Goal: Task Accomplishment & Management: Complete application form

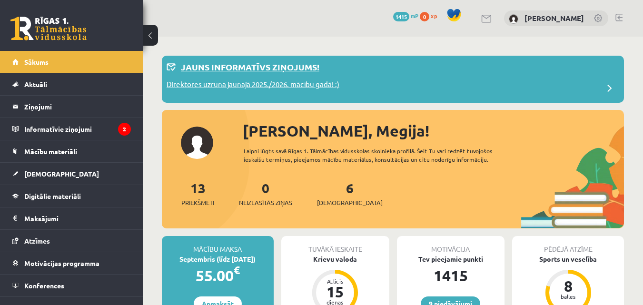
click at [402, 81] on div "Direktores uzruna jaunajā 2025./2026. mācību gadā! :)" at bounding box center [393, 88] width 453 height 19
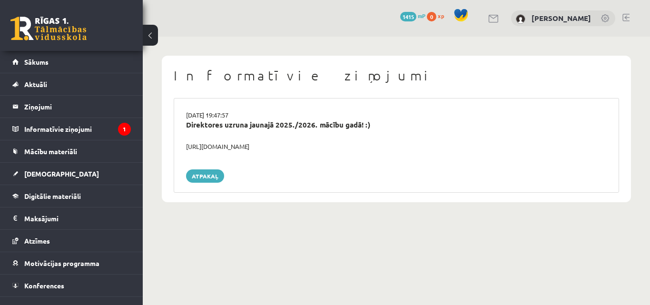
click at [219, 150] on div "https://youtube.com/shorts/lM8RsWyzCn4" at bounding box center [396, 147] width 435 height 10
click at [239, 124] on div "Direktores uzruna jaunajā 2025./2026. mācību gadā! :)" at bounding box center [396, 125] width 421 height 11
click at [118, 130] on icon "1" at bounding box center [124, 129] width 13 height 13
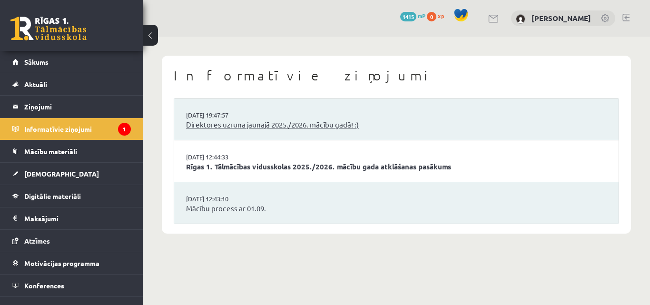
click at [215, 123] on link "Direktores uzruna jaunajā 2025./2026. mācību gadā! :)" at bounding box center [396, 125] width 421 height 11
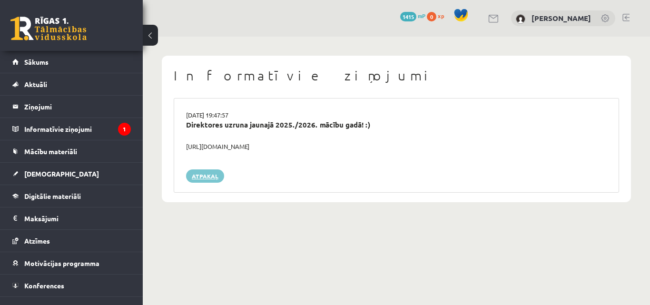
click at [210, 172] on link "Atpakaļ" at bounding box center [205, 175] width 38 height 13
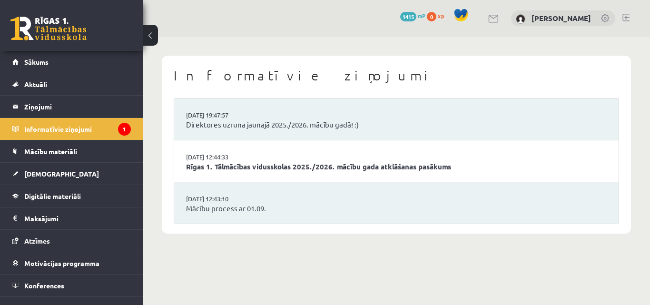
click at [222, 132] on li "29.08.2025 19:47:57 Direktores uzruna jaunajā 2025./2026. mācību gadā! :)" at bounding box center [396, 120] width 445 height 42
click at [230, 166] on link "Rīgas 1. Tālmācības vidusskolas 2025./2026. mācību gada atklāšanas pasākums" at bounding box center [396, 166] width 421 height 11
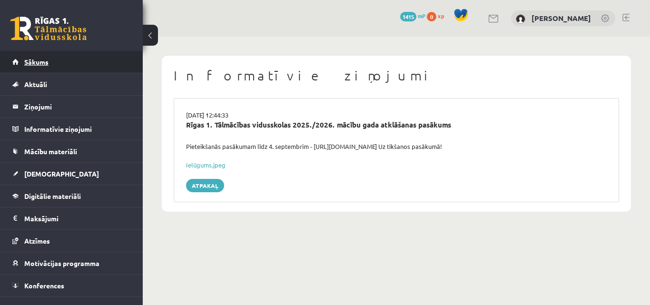
click at [90, 54] on link "Sākums" at bounding box center [71, 62] width 119 height 22
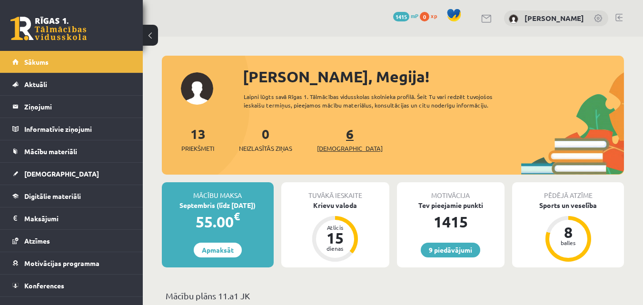
click at [335, 151] on span "[DEMOGRAPHIC_DATA]" at bounding box center [350, 149] width 66 height 10
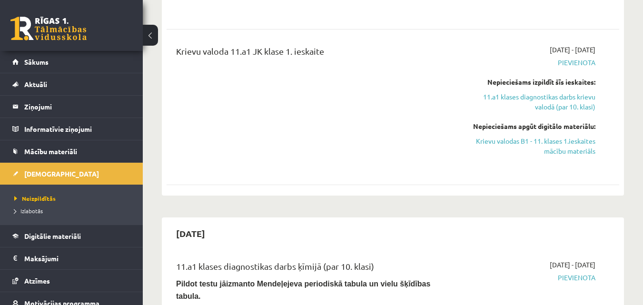
scroll to position [558, 0]
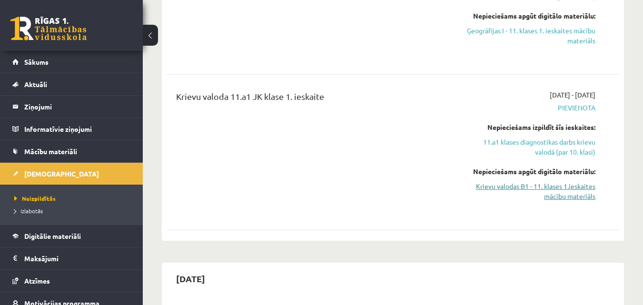
click at [585, 185] on link "Krievu valodas B1 - 11. klases 1.ieskaites mācību materiāls" at bounding box center [530, 191] width 130 height 20
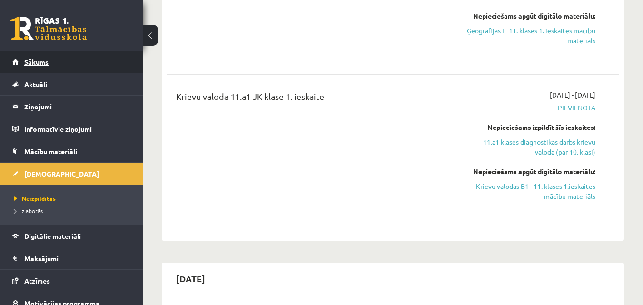
click at [94, 67] on link "Sākums" at bounding box center [71, 62] width 119 height 22
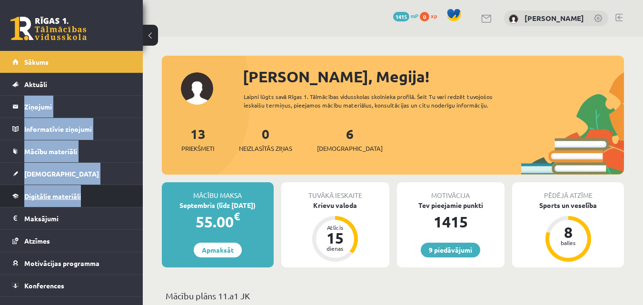
drag, startPoint x: 134, startPoint y: 93, endPoint x: 91, endPoint y: 197, distance: 112.7
click at [91, 197] on ul "Sākums Aktuāli Kā mācīties eSKOLĀ Kontakti Normatīvie akti Online konsultācijas…" at bounding box center [71, 185] width 143 height 268
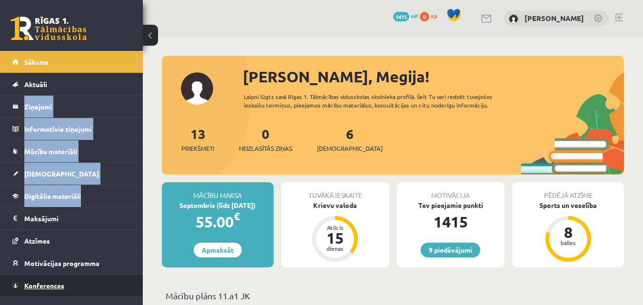
click at [68, 275] on link "Konferences" at bounding box center [71, 286] width 119 height 22
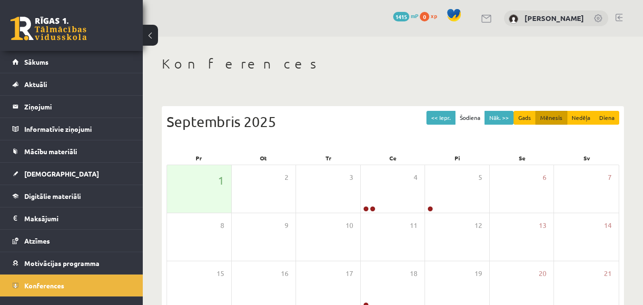
click at [558, 39] on div "Konferences << Iepr. Šodiena Nāk. >> Gads Mēnesis Nedēļa Diena Septembris 2025 …" at bounding box center [393, 246] width 500 height 418
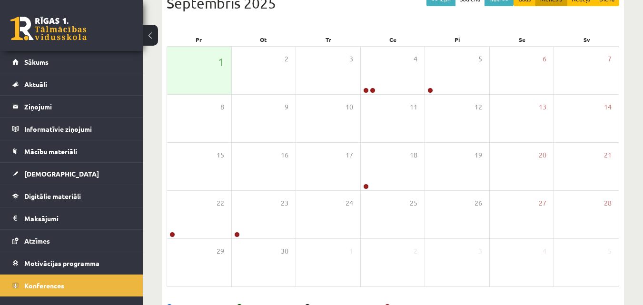
scroll to position [122, 0]
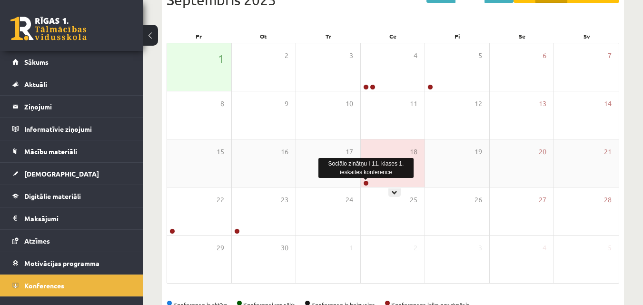
click at [365, 183] on link at bounding box center [366, 183] width 6 height 6
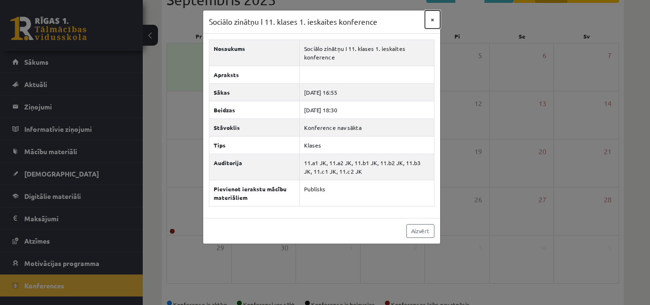
click at [432, 15] on button "×" at bounding box center [432, 19] width 15 height 18
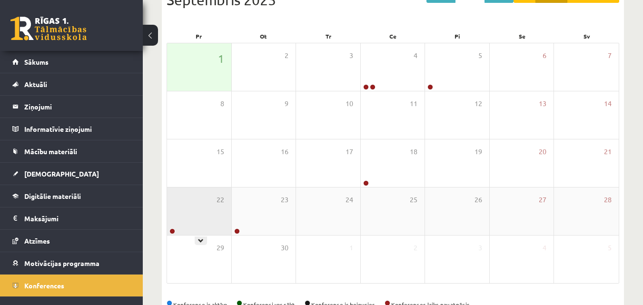
click at [180, 224] on div "22" at bounding box center [199, 212] width 64 height 48
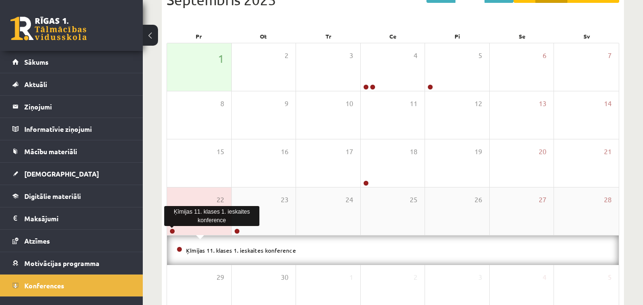
click at [172, 231] on link at bounding box center [172, 232] width 6 height 6
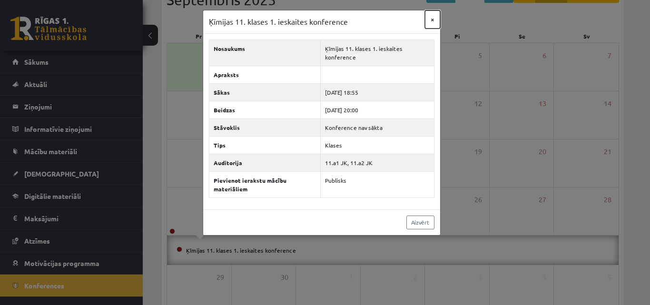
click at [431, 20] on button "×" at bounding box center [432, 19] width 15 height 18
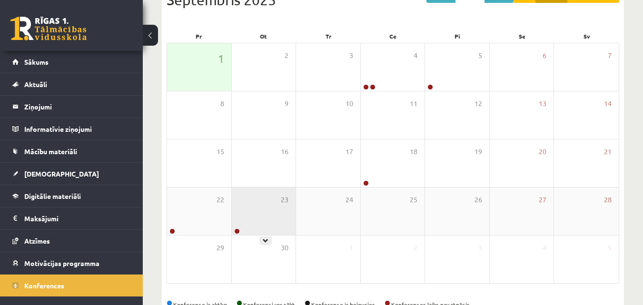
click at [258, 223] on div "23" at bounding box center [264, 212] width 64 height 48
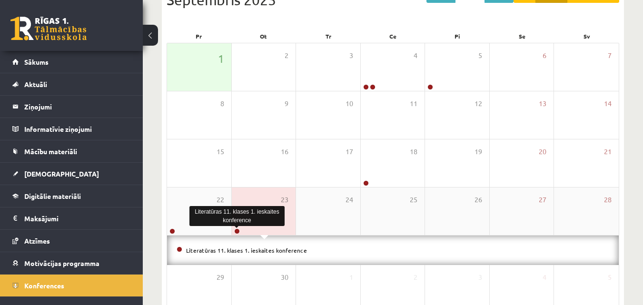
click at [238, 229] on link at bounding box center [237, 232] width 6 height 6
click at [199, 219] on div "Literatūras 11. klases 1. ieskaites konference" at bounding box center [236, 216] width 95 height 20
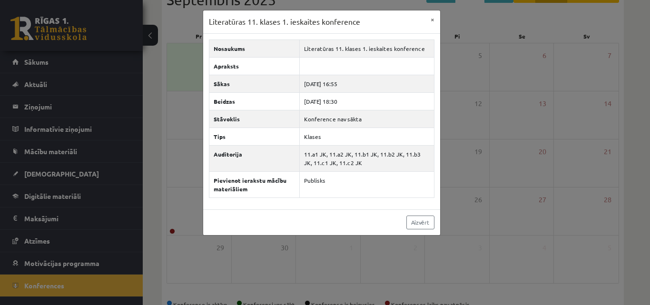
click at [278, 183] on body "9 Dāvanas 1415 mP 0 xp Megija Kozlova Sākums Aktuāli Kā mācīties eSKOLĀ Kontakt…" at bounding box center [325, 30] width 650 height 305
click at [432, 24] on button "×" at bounding box center [432, 19] width 15 height 18
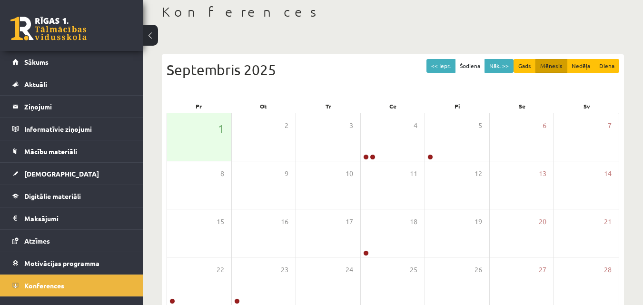
scroll to position [51, 0]
drag, startPoint x: 497, startPoint y: 51, endPoint x: 489, endPoint y: 50, distance: 8.6
click at [489, 50] on div "<< Iepr. Šodiena Nāk. >> Gads Mēnesis Nedēļa Diena Septembris 2025 Pr Ot Tr Ce …" at bounding box center [393, 214] width 462 height 339
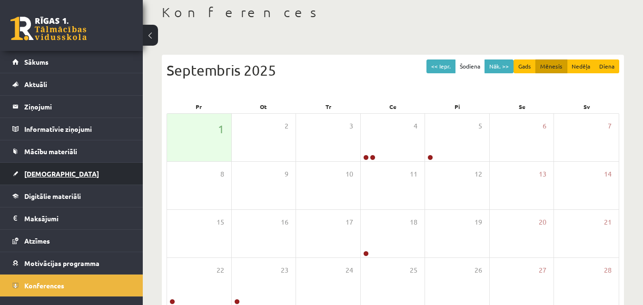
click at [59, 166] on link "[DEMOGRAPHIC_DATA]" at bounding box center [71, 174] width 119 height 22
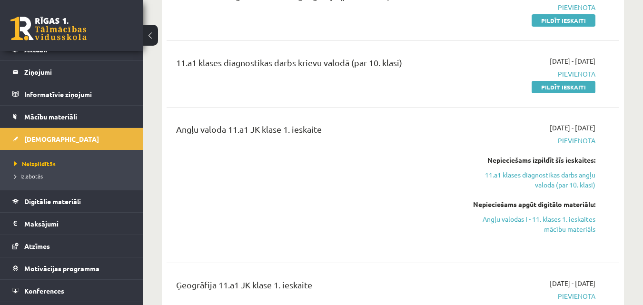
scroll to position [229, 0]
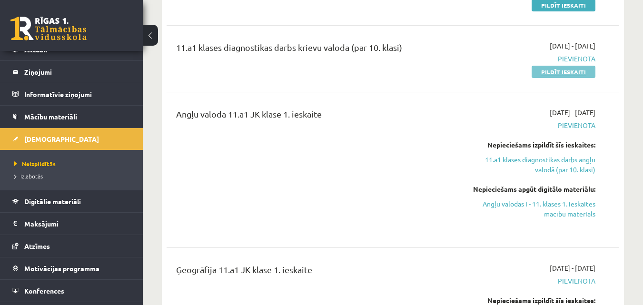
click at [584, 71] on link "Pildīt ieskaiti" at bounding box center [564, 72] width 64 height 12
click at [585, 70] on link "Pildīt ieskaiti" at bounding box center [564, 72] width 64 height 12
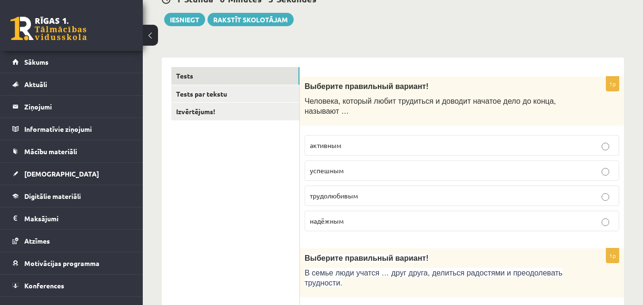
scroll to position [132, 0]
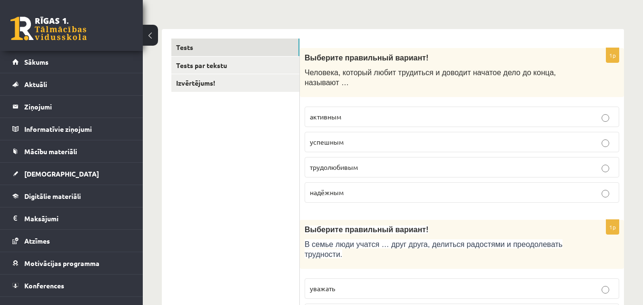
click at [398, 169] on p "трудолюбивым" at bounding box center [462, 167] width 304 height 10
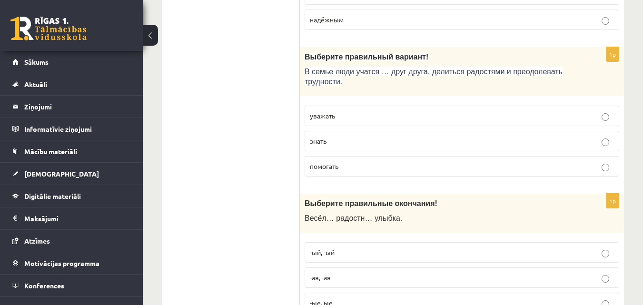
scroll to position [311, 0]
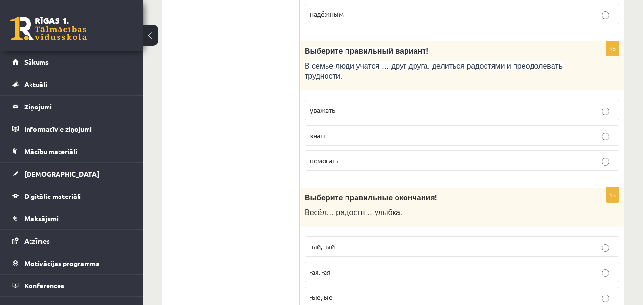
click at [486, 114] on p "уважать" at bounding box center [462, 110] width 304 height 10
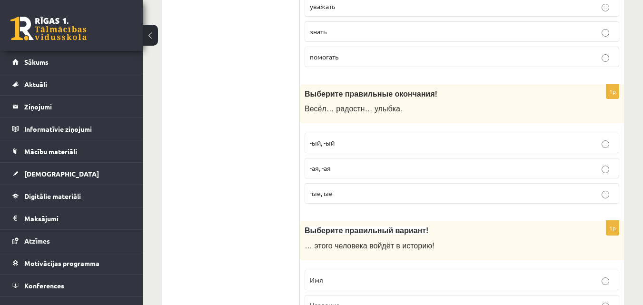
scroll to position [420, 0]
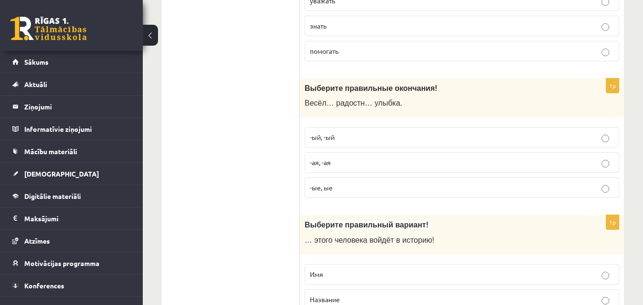
click at [432, 167] on p "-ая, -ая" at bounding box center [462, 163] width 304 height 10
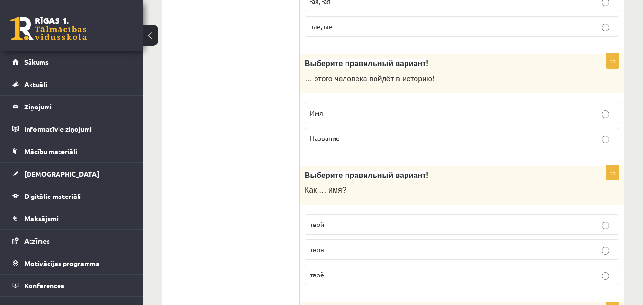
scroll to position [599, 0]
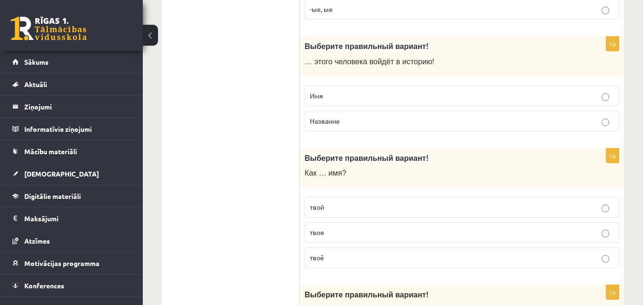
click at [518, 96] on p "Имя" at bounding box center [462, 96] width 304 height 10
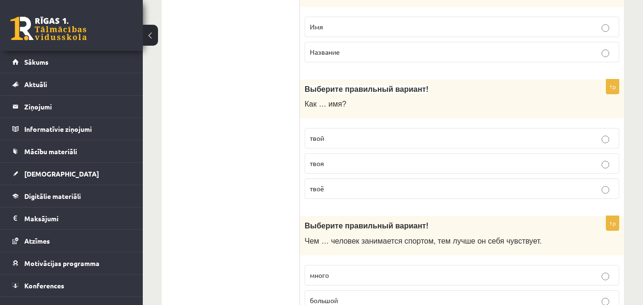
scroll to position [674, 0]
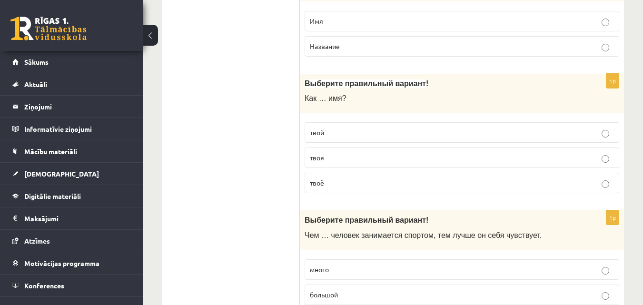
click at [523, 165] on label "твоя" at bounding box center [462, 158] width 315 height 20
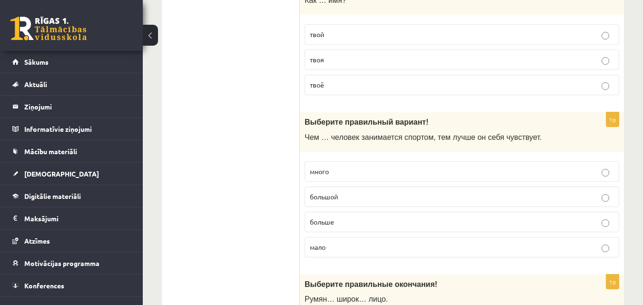
scroll to position [778, 0]
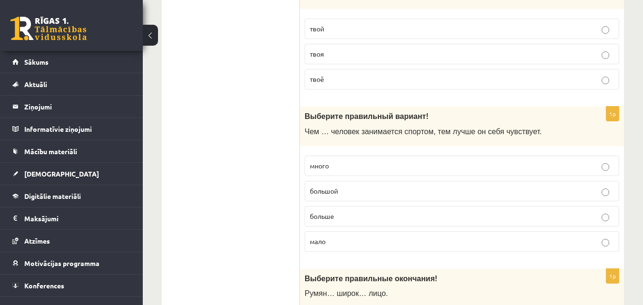
click at [347, 214] on p "больше" at bounding box center [462, 216] width 304 height 10
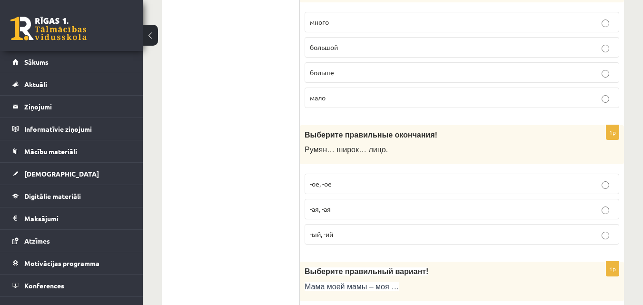
scroll to position [927, 0]
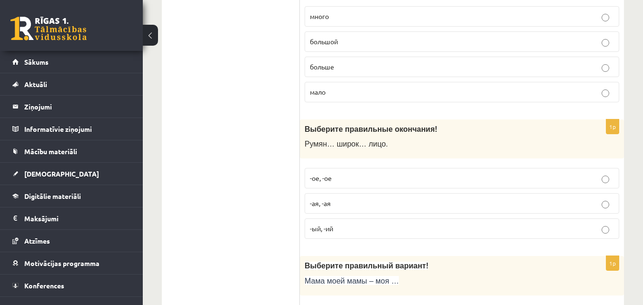
click at [395, 211] on label "-ая, -ая" at bounding box center [462, 203] width 315 height 20
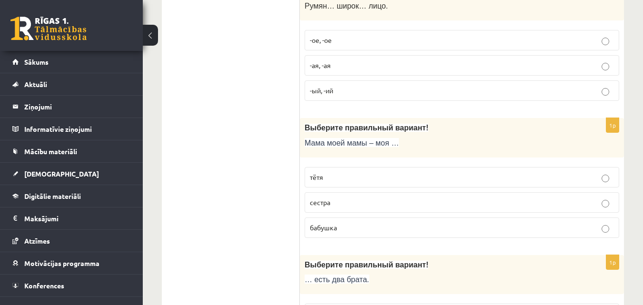
scroll to position [1071, 0]
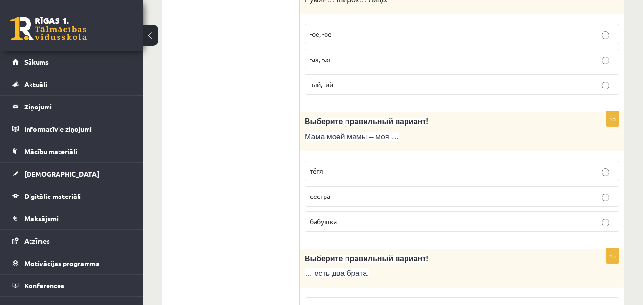
click at [489, 226] on p "бабушка" at bounding box center [462, 222] width 304 height 10
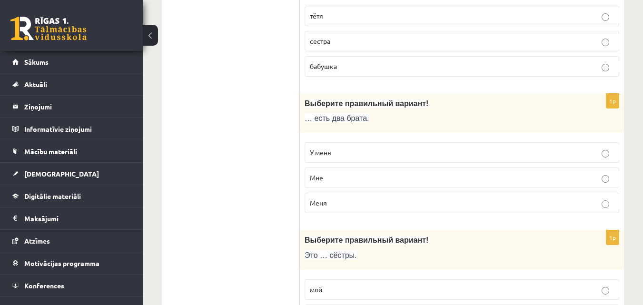
scroll to position [1232, 0]
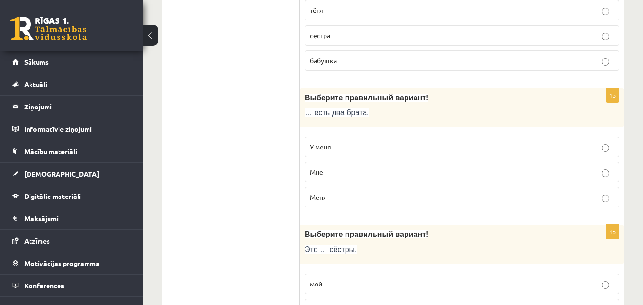
click at [409, 150] on p "У меня" at bounding box center [462, 147] width 304 height 10
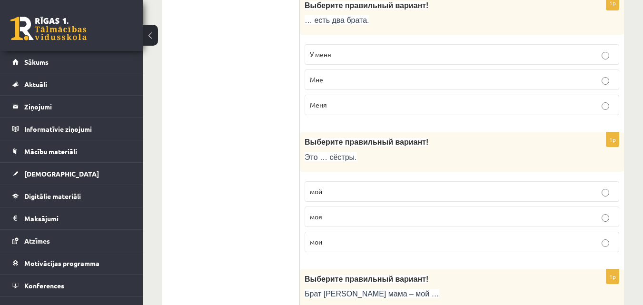
click at [482, 222] on label "моя" at bounding box center [462, 217] width 315 height 20
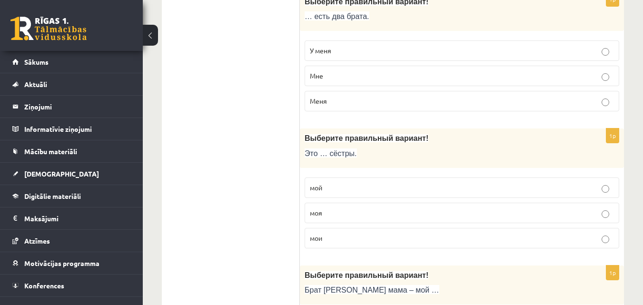
scroll to position [1334, 0]
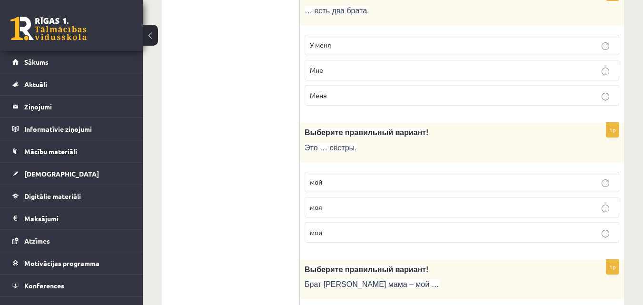
click at [531, 201] on label "моя" at bounding box center [462, 207] width 315 height 20
click at [539, 182] on p "мой" at bounding box center [462, 182] width 304 height 10
click at [522, 233] on p "мои" at bounding box center [462, 233] width 304 height 10
click at [307, 149] on span "Это … сёстры." at bounding box center [331, 148] width 52 height 8
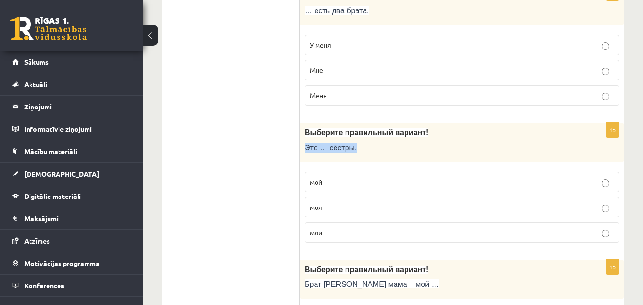
click at [307, 149] on span "Это … сёстры." at bounding box center [331, 148] width 52 height 8
copy div "Это … сёстры."
click at [407, 240] on label "мои" at bounding box center [462, 232] width 315 height 20
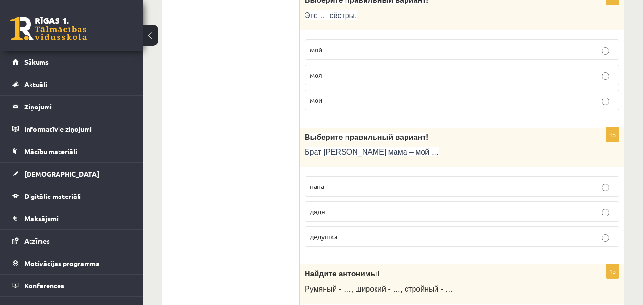
scroll to position [1472, 0]
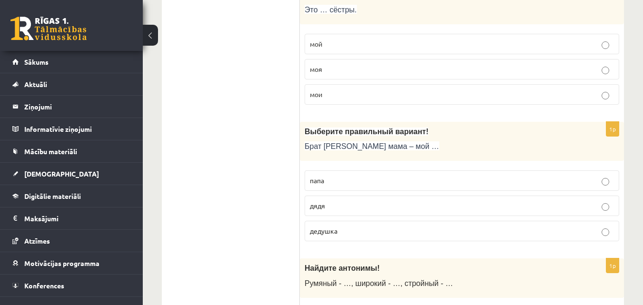
click at [516, 208] on p "дядя" at bounding box center [462, 206] width 304 height 10
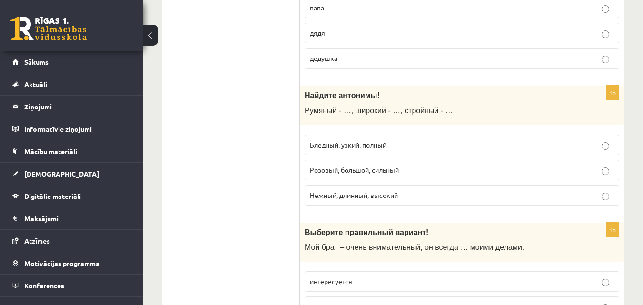
scroll to position [1656, 0]
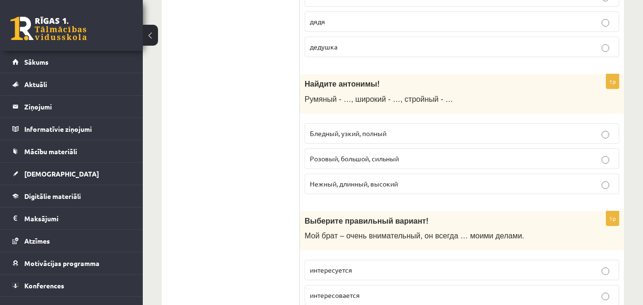
click at [580, 131] on p "Бледный, узкий, полный" at bounding box center [462, 134] width 304 height 10
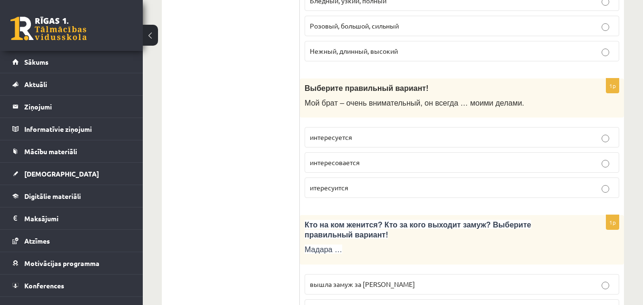
scroll to position [1795, 0]
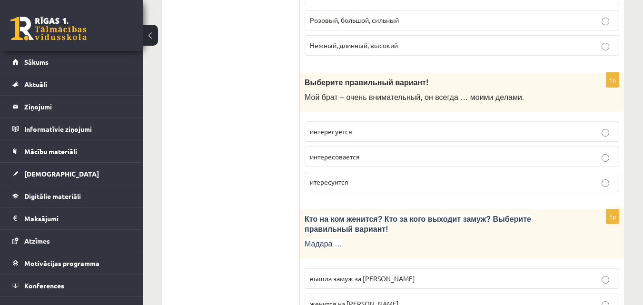
click at [537, 141] on label "интересуется" at bounding box center [462, 131] width 315 height 20
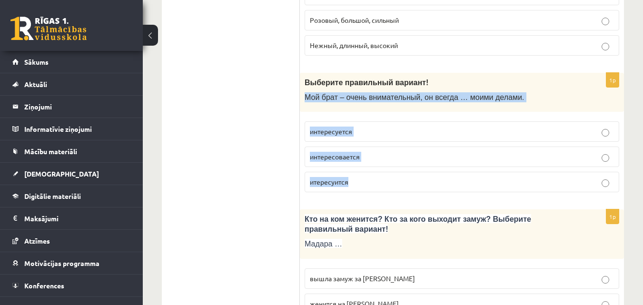
drag, startPoint x: 306, startPoint y: 99, endPoint x: 353, endPoint y: 184, distance: 96.7
click at [353, 184] on div "1p Выберите правильный вариант! Мой брат – очень внимательный, он всегда … моим…" at bounding box center [462, 137] width 324 height 128
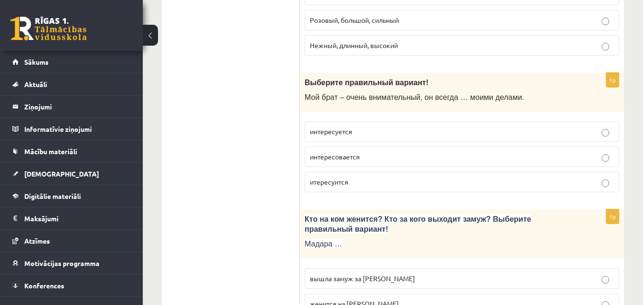
click at [248, 184] on ul "Tests Tests par tekstu Izvērtējums!" at bounding box center [235, 18] width 129 height 3284
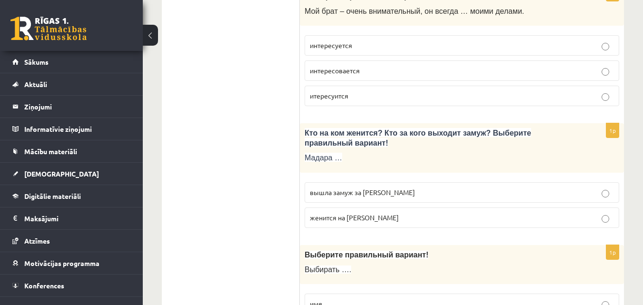
scroll to position [1904, 0]
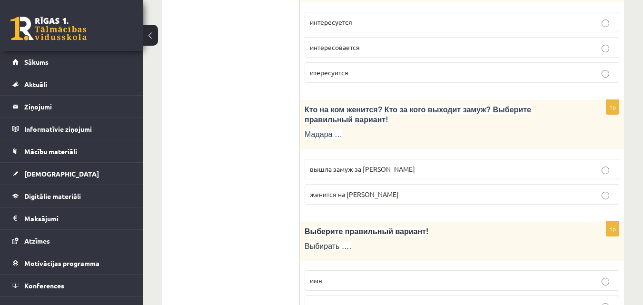
click at [551, 197] on p "женится на Марке" at bounding box center [462, 194] width 304 height 10
click at [548, 161] on label "вышла замуж за Марка" at bounding box center [462, 169] width 315 height 20
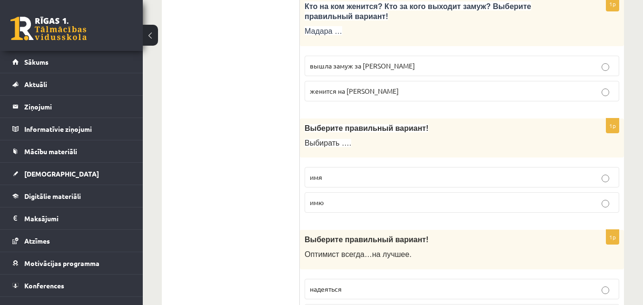
scroll to position [2019, 0]
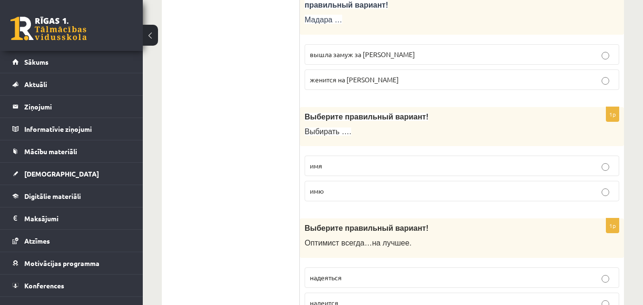
click at [618, 171] on label "имя" at bounding box center [462, 166] width 315 height 20
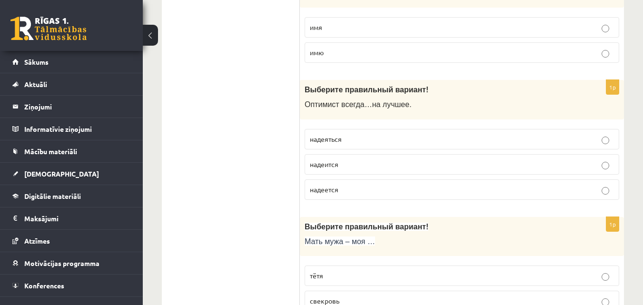
scroll to position [2152, 0]
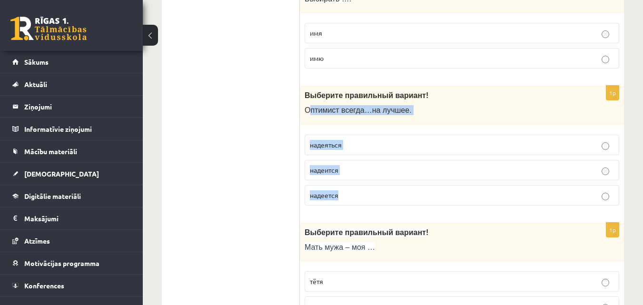
drag, startPoint x: 309, startPoint y: 110, endPoint x: 364, endPoint y: 185, distance: 92.9
click at [364, 185] on div "1p Выберите правильный вариант! О птимист всегда … на лучшее . надеяться надеит…" at bounding box center [462, 150] width 324 height 128
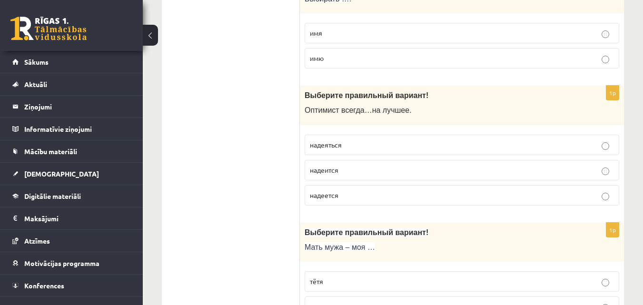
click at [307, 112] on span "О" at bounding box center [308, 110] width 6 height 8
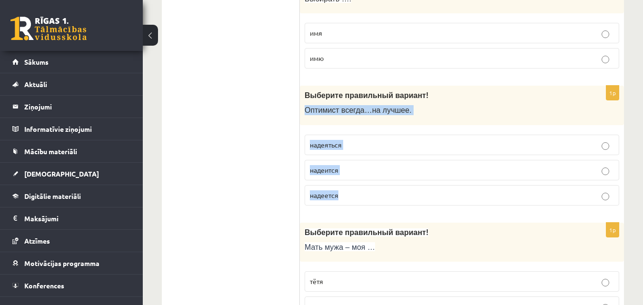
drag, startPoint x: 306, startPoint y: 109, endPoint x: 345, endPoint y: 190, distance: 90.3
click at [345, 190] on div "1p Выберите правильный вариант! О птимист всегда … на лучшее . надеяться надеит…" at bounding box center [462, 150] width 324 height 128
copy div "О птимист всегда … на лучшее . надеяться надеится надеется"
click at [361, 121] on div "Выберите правильный вариант! О птимист всегда … на лучшее ." at bounding box center [462, 106] width 324 height 40
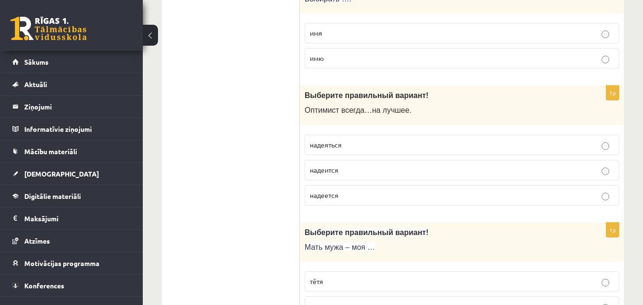
click at [349, 177] on label "надеится" at bounding box center [462, 170] width 315 height 20
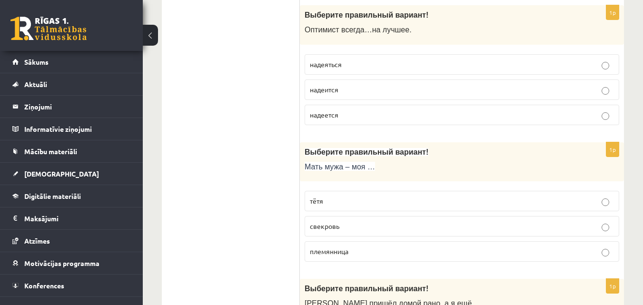
scroll to position [2250, 0]
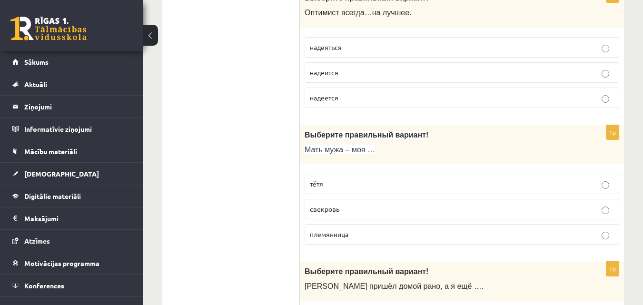
click at [585, 97] on p "надеется" at bounding box center [462, 98] width 304 height 10
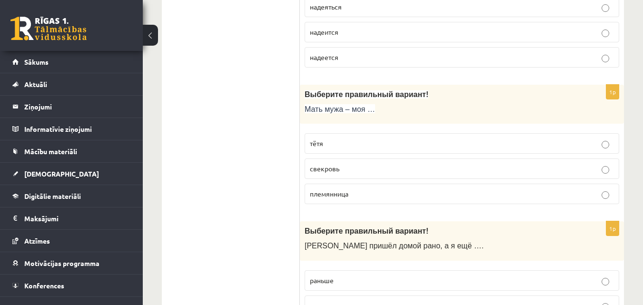
click at [461, 167] on p "свекровь" at bounding box center [462, 169] width 304 height 10
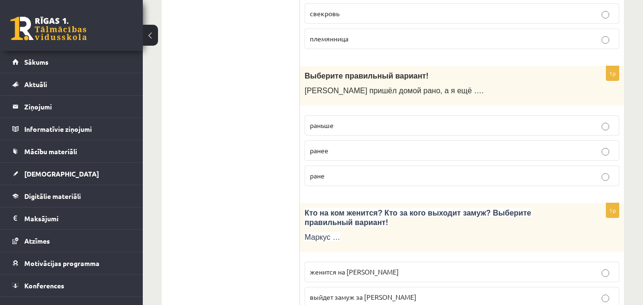
scroll to position [2451, 0]
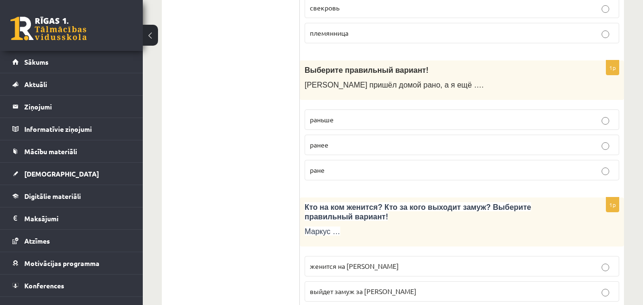
click at [473, 119] on p "раньше" at bounding box center [462, 120] width 304 height 10
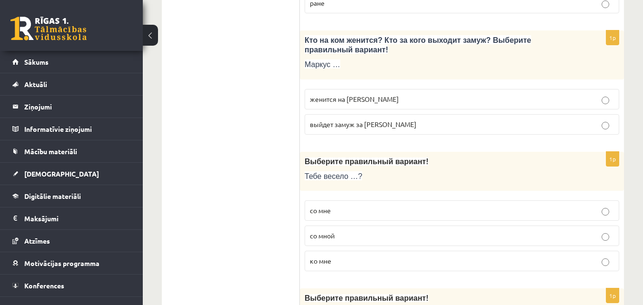
scroll to position [2612, 0]
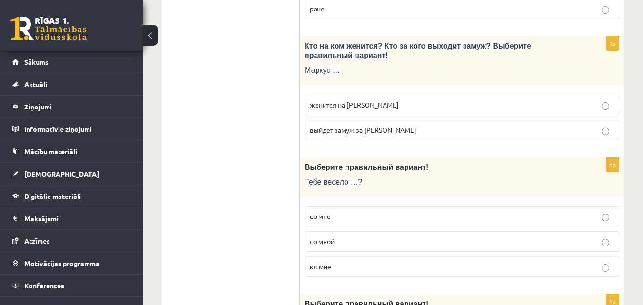
click at [572, 136] on label "выйдет замуж за Агнию" at bounding box center [462, 130] width 315 height 20
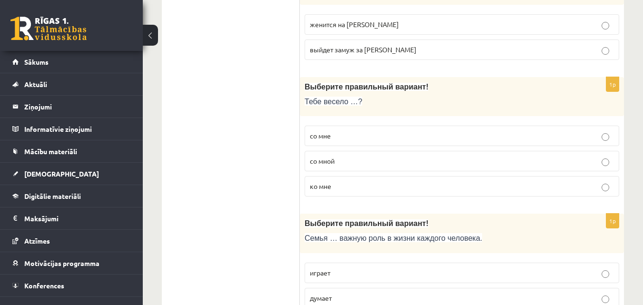
scroll to position [2699, 0]
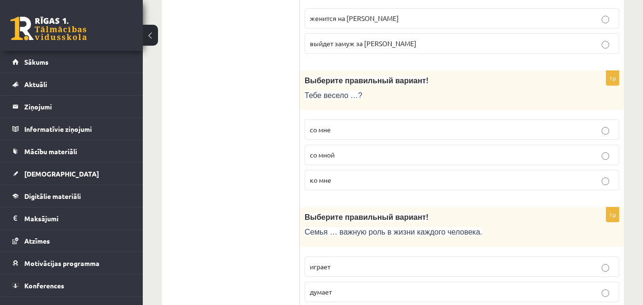
click at [455, 156] on p "со мной" at bounding box center [462, 155] width 304 height 10
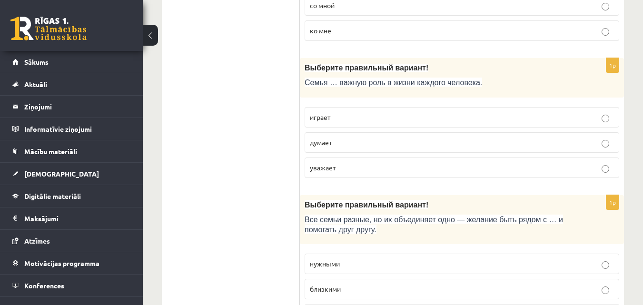
scroll to position [2854, 0]
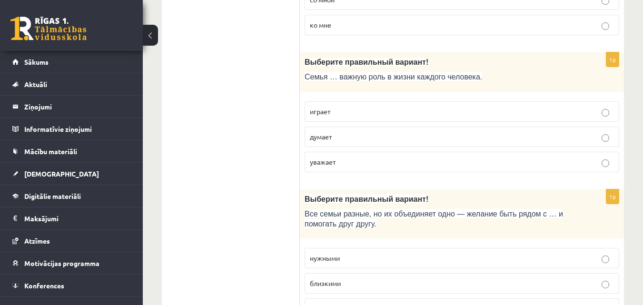
click at [566, 109] on p "играет" at bounding box center [462, 112] width 304 height 10
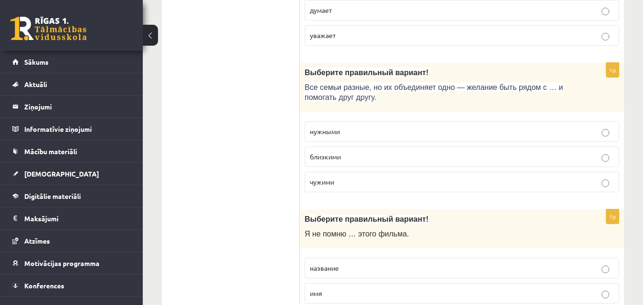
scroll to position [2998, 0]
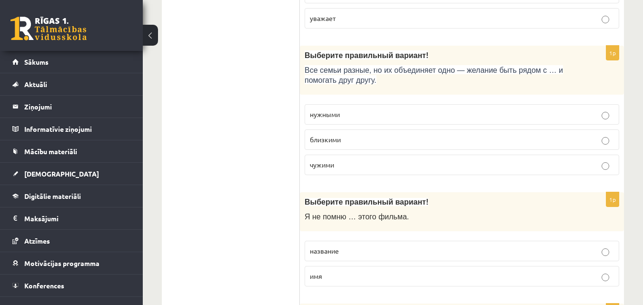
click at [582, 132] on label "близкими" at bounding box center [462, 140] width 315 height 20
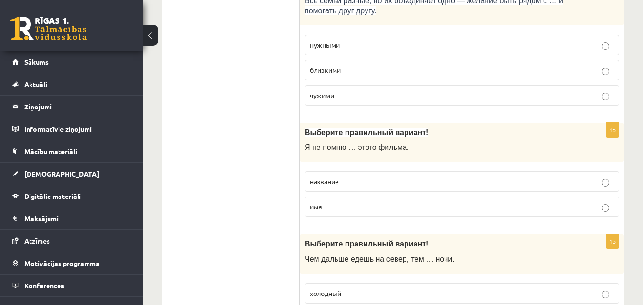
click at [579, 170] on fieldset "название имя" at bounding box center [462, 193] width 315 height 53
click at [579, 175] on label "название" at bounding box center [462, 181] width 315 height 20
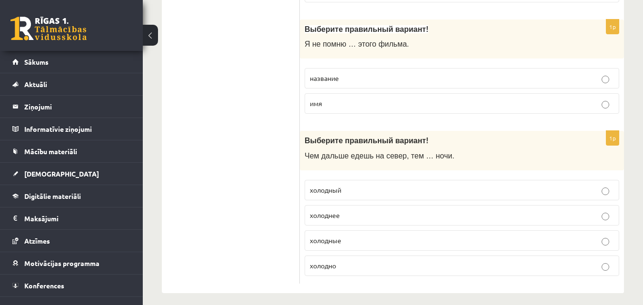
scroll to position [3179, 0]
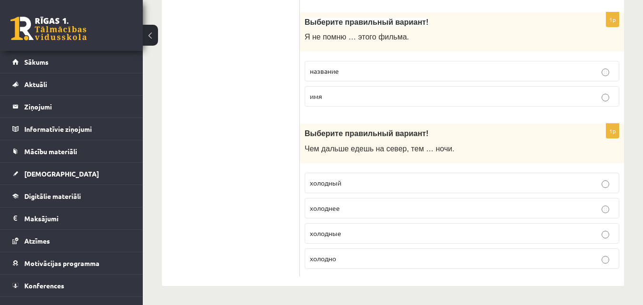
click at [430, 206] on p "холоднее" at bounding box center [462, 208] width 304 height 10
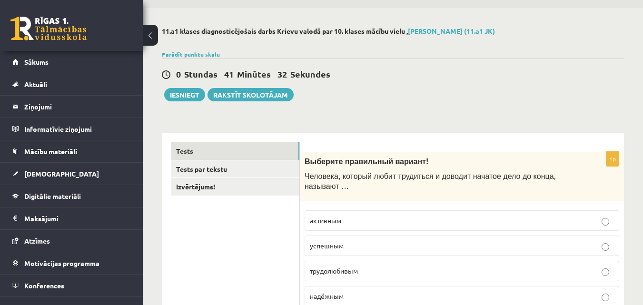
scroll to position [0, 0]
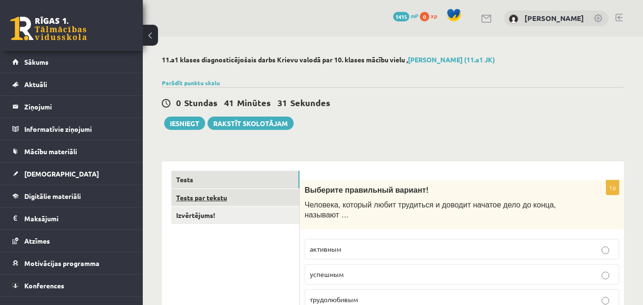
click at [296, 199] on link "Tests par tekstu" at bounding box center [235, 198] width 128 height 18
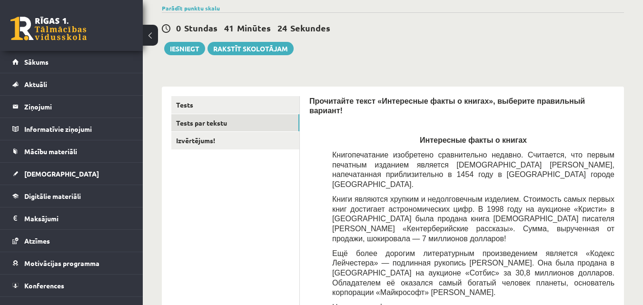
scroll to position [120, 0]
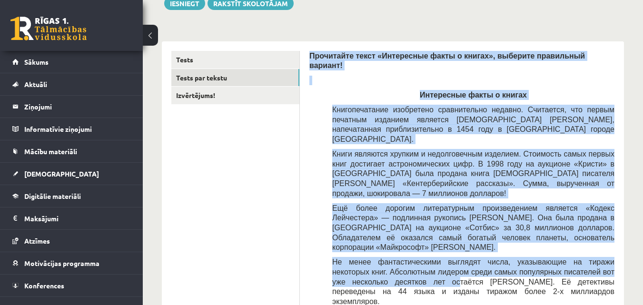
drag, startPoint x: 310, startPoint y: 58, endPoint x: 385, endPoint y: 242, distance: 198.4
click at [385, 242] on div "Прочитайте текст «Интересные факты о книгах», выберите правильный вариант! Инте…" at bounding box center [461, 292] width 305 height 482
click at [385, 258] on span "Не менее фантастическими выглядят числа, указывающие на тиражи некоторых книг. …" at bounding box center [473, 281] width 282 height 47
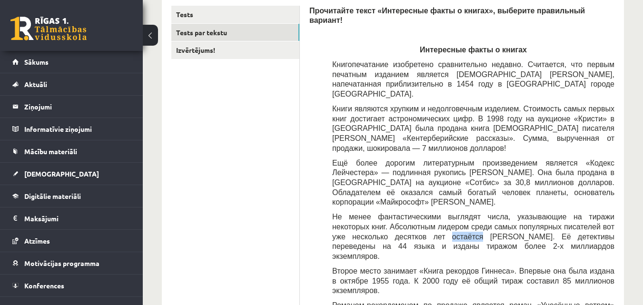
scroll to position [174, 0]
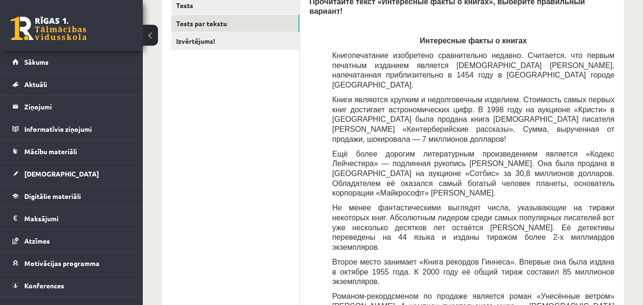
click at [319, 11] on div "Прочитайте текст «Интересные факты о книгах», выберите правильный вариант! Инте…" at bounding box center [461, 238] width 305 height 482
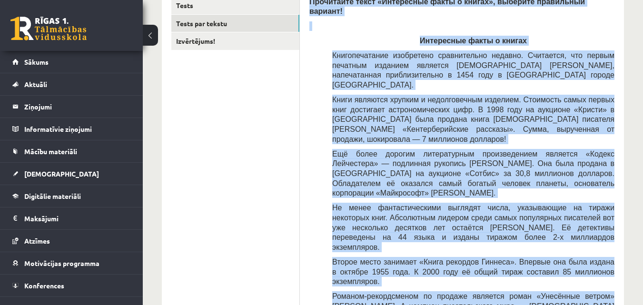
drag, startPoint x: 309, startPoint y: 2, endPoint x: 593, endPoint y: 291, distance: 405.4
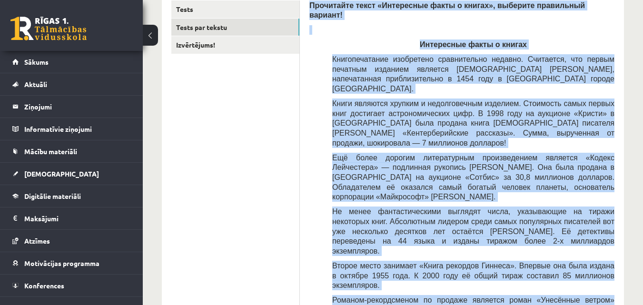
scroll to position [194, 0]
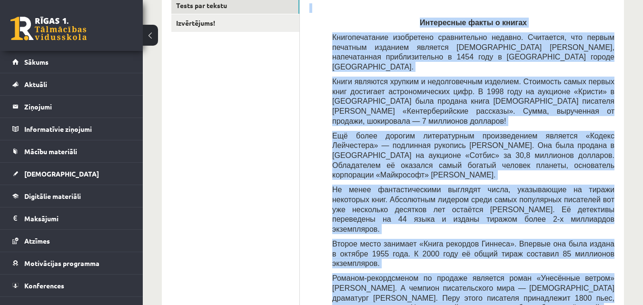
drag, startPoint x: 310, startPoint y: 3, endPoint x: 598, endPoint y: 299, distance: 412.8
click at [598, 299] on div "Прочитайте текст «Интересные факты о книгах», выберите правильный вариант! Инте…" at bounding box center [461, 220] width 305 height 482
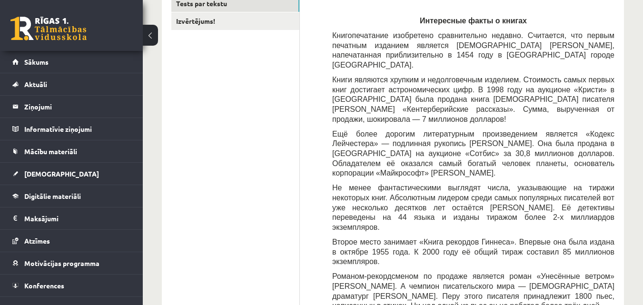
drag, startPoint x: 627, startPoint y: 299, endPoint x: 443, endPoint y: 207, distance: 205.0
click at [443, 238] on span "Второе место занимает «Книга рекордов Гиннеса». Впервые она была издана в октяб…" at bounding box center [473, 252] width 282 height 28
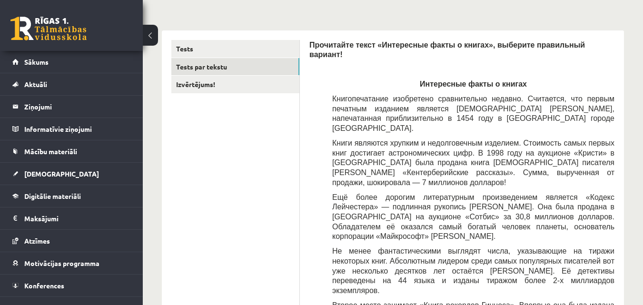
scroll to position [129, 0]
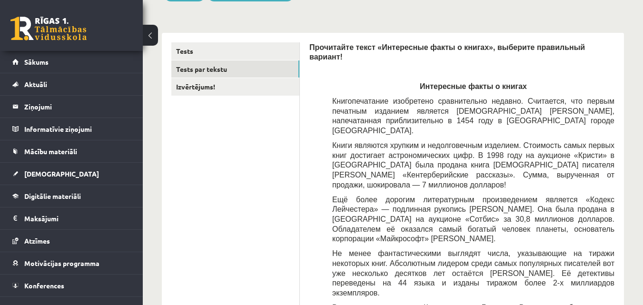
click at [318, 48] on span "Прочитайте текст «Интересные факты о книгах», выберите правильный вариант!" at bounding box center [447, 52] width 276 height 18
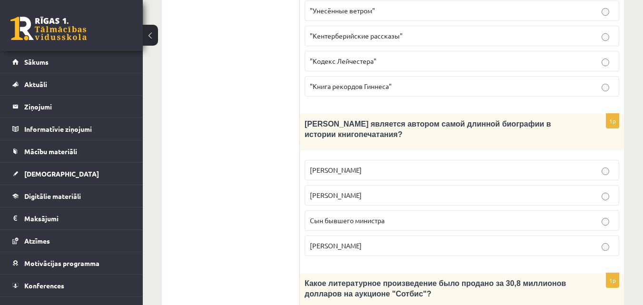
scroll to position [1064, 0]
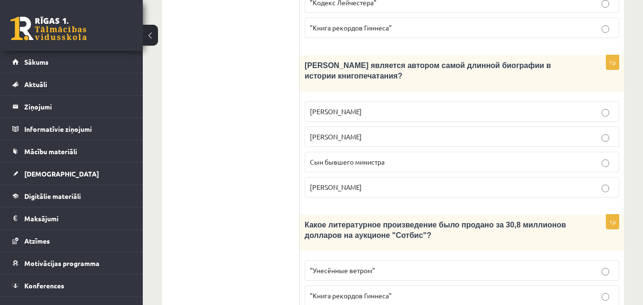
drag, startPoint x: 309, startPoint y: 48, endPoint x: 566, endPoint y: 315, distance: 370.4
copy form "Прочитайте текст «Интересные факты о книгах», выберите правильный вариант! Инте…"
click at [524, 114] on div "1p Кто является автором самой длинной биографии в истории книгопечатания? Билл …" at bounding box center [462, 130] width 324 height 150
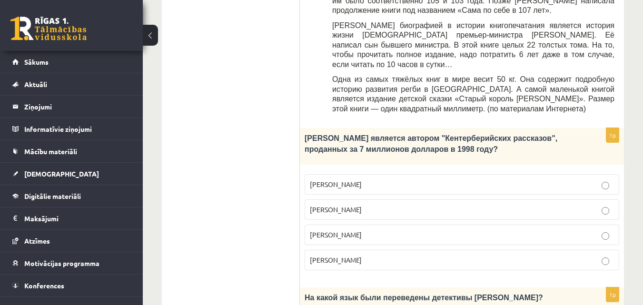
scroll to position [523, 0]
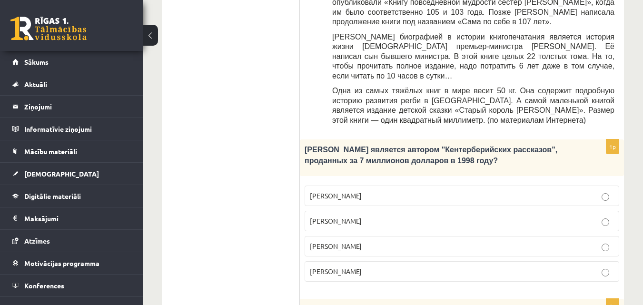
click at [464, 241] on p "Джефри Чосер" at bounding box center [462, 246] width 304 height 10
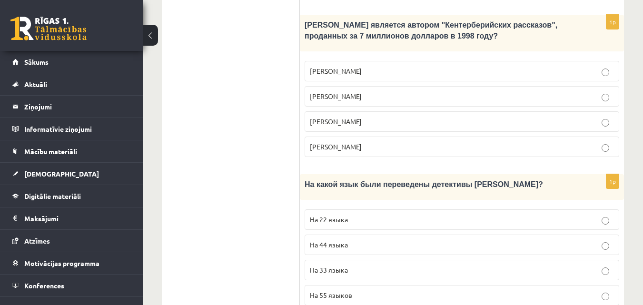
scroll to position [661, 0]
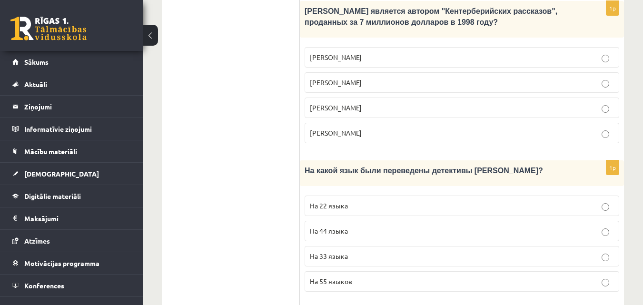
click at [533, 226] on p "На 44 языка" at bounding box center [462, 231] width 304 height 10
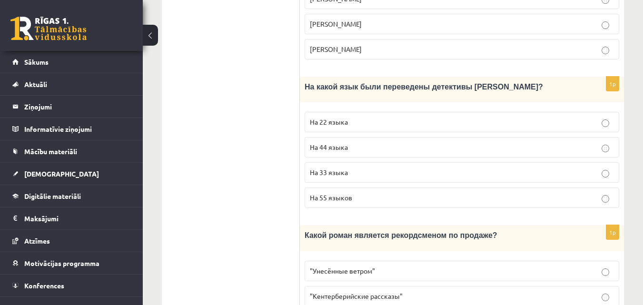
scroll to position [743, 0]
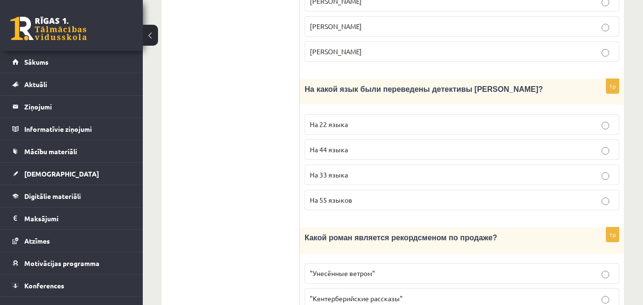
click at [341, 269] on p ""Унесённые ветром"" at bounding box center [462, 274] width 304 height 10
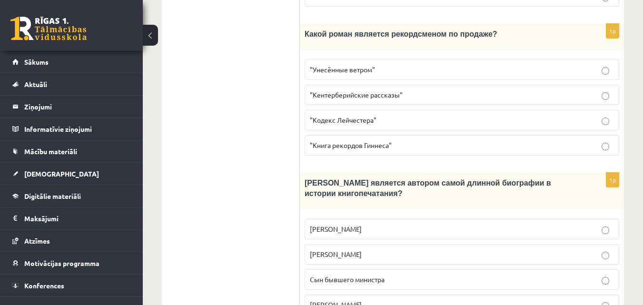
scroll to position [953, 0]
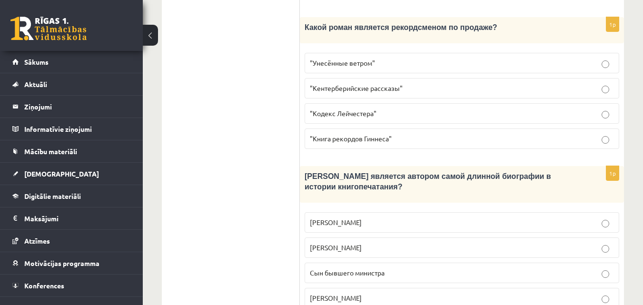
click at [362, 269] on span "Сын бывшего министра" at bounding box center [347, 273] width 75 height 9
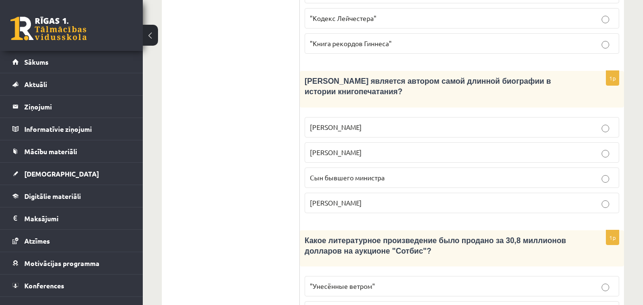
scroll to position [1064, 0]
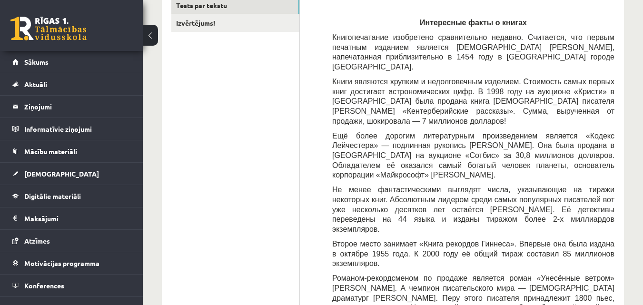
scroll to position [93, 0]
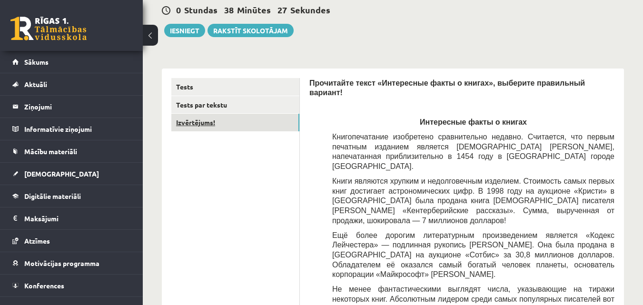
click at [267, 126] on link "Izvērtējums!" at bounding box center [235, 123] width 128 height 18
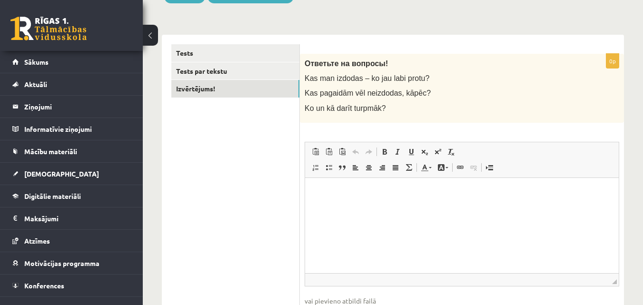
scroll to position [127, 0]
click at [337, 197] on html at bounding box center [462, 191] width 314 height 29
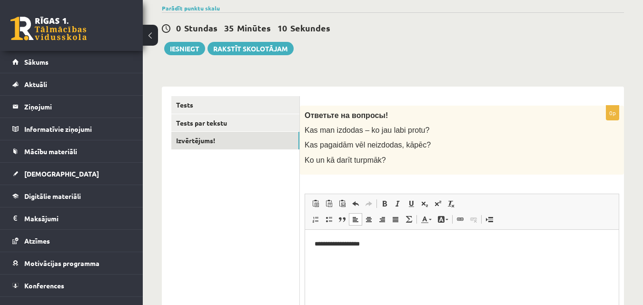
scroll to position [27, 0]
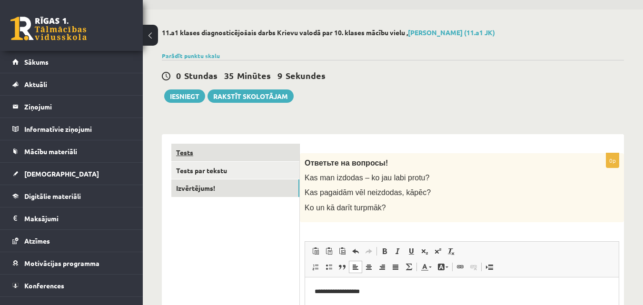
click at [279, 154] on link "Tests" at bounding box center [235, 153] width 128 height 18
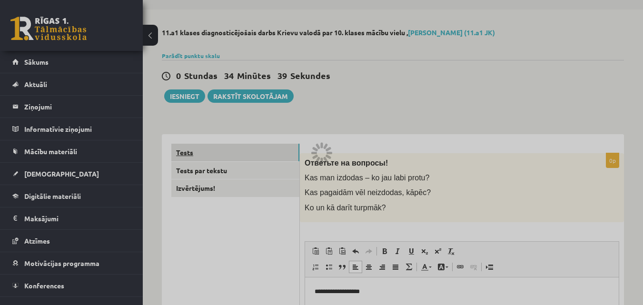
click at [279, 154] on div at bounding box center [321, 152] width 643 height 305
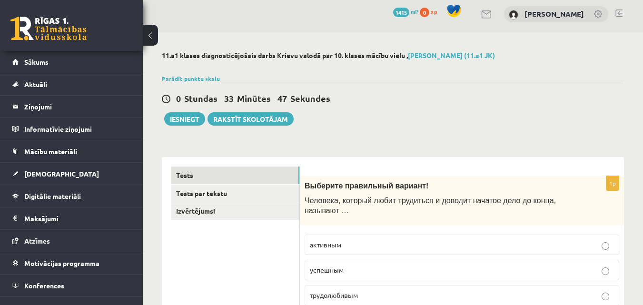
scroll to position [0, 0]
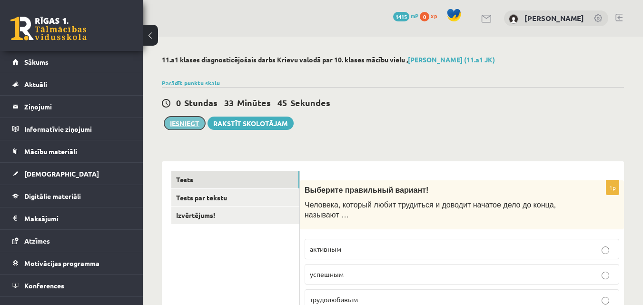
click at [179, 123] on button "Iesniegt" at bounding box center [184, 123] width 41 height 13
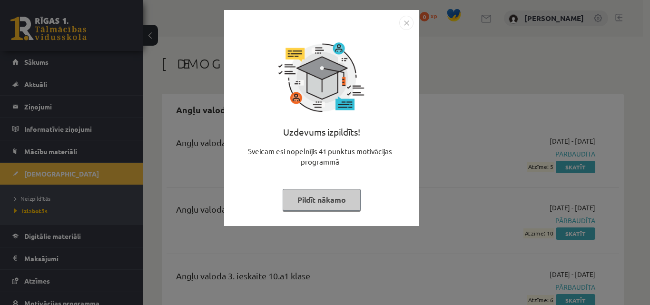
click at [334, 198] on button "Pildīt nākamo" at bounding box center [322, 200] width 78 height 22
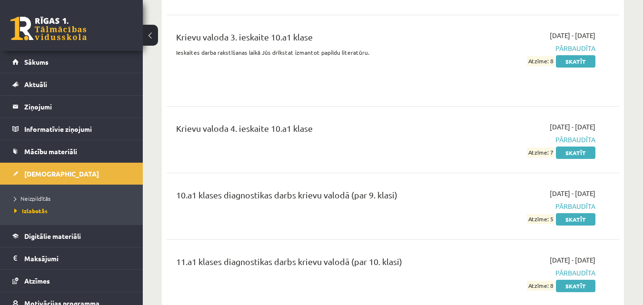
scroll to position [2899, 0]
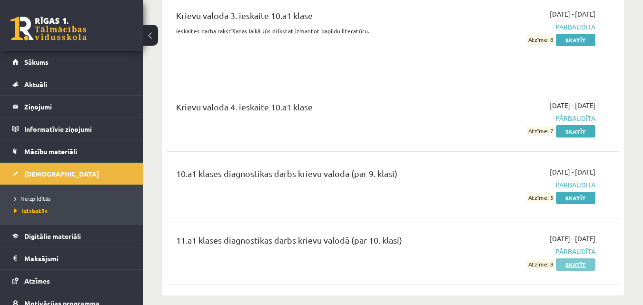
click at [574, 259] on link "Skatīt" at bounding box center [576, 265] width 40 height 12
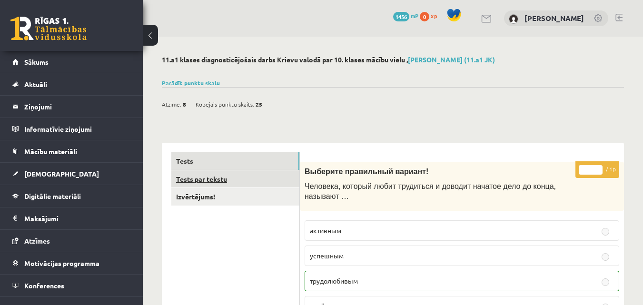
click at [225, 177] on link "Tests par tekstu" at bounding box center [235, 179] width 128 height 18
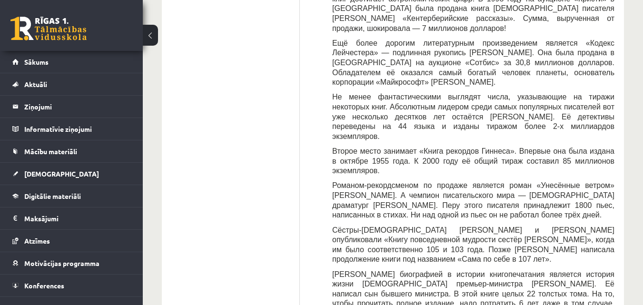
scroll to position [44, 0]
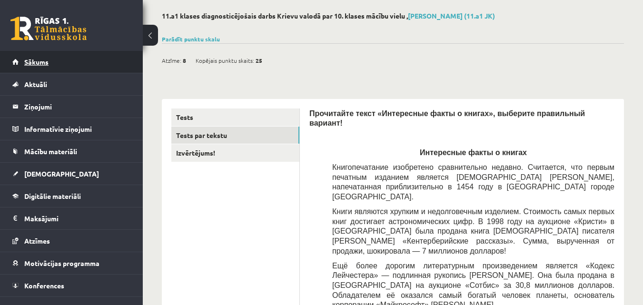
click at [70, 69] on link "Sākums" at bounding box center [71, 62] width 119 height 22
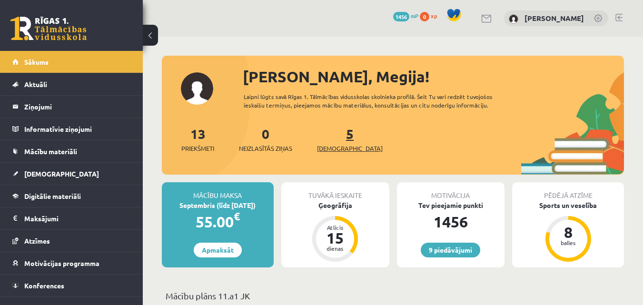
click at [330, 144] on span "[DEMOGRAPHIC_DATA]" at bounding box center [350, 149] width 66 height 10
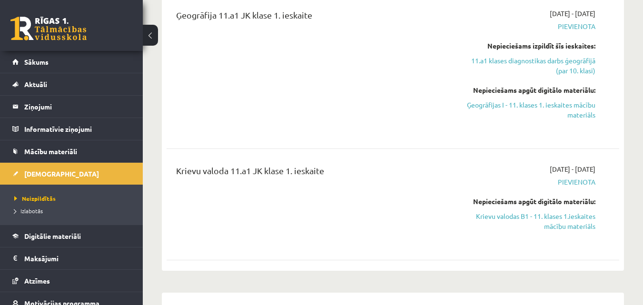
scroll to position [461, 0]
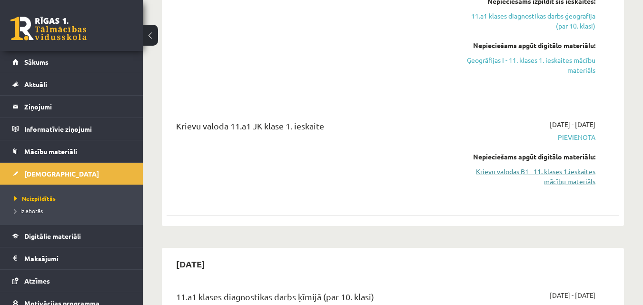
click at [568, 175] on link "Krievu valodas B1 - 11. klases 1.ieskaites mācību materiāls" at bounding box center [530, 177] width 130 height 20
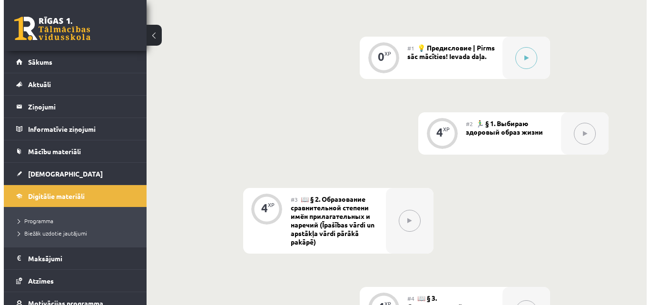
scroll to position [313, 0]
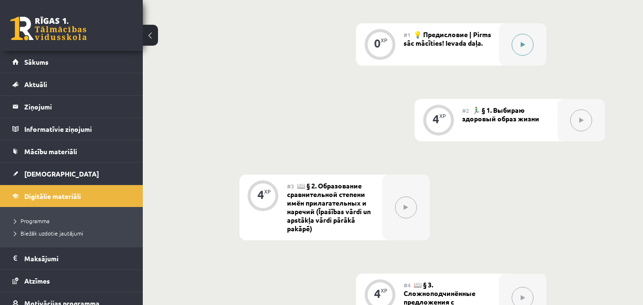
click at [528, 50] on button at bounding box center [523, 45] width 22 height 22
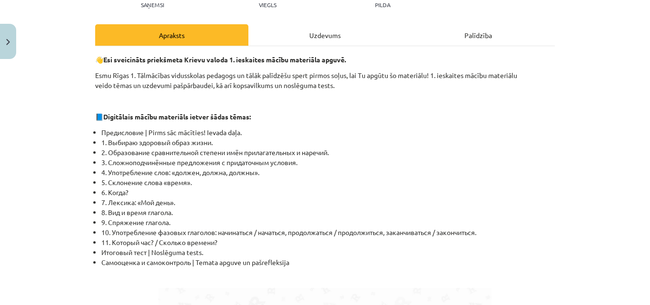
scroll to position [124, 0]
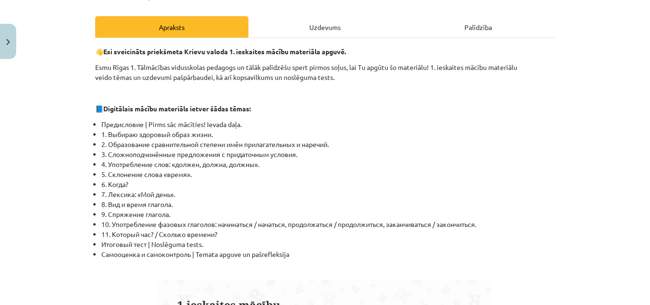
click at [337, 34] on div "Uzdevums" at bounding box center [325, 26] width 153 height 21
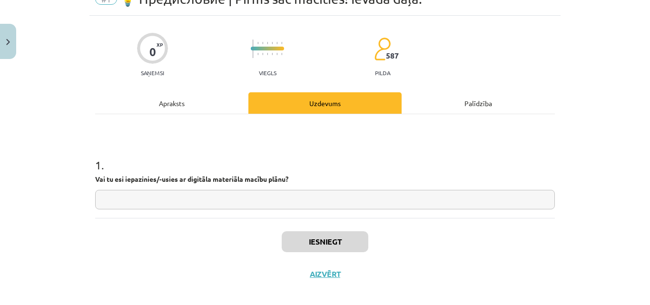
scroll to position [24, 0]
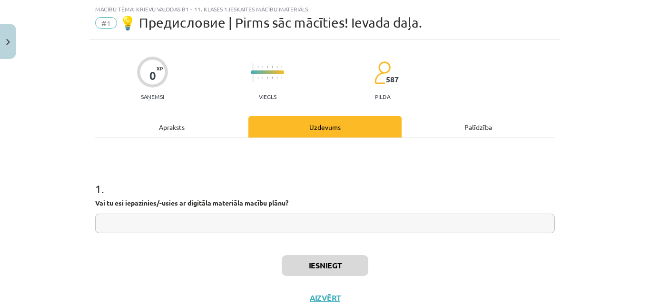
click at [414, 227] on input "text" at bounding box center [325, 224] width 460 height 20
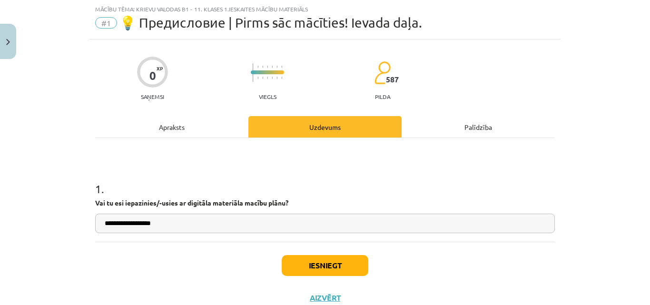
type input "**********"
click at [312, 270] on button "Iesniegt" at bounding box center [325, 265] width 87 height 21
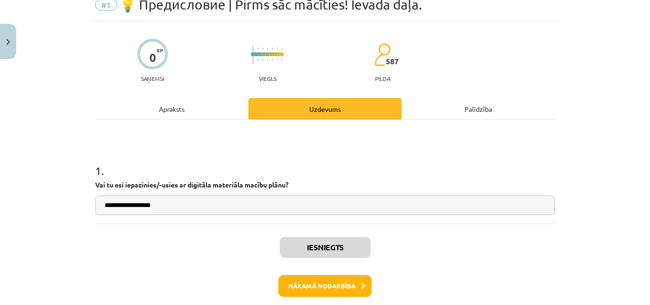
scroll to position [43, 0]
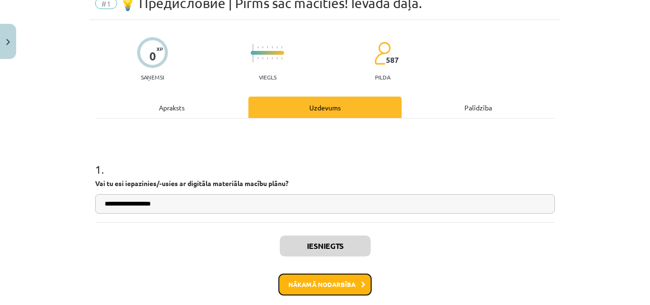
click at [314, 282] on button "Nākamā nodarbība" at bounding box center [325, 285] width 93 height 22
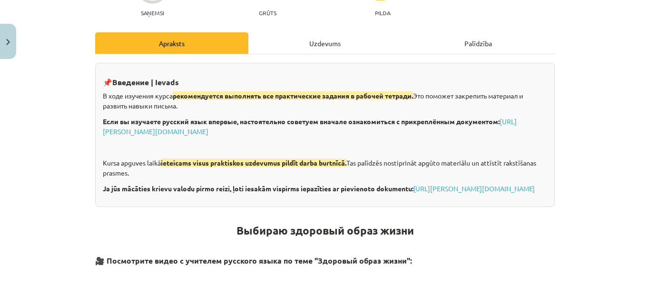
scroll to position [117, 0]
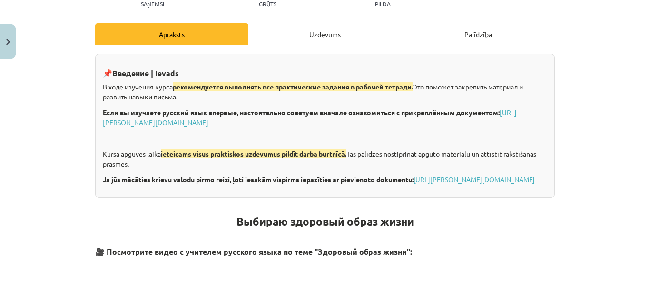
click at [330, 41] on div "Uzdevums" at bounding box center [325, 33] width 153 height 21
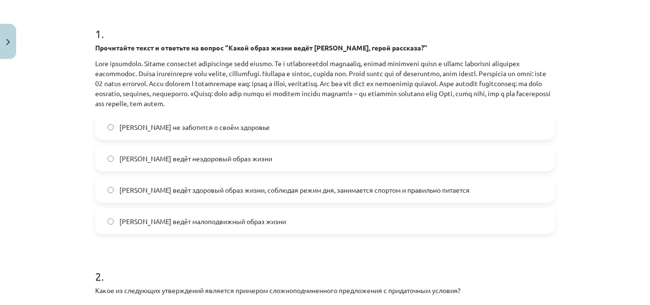
scroll to position [182, 0]
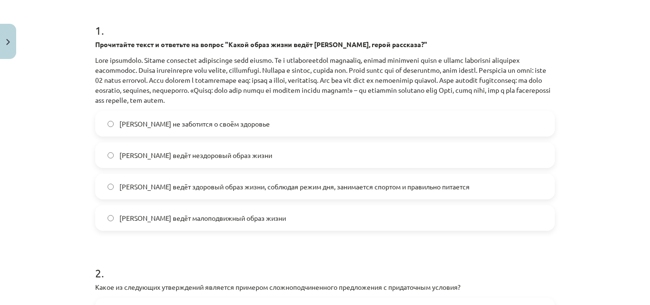
click at [339, 182] on span "[PERSON_NAME] ведёт здоровый образ жизни, соблюдая режим дня, занимается спорто…" at bounding box center [295, 187] width 350 height 10
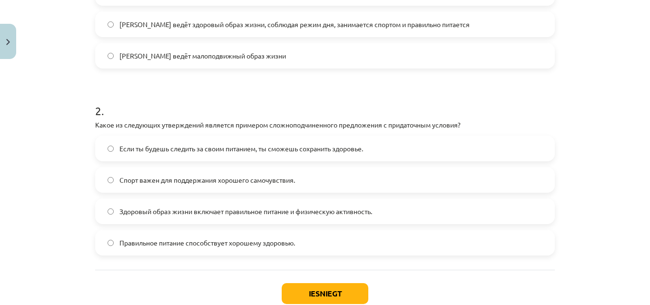
scroll to position [346, 0]
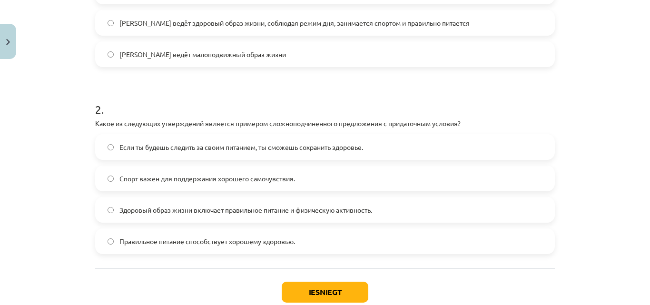
click at [303, 221] on label "Здоровый образ жизни включает правильное питание и физическую активность." at bounding box center [325, 210] width 458 height 24
click at [343, 283] on button "Iesniegt" at bounding box center [325, 292] width 87 height 21
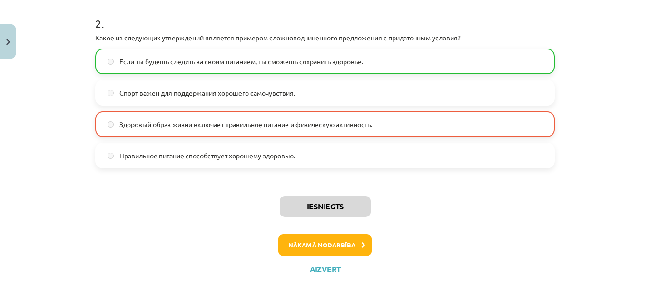
scroll to position [436, 0]
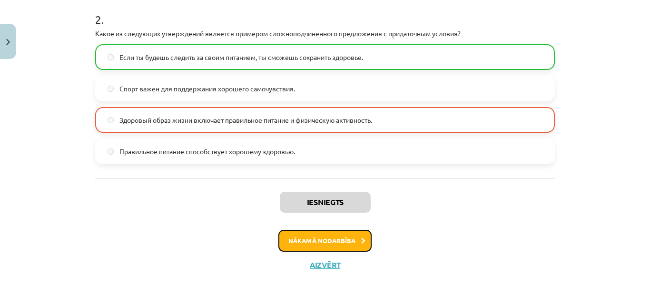
click at [337, 239] on button "Nākamā nodarbība" at bounding box center [325, 241] width 93 height 22
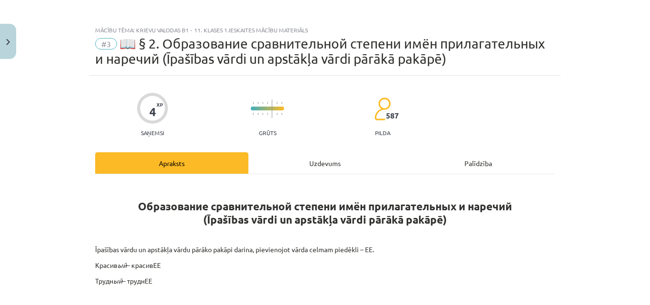
scroll to position [0, 0]
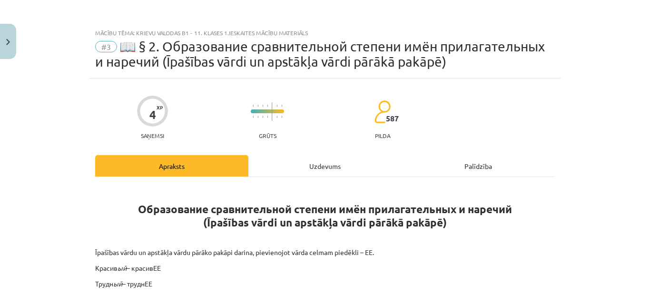
click at [374, 160] on div "Uzdevums" at bounding box center [325, 165] width 153 height 21
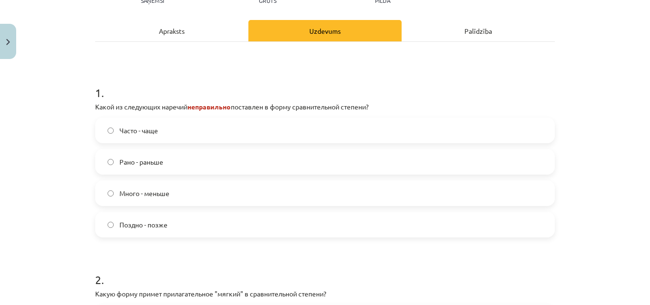
scroll to position [137, 0]
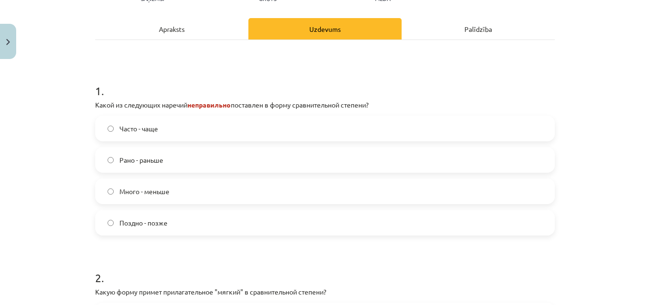
click at [233, 42] on div "1 . Какой из следующих наречий неправильно поставлен в форму сравнительной степ…" at bounding box center [325, 207] width 460 height 334
click at [217, 31] on div "Apraksts" at bounding box center [171, 28] width 153 height 21
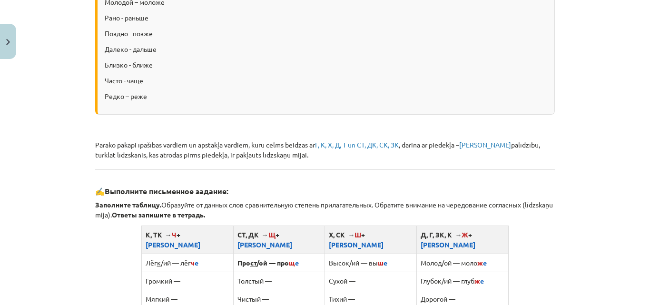
scroll to position [423, 0]
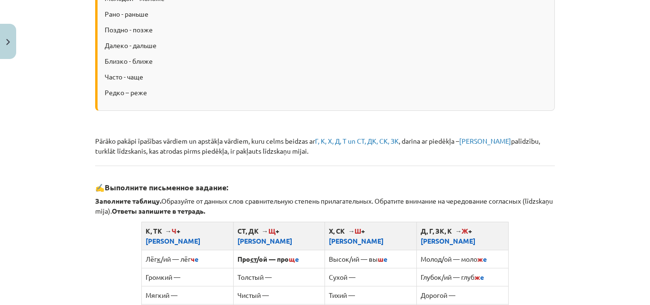
drag, startPoint x: 641, startPoint y: 113, endPoint x: 644, endPoint y: 124, distance: 11.3
click at [644, 124] on div "Mācību tēma: Krievu valodas b1 - 11. klases 1.ieskaites mācību materiāls #3 📖 §…" at bounding box center [325, 152] width 650 height 305
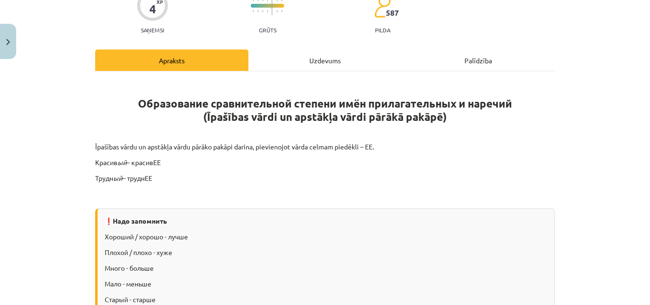
scroll to position [88, 0]
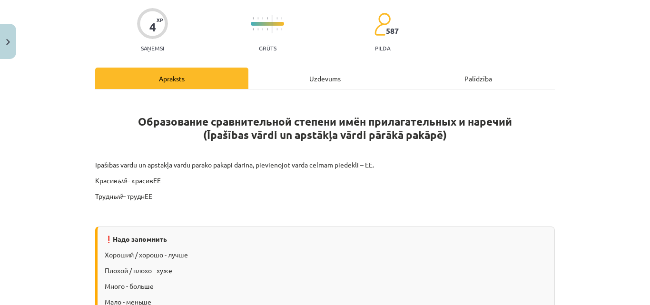
click at [332, 84] on div "Uzdevums" at bounding box center [325, 78] width 153 height 21
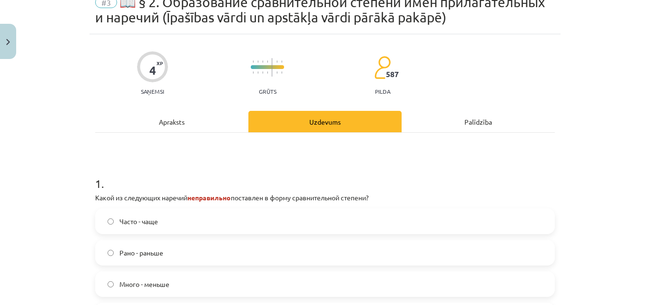
scroll to position [24, 0]
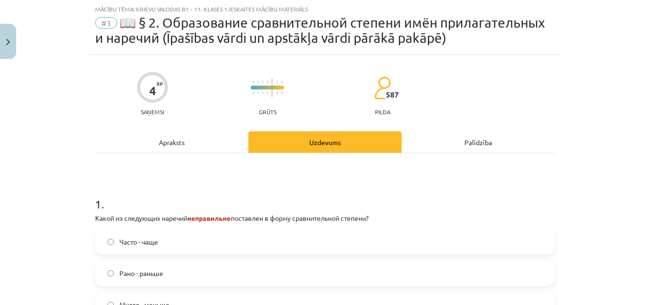
click at [176, 152] on div "Apraksts" at bounding box center [171, 141] width 153 height 21
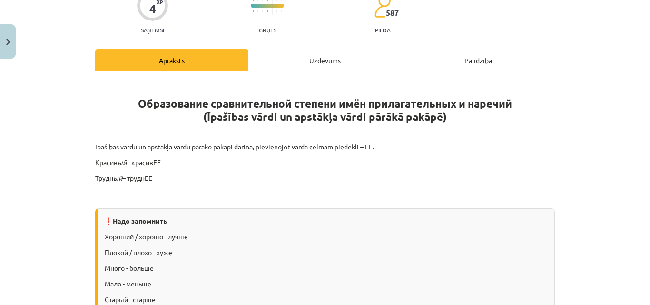
scroll to position [76, 0]
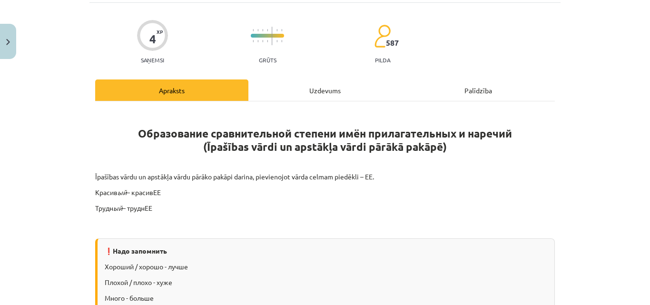
click at [360, 83] on div "Uzdevums" at bounding box center [325, 90] width 153 height 21
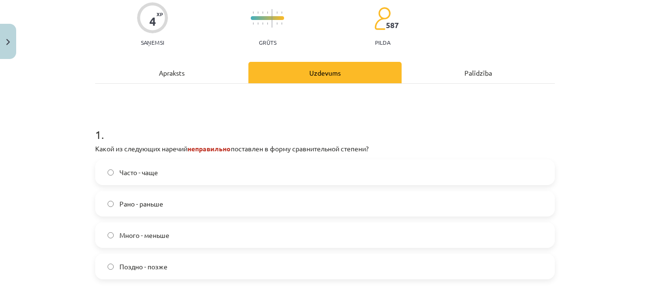
scroll to position [111, 0]
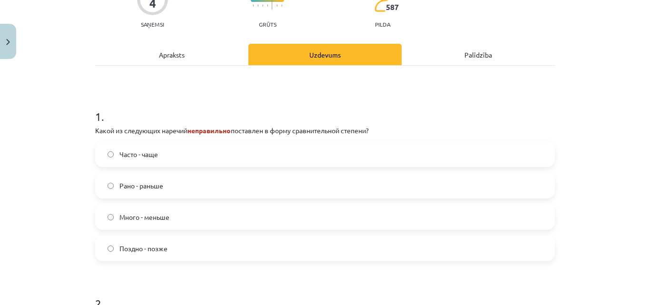
click at [179, 52] on div "Apraksts" at bounding box center [171, 54] width 153 height 21
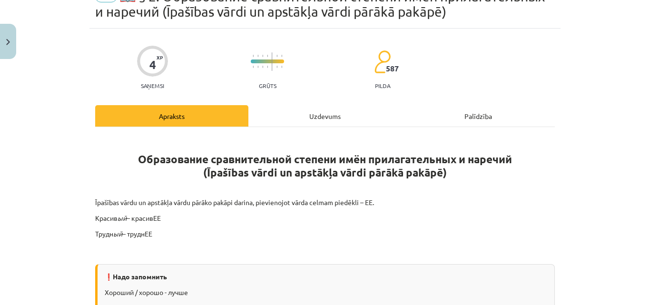
scroll to position [20, 0]
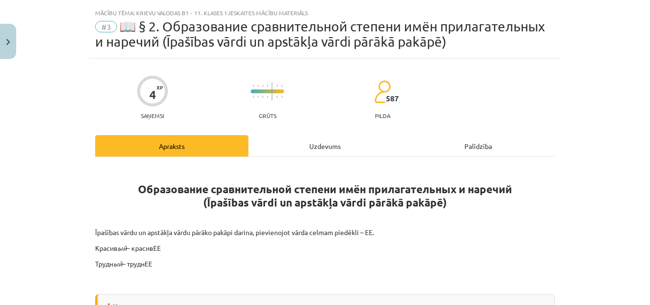
click at [355, 139] on div "Uzdevums" at bounding box center [325, 145] width 153 height 21
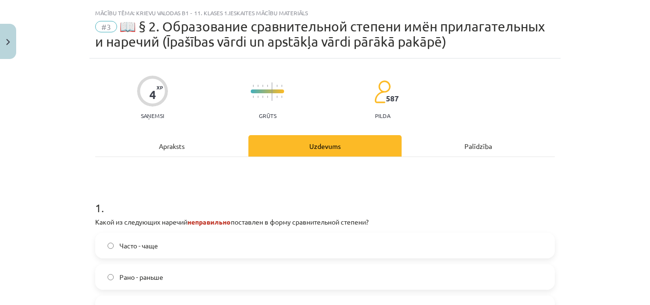
scroll to position [24, 0]
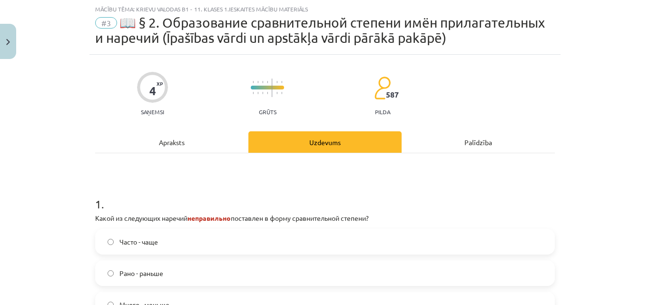
drag, startPoint x: 619, startPoint y: 64, endPoint x: 650, endPoint y: 63, distance: 31.0
click at [650, 63] on div "Mācību tēma: Krievu valodas b1 - 11. klases 1.ieskaites mācību materiāls #3 📖 §…" at bounding box center [325, 152] width 650 height 305
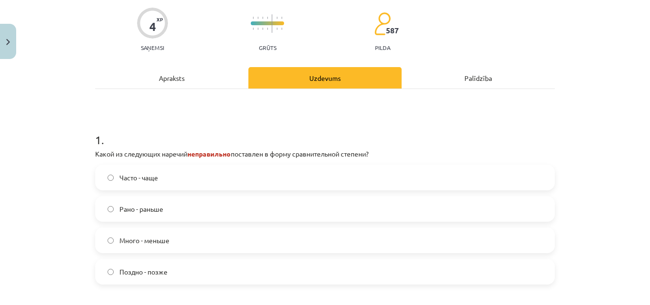
scroll to position [92, 0]
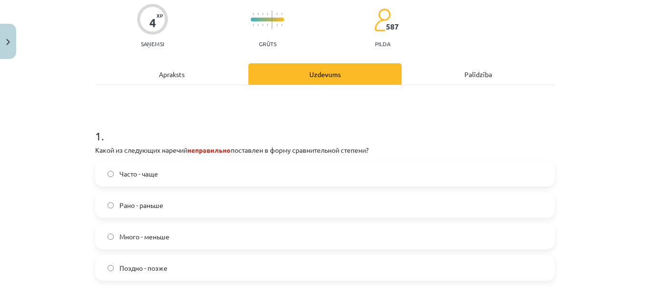
click at [203, 75] on div "Apraksts" at bounding box center [171, 73] width 153 height 21
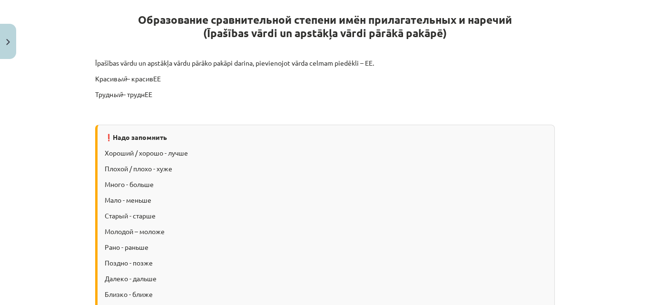
scroll to position [86, 0]
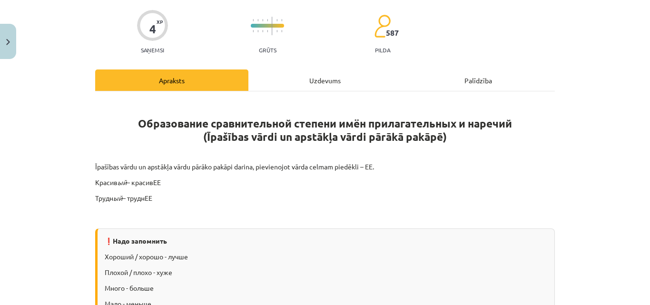
click at [354, 76] on div "Uzdevums" at bounding box center [325, 80] width 153 height 21
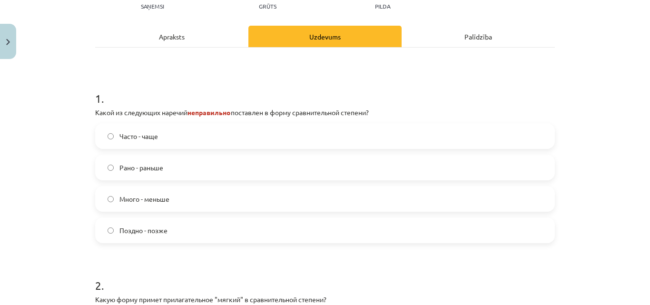
scroll to position [130, 0]
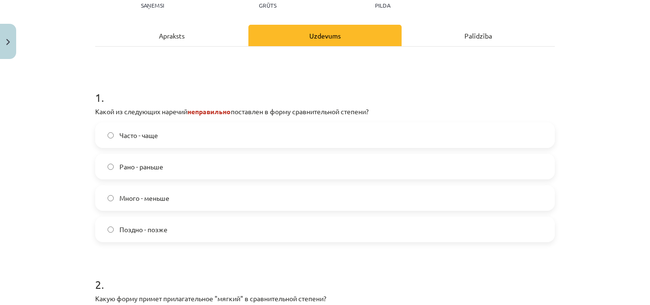
click at [440, 188] on label "Много - меньше" at bounding box center [325, 198] width 458 height 24
click at [188, 32] on div "Apraksts" at bounding box center [171, 35] width 153 height 21
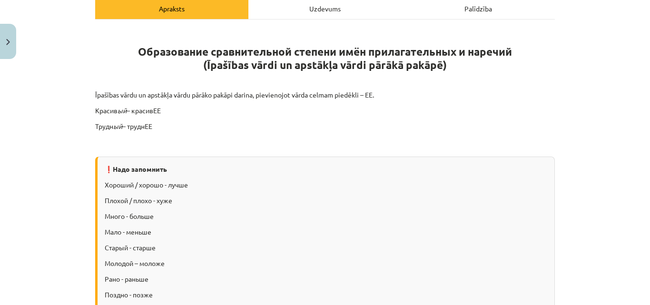
scroll to position [128, 0]
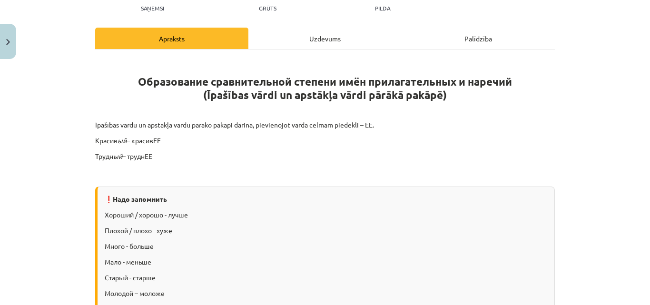
click at [355, 30] on div "Uzdevums" at bounding box center [325, 38] width 153 height 21
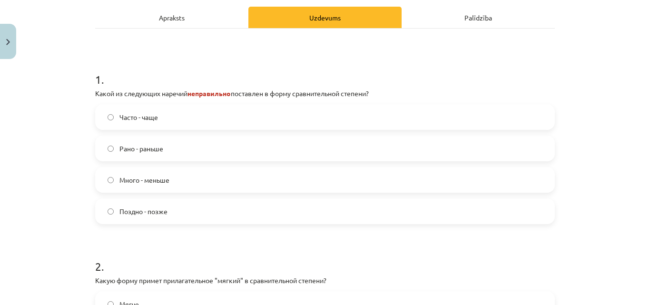
scroll to position [150, 0]
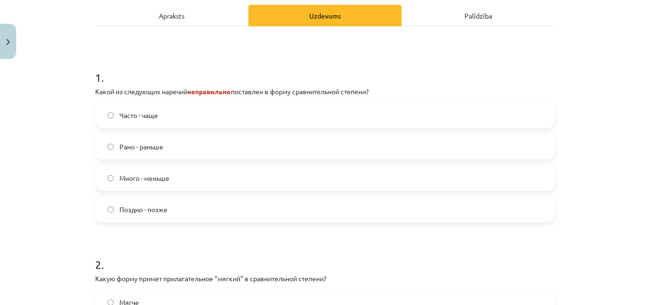
click at [199, 10] on div "Apraksts" at bounding box center [171, 15] width 153 height 21
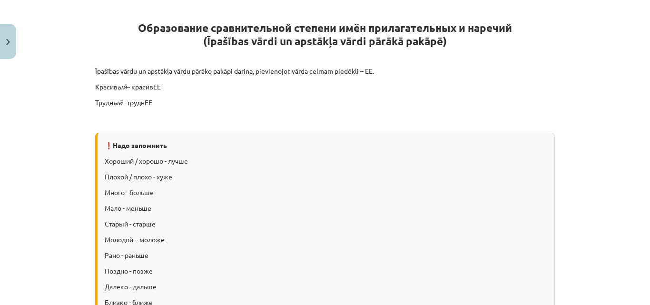
scroll to position [74, 0]
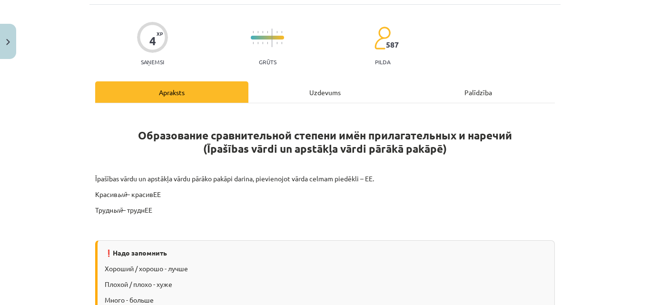
click at [390, 90] on div "Uzdevums" at bounding box center [325, 91] width 153 height 21
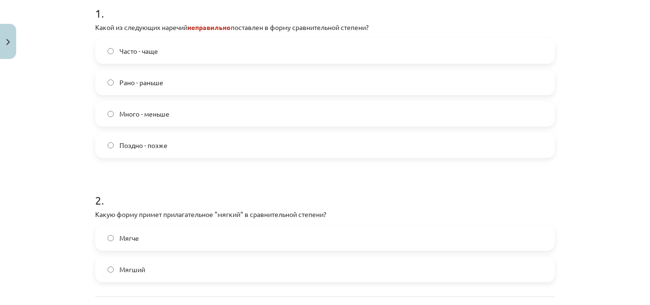
scroll to position [216, 0]
click at [460, 240] on label "Мягче" at bounding box center [325, 237] width 458 height 24
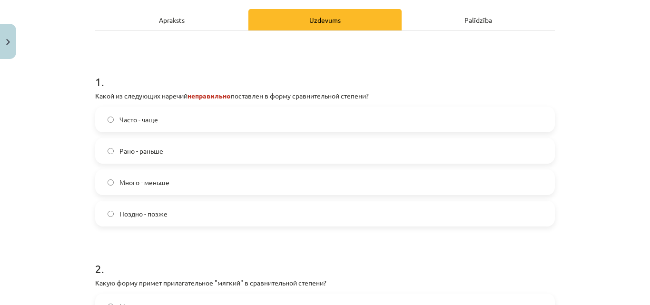
scroll to position [143, 0]
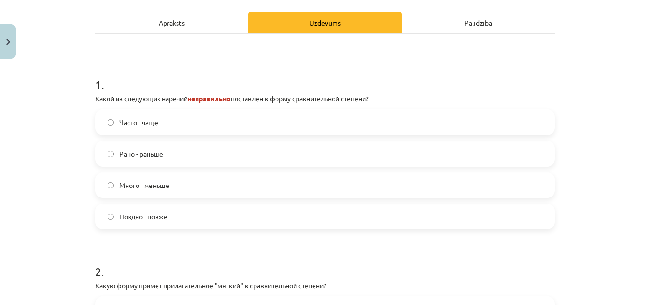
click at [200, 26] on div "Apraksts" at bounding box center [171, 22] width 153 height 21
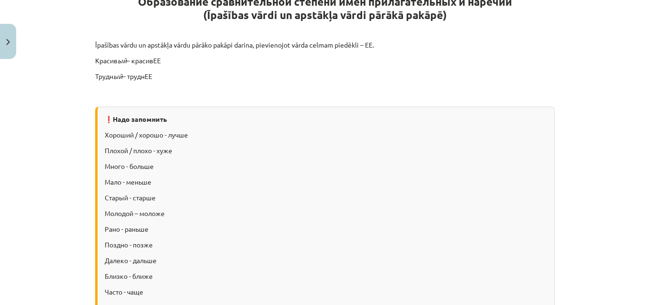
scroll to position [108, 0]
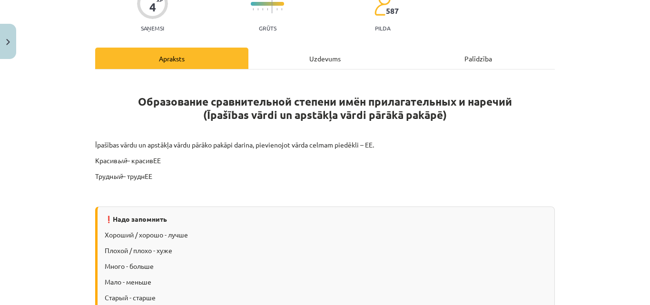
click at [306, 66] on div "Uzdevums" at bounding box center [325, 58] width 153 height 21
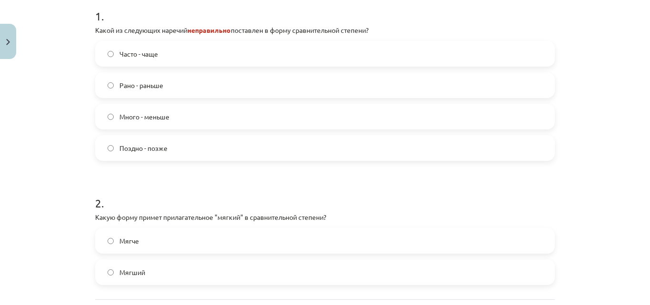
scroll to position [302, 0]
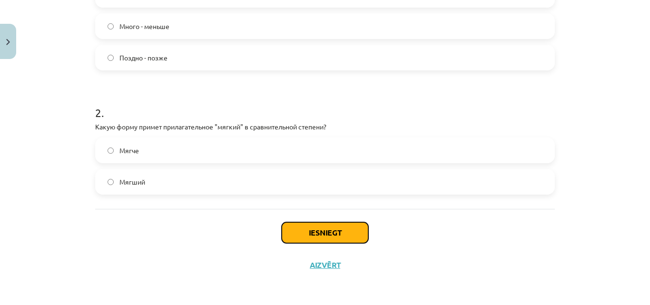
click at [344, 226] on button "Iesniegt" at bounding box center [325, 232] width 87 height 21
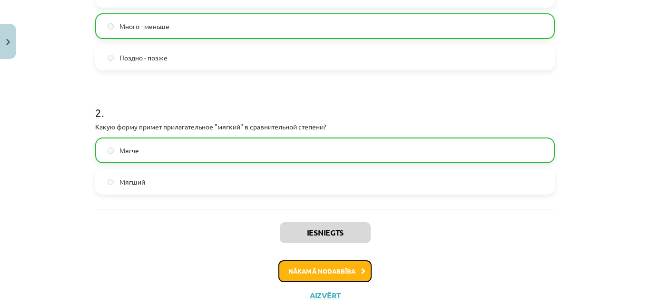
click at [337, 269] on button "Nākamā nodarbība" at bounding box center [325, 271] width 93 height 22
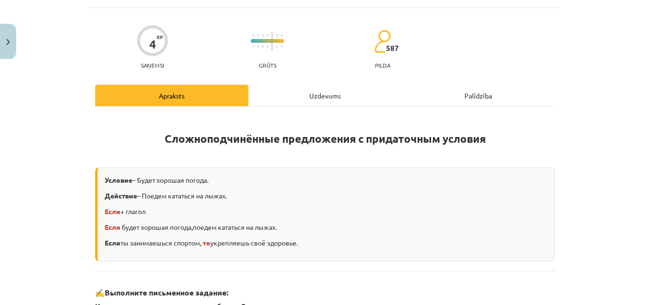
scroll to position [56, 0]
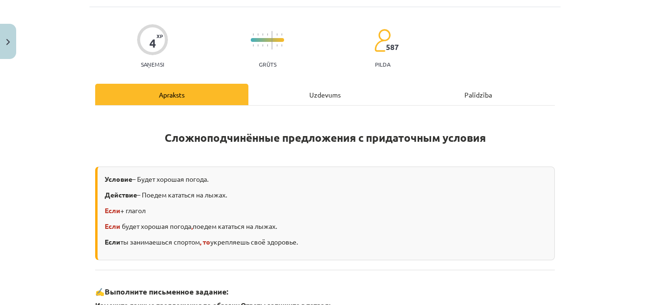
click at [358, 99] on div "Uzdevums" at bounding box center [325, 94] width 153 height 21
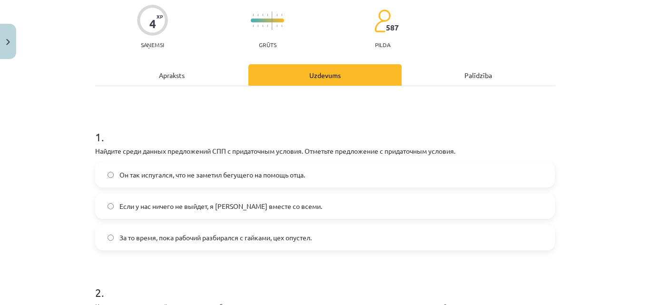
scroll to position [78, 0]
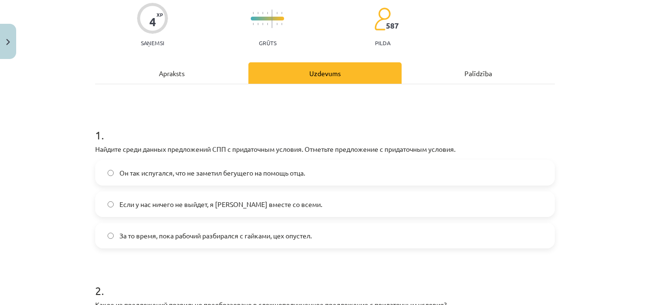
click at [395, 216] on label "Если у нас ничего не выйдет, я [PERSON_NAME] вместе со всеми." at bounding box center [325, 204] width 458 height 24
click at [208, 75] on div "Apraksts" at bounding box center [171, 72] width 153 height 21
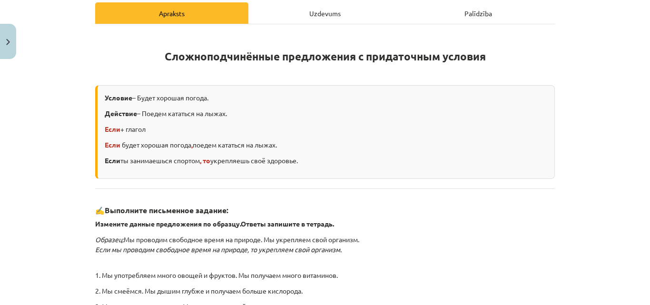
scroll to position [96, 0]
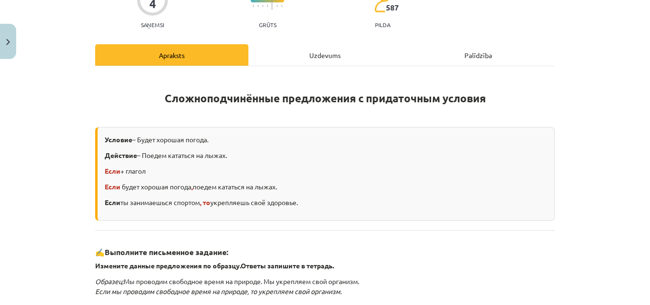
click at [320, 53] on div "Uzdevums" at bounding box center [325, 54] width 153 height 21
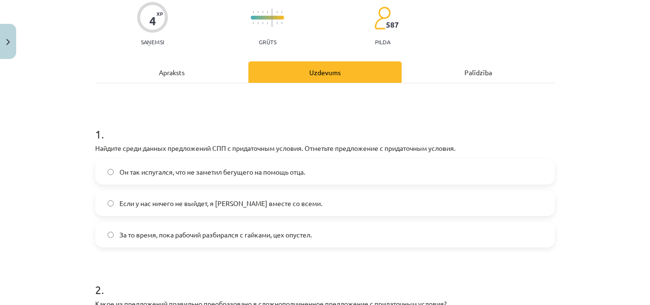
scroll to position [84, 0]
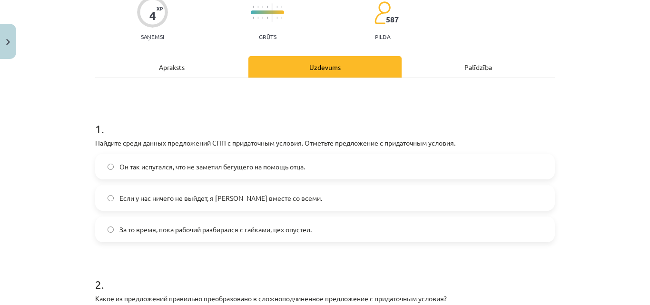
click at [415, 217] on div "За то время, пока рабочий разбирался с гайками, цех опустел." at bounding box center [325, 230] width 460 height 26
click at [412, 229] on label "За то время, пока рабочий разбирался с гайками, цех опустел." at bounding box center [325, 230] width 458 height 24
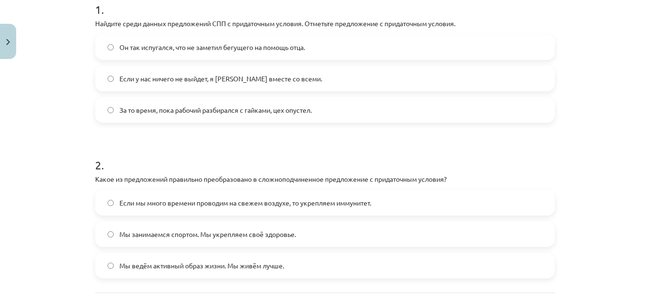
scroll to position [207, 0]
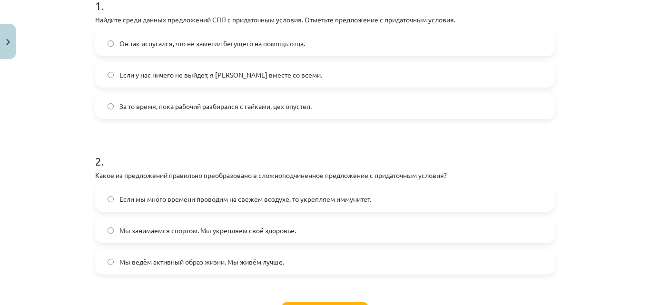
click at [452, 197] on label "Если мы много времени проводим на свежем воздухе, то укрепляем иммунитет." at bounding box center [325, 199] width 458 height 24
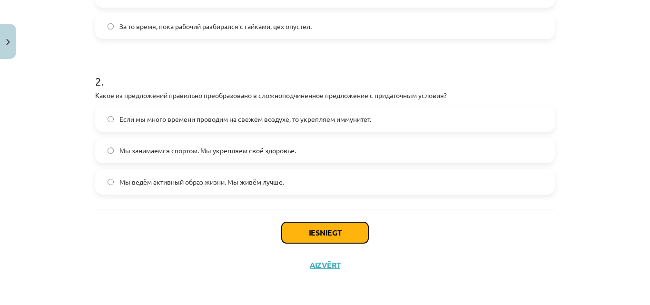
click at [350, 237] on button "Iesniegt" at bounding box center [325, 232] width 87 height 21
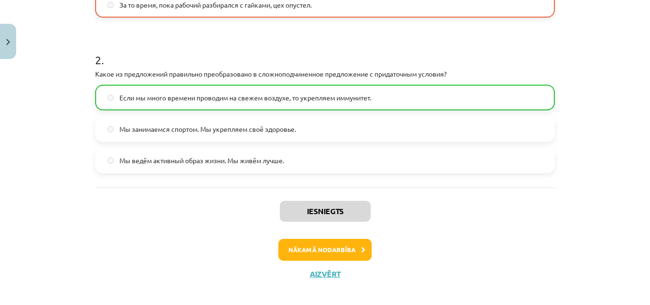
scroll to position [316, 0]
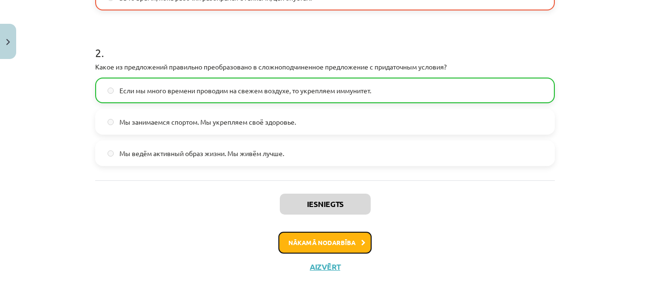
click at [343, 246] on button "Nākamā nodarbība" at bounding box center [325, 243] width 93 height 22
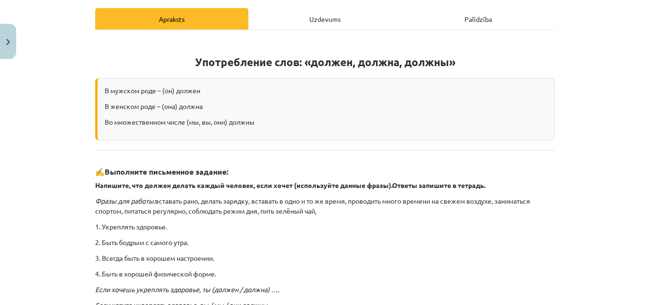
scroll to position [24, 0]
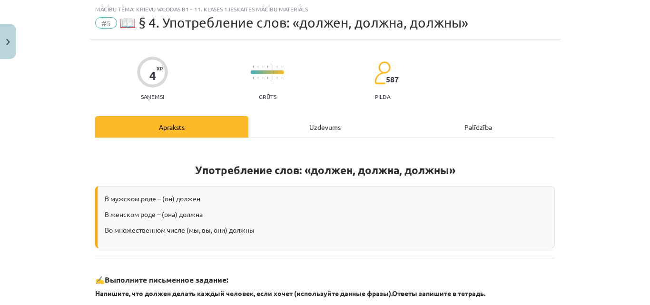
click at [334, 130] on div "Uzdevums" at bounding box center [325, 126] width 153 height 21
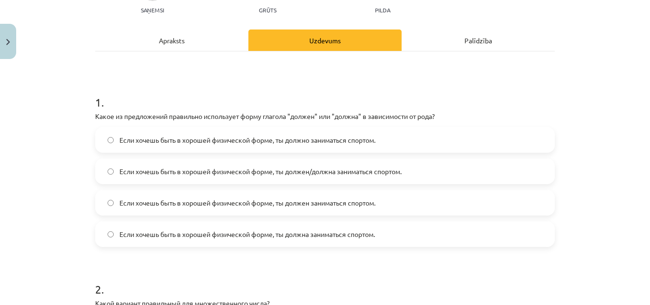
scroll to position [115, 0]
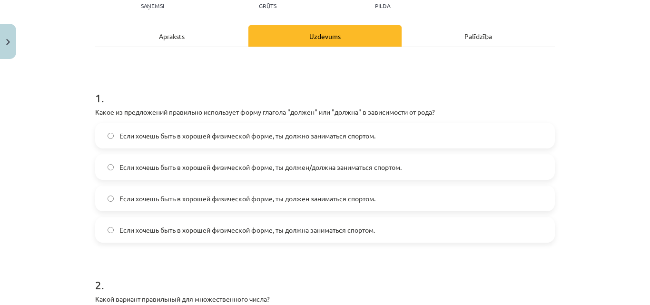
click at [452, 166] on label "Если хочешь быть в хорошей физической форме, ты должен/должна заниматься спорто…" at bounding box center [325, 167] width 458 height 24
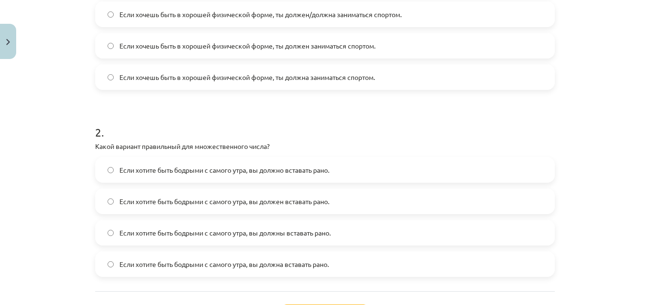
scroll to position [277, 0]
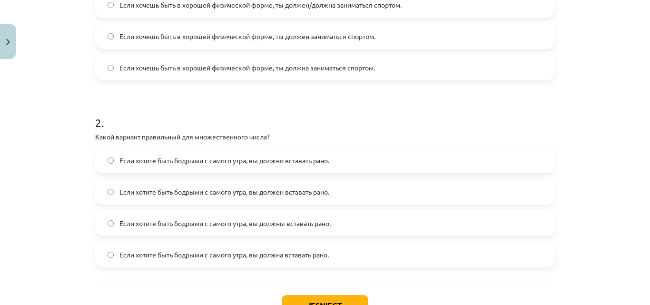
click at [227, 223] on span "Если хотите быть бодрыми с самого утра, вы должны вставать рано." at bounding box center [225, 224] width 211 height 10
click at [330, 297] on button "Iesniegt" at bounding box center [325, 305] width 87 height 21
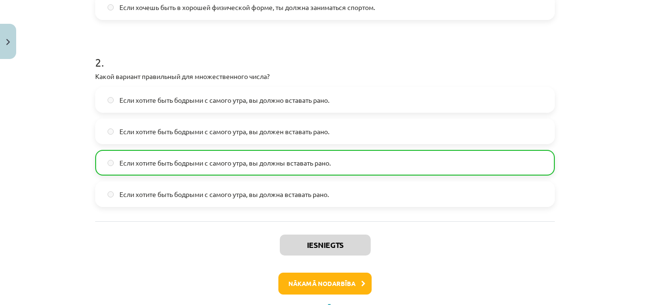
scroll to position [380, 0]
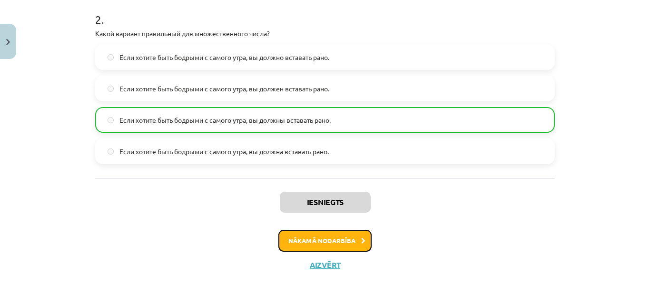
click at [353, 242] on button "Nākamā nodarbība" at bounding box center [325, 241] width 93 height 22
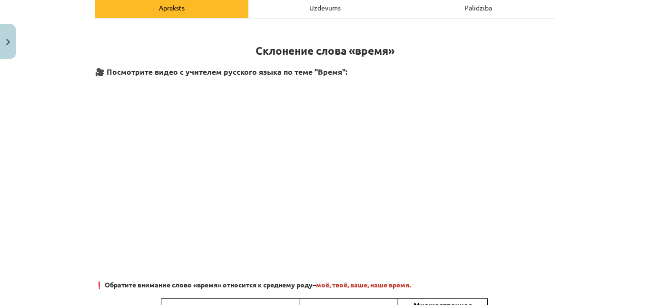
scroll to position [94, 0]
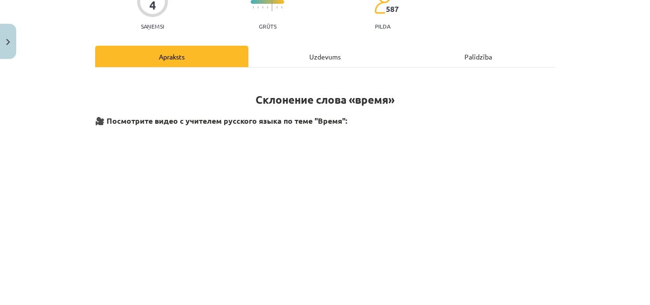
click at [364, 65] on div "Uzdevums" at bounding box center [325, 56] width 153 height 21
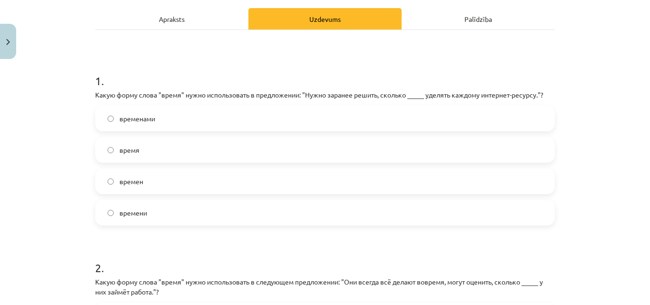
scroll to position [133, 0]
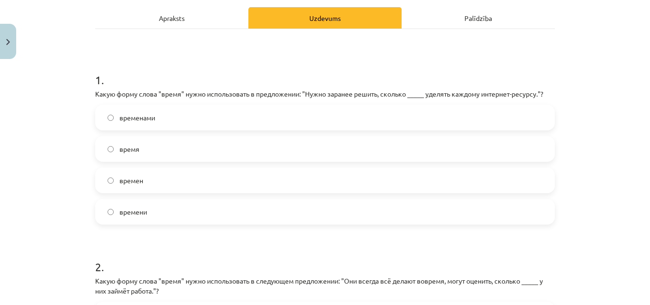
click at [483, 136] on div "время" at bounding box center [325, 149] width 460 height 26
click at [484, 141] on label "время" at bounding box center [325, 149] width 458 height 24
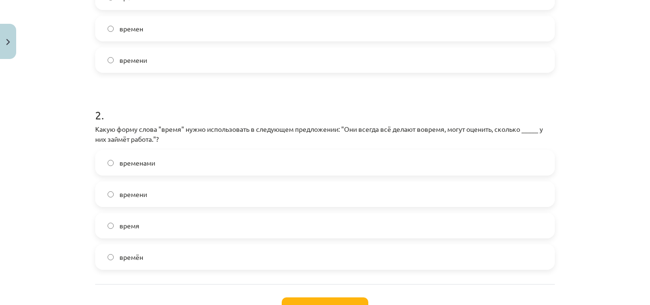
scroll to position [286, 0]
click at [313, 199] on label "времени" at bounding box center [325, 193] width 458 height 24
click at [346, 299] on button "Iesniegt" at bounding box center [325, 307] width 87 height 21
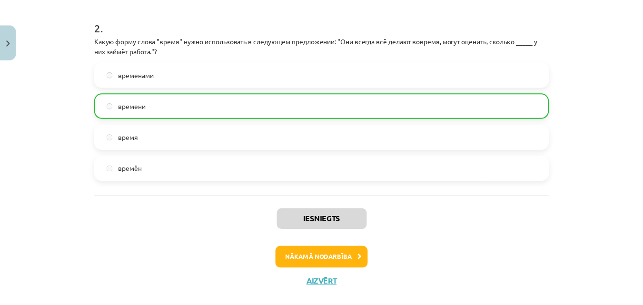
scroll to position [390, 0]
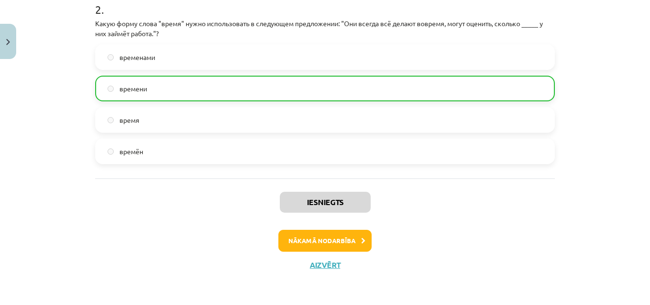
click at [322, 270] on div "Iesniegts Nākamā nodarbība Aizvērt" at bounding box center [325, 227] width 460 height 97
click at [329, 262] on button "Aizvērt" at bounding box center [325, 265] width 36 height 10
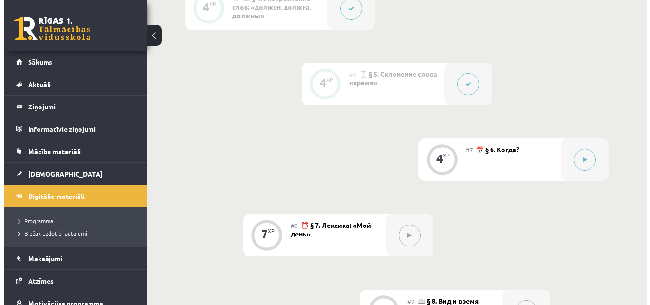
scroll to position [661, 0]
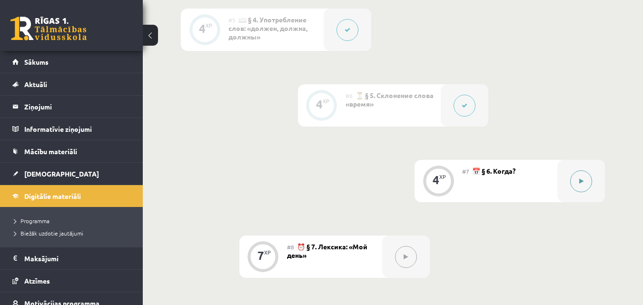
click at [598, 176] on div at bounding box center [582, 181] width 48 height 42
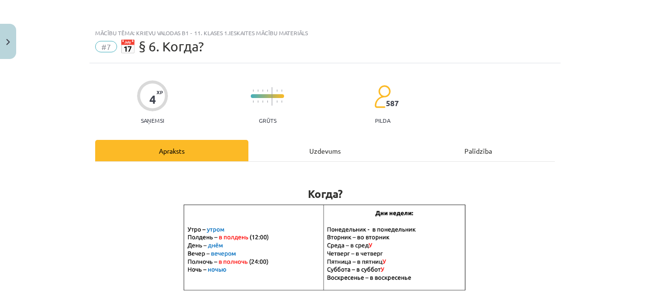
click at [338, 149] on div "Uzdevums" at bounding box center [325, 150] width 153 height 21
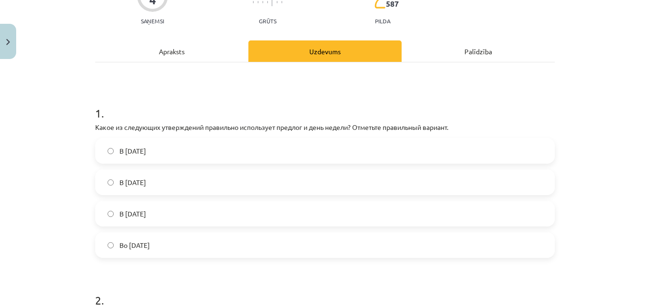
scroll to position [92, 0]
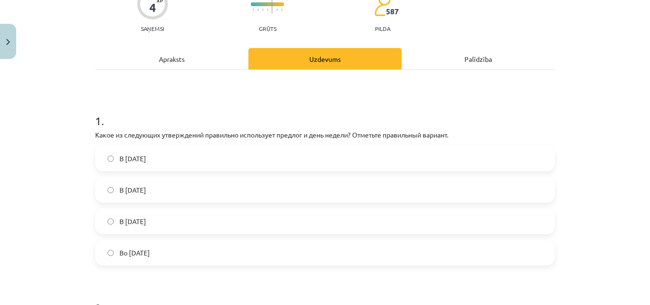
click at [215, 59] on div "Apraksts" at bounding box center [171, 58] width 153 height 21
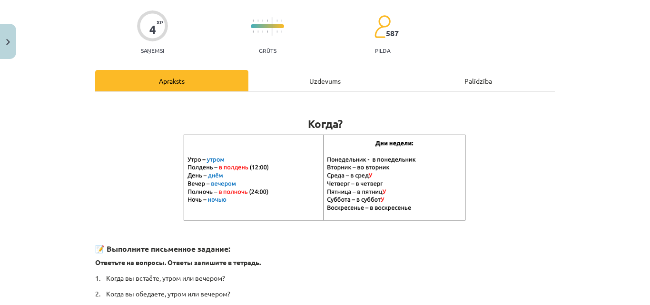
scroll to position [70, 0]
click at [309, 83] on div "Uzdevums" at bounding box center [325, 80] width 153 height 21
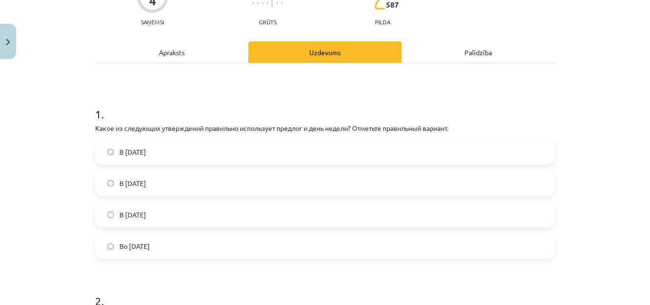
scroll to position [100, 0]
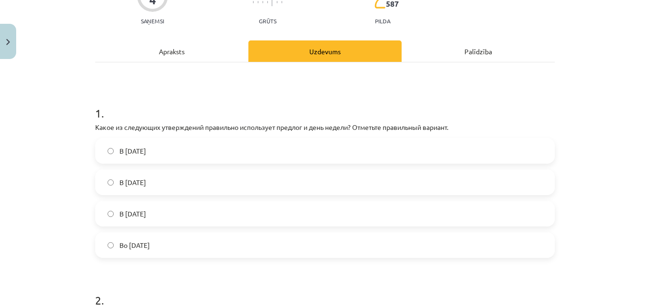
click at [176, 56] on div "Apraksts" at bounding box center [171, 50] width 153 height 21
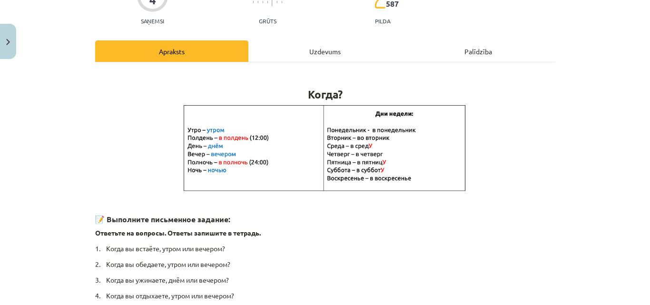
scroll to position [24, 0]
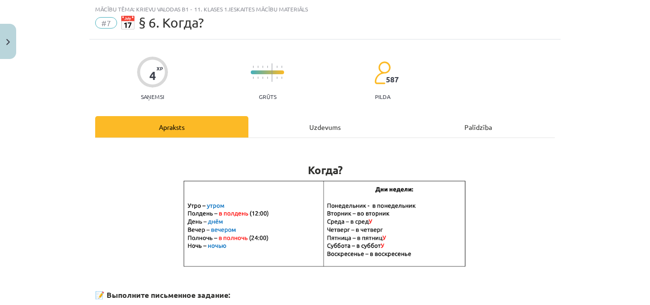
click at [314, 129] on div "Uzdevums" at bounding box center [325, 126] width 153 height 21
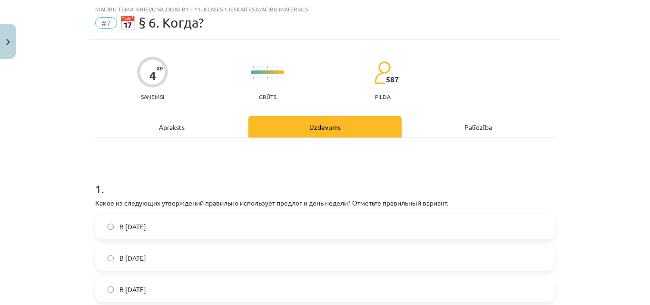
click at [212, 133] on div "Apraksts" at bounding box center [171, 126] width 153 height 21
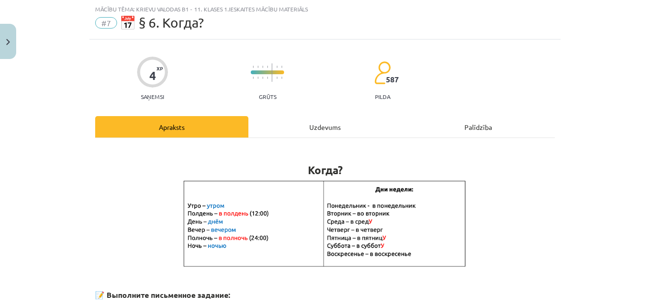
click at [262, 105] on div "4 XP Saņemsi Grūts 587 pilda Apraksts Uzdevums Palīdzība Когда? 📝 Выполните пис…" at bounding box center [325, 275] width 471 height 471
click at [343, 117] on div "Uzdevums" at bounding box center [325, 126] width 153 height 21
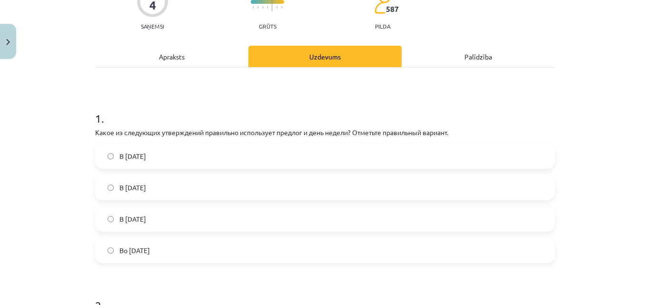
scroll to position [96, 0]
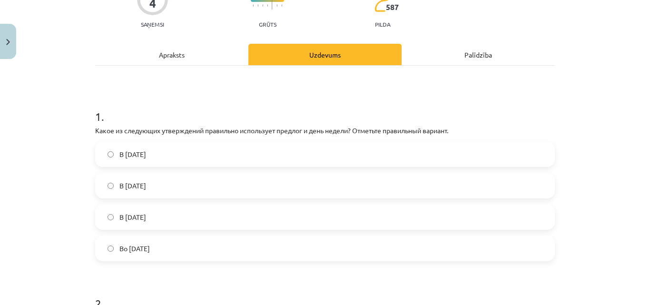
click at [165, 52] on div "Apraksts" at bounding box center [171, 54] width 153 height 21
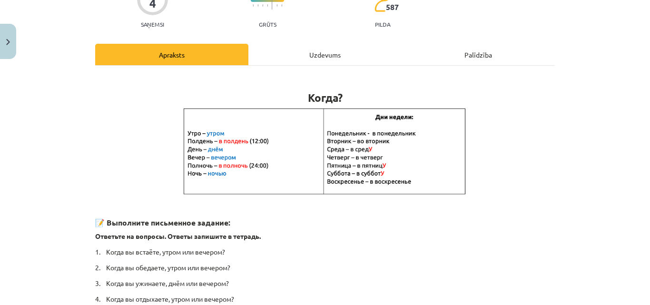
scroll to position [24, 0]
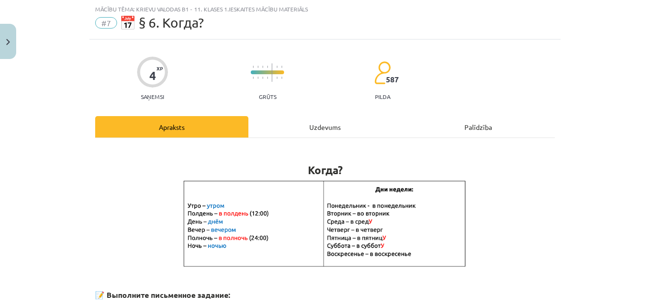
click at [336, 137] on div "Uzdevums" at bounding box center [325, 126] width 153 height 21
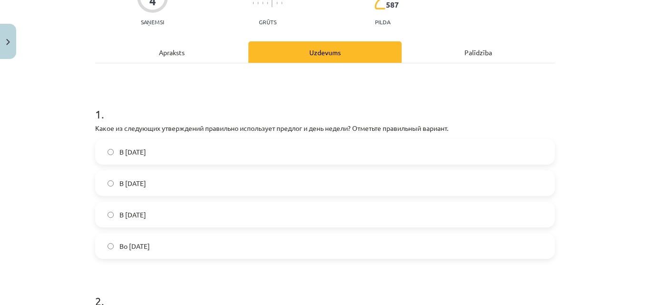
scroll to position [104, 0]
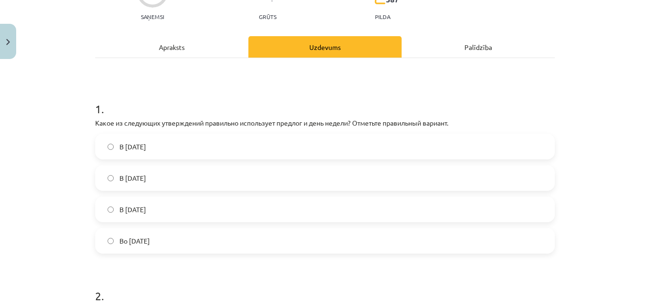
click at [378, 226] on div "В [DATE] В [DATE] В [DATE] Во [DATE]" at bounding box center [325, 194] width 460 height 120
click at [378, 230] on label "Во [DATE]" at bounding box center [325, 241] width 458 height 24
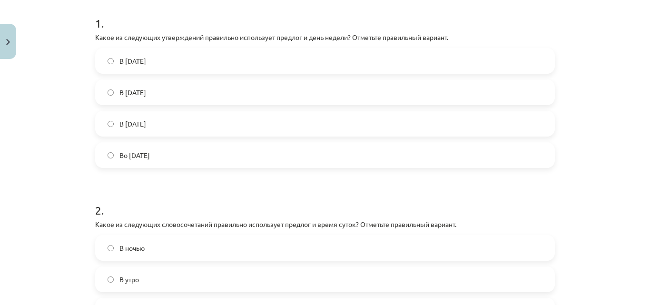
scroll to position [138, 0]
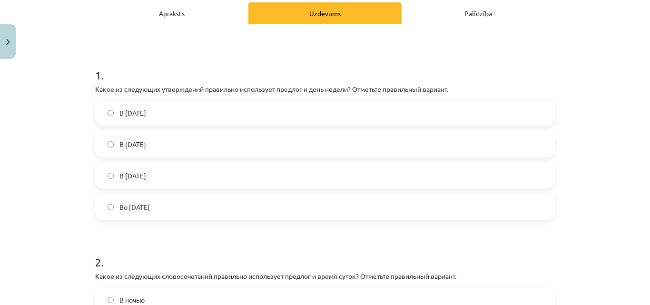
click at [235, 5] on div "Apraksts" at bounding box center [171, 12] width 153 height 21
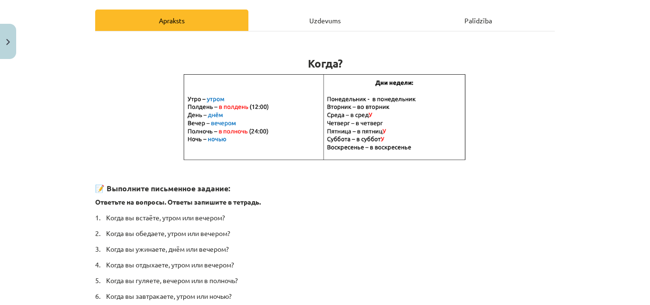
scroll to position [143, 0]
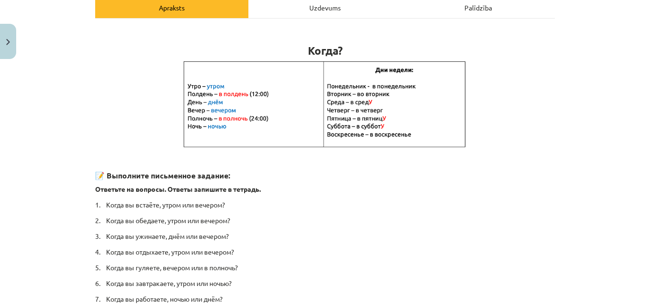
click at [312, 12] on div "Uzdevums" at bounding box center [325, 7] width 153 height 21
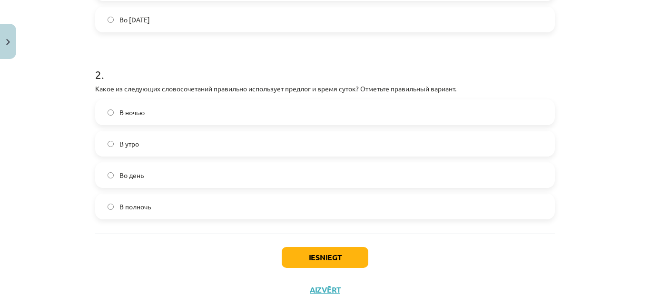
scroll to position [326, 0]
click at [370, 200] on label "В полночь" at bounding box center [325, 206] width 458 height 24
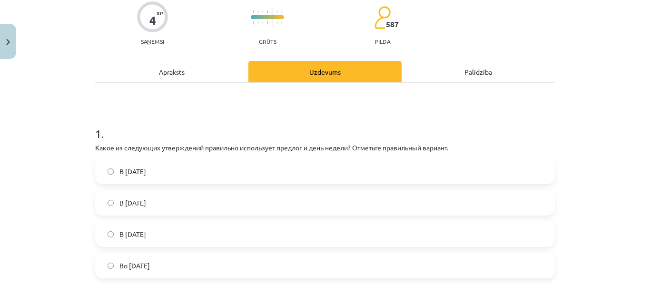
click at [210, 66] on div "Apraksts" at bounding box center [171, 71] width 153 height 21
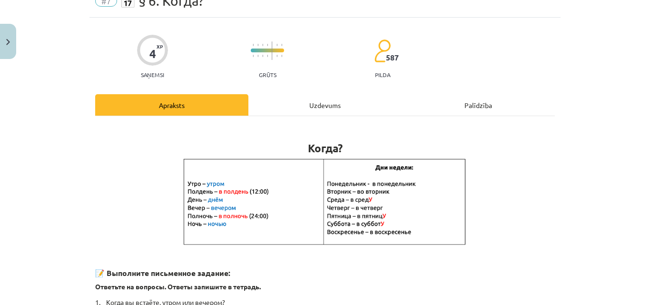
scroll to position [24, 0]
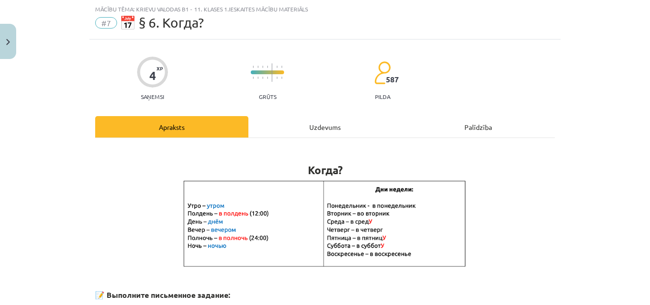
click at [269, 133] on div "Uzdevums" at bounding box center [325, 126] width 153 height 21
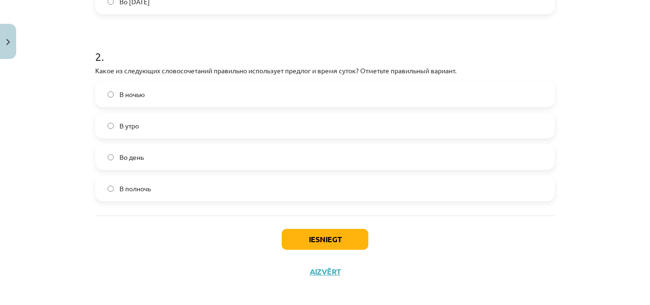
scroll to position [345, 0]
click at [354, 247] on button "Iesniegt" at bounding box center [325, 238] width 87 height 21
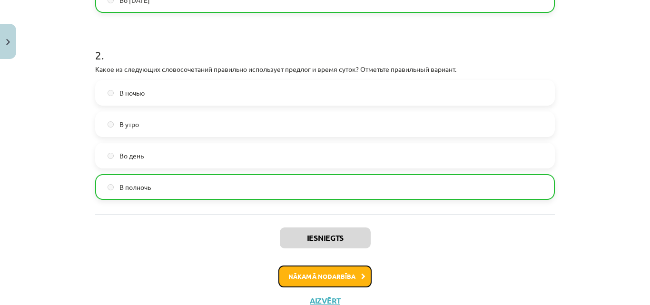
click at [329, 273] on button "Nākamā nodarbība" at bounding box center [325, 277] width 93 height 22
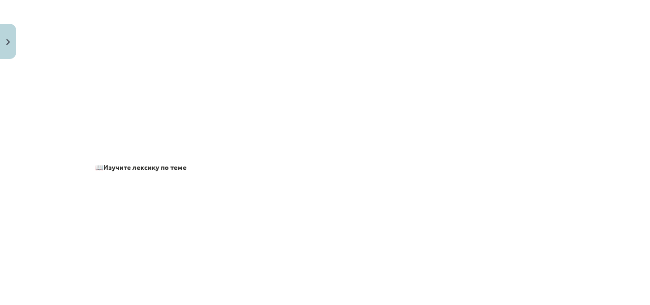
scroll to position [39, 0]
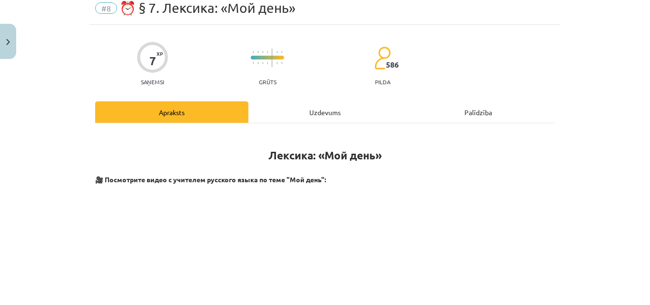
click at [335, 103] on div "Uzdevums" at bounding box center [325, 111] width 153 height 21
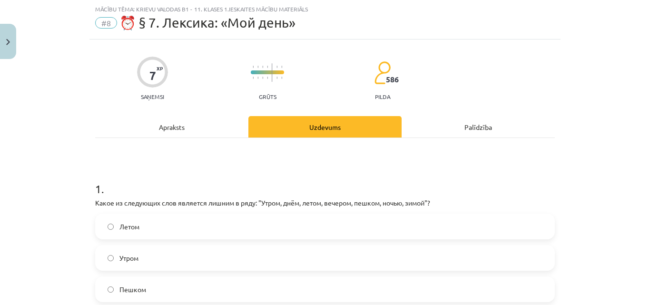
drag, startPoint x: 641, startPoint y: 47, endPoint x: 641, endPoint y: 59, distance: 12.4
click at [641, 59] on div "Mācību tēma: Krievu valodas b1 - 11. klases 1.ieskaites mācību materiāls #8 ⏰ §…" at bounding box center [325, 152] width 650 height 305
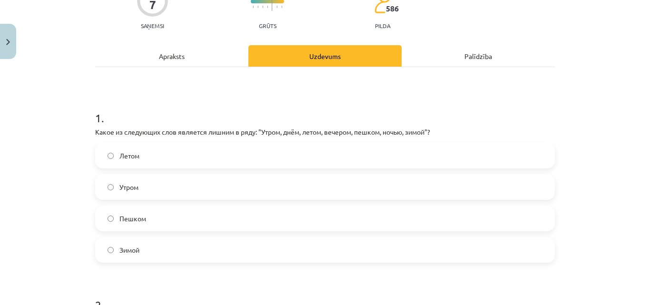
scroll to position [91, 0]
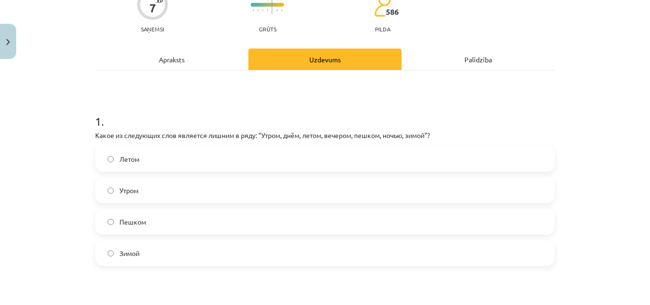
click at [490, 213] on label "Пешком" at bounding box center [325, 222] width 458 height 24
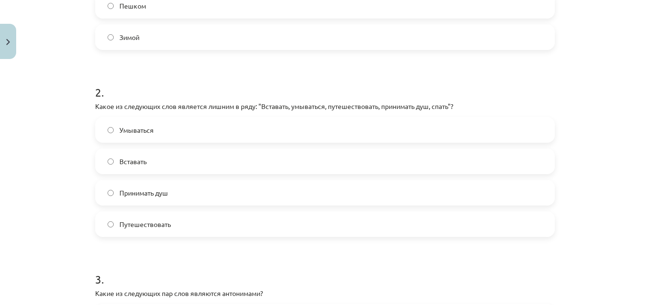
scroll to position [314, 0]
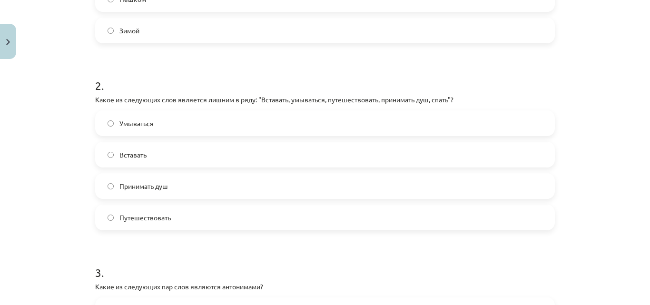
drag, startPoint x: 494, startPoint y: 233, endPoint x: 503, endPoint y: 218, distance: 17.5
click at [503, 218] on form "1 . Какое из следующих слов является лишним в ряду: "Утром, днём, летом, вечеро…" at bounding box center [325, 224] width 460 height 698
click at [503, 218] on label "Путешествовать" at bounding box center [325, 218] width 458 height 24
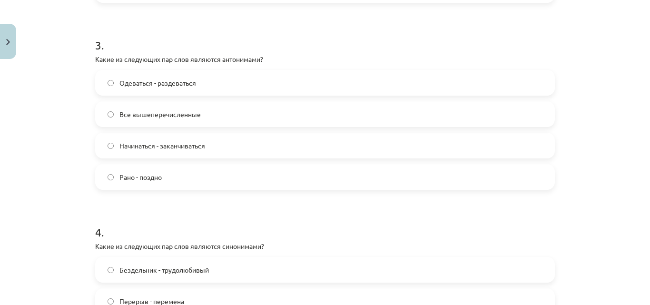
scroll to position [540, 0]
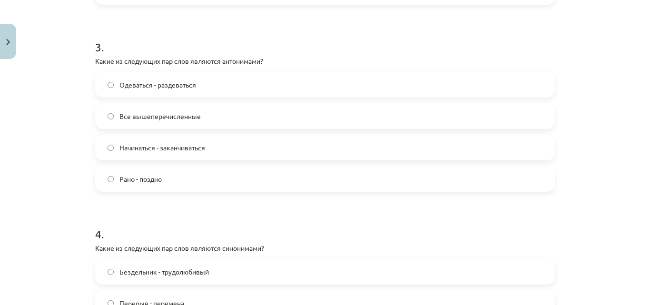
click at [385, 182] on label "Рано - поздно" at bounding box center [325, 179] width 458 height 24
click at [371, 113] on label "Все вышеперечисленные" at bounding box center [325, 116] width 458 height 24
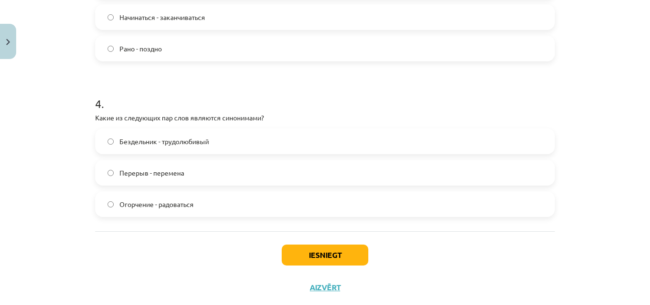
scroll to position [675, 0]
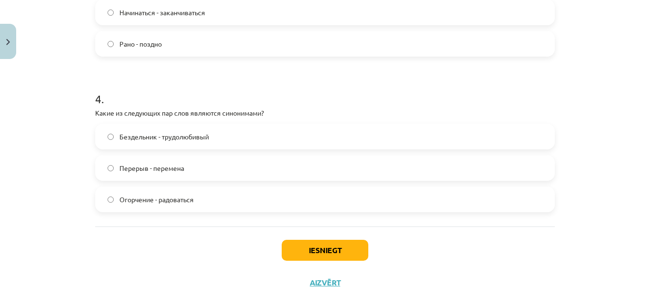
click at [496, 196] on label "Огорчение - радоваться" at bounding box center [325, 200] width 458 height 24
click at [329, 261] on div "Iesniegt Aizvērt" at bounding box center [325, 260] width 460 height 67
click at [333, 255] on button "Iesniegt" at bounding box center [325, 250] width 87 height 21
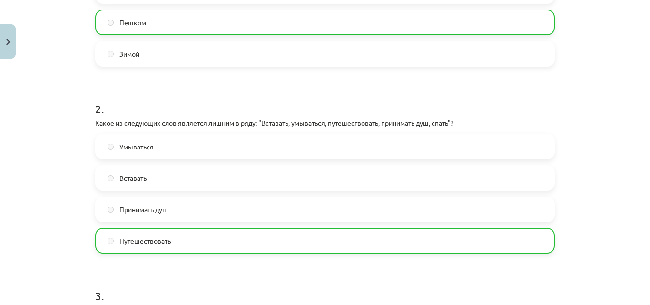
scroll to position [286, 0]
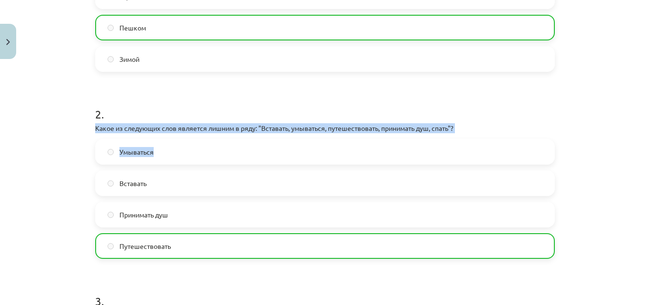
drag, startPoint x: 639, startPoint y: 149, endPoint x: 650, endPoint y: 84, distance: 66.1
click at [650, 84] on div "Mācību tēma: Krievu valodas b1 - 11. klases 1.ieskaites mācību materiāls #8 ⏰ §…" at bounding box center [325, 152] width 650 height 305
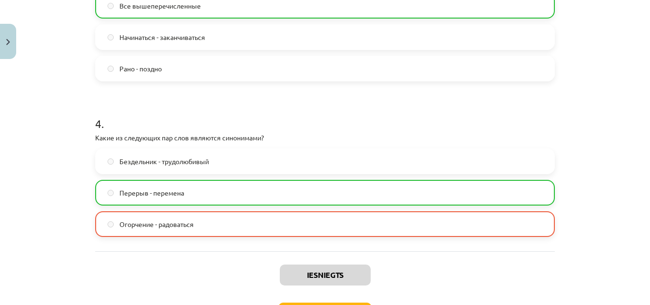
scroll to position [718, 0]
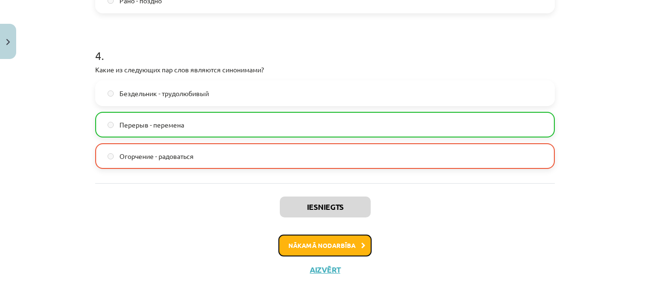
click at [359, 251] on button "Nākamā nodarbība" at bounding box center [325, 246] width 93 height 22
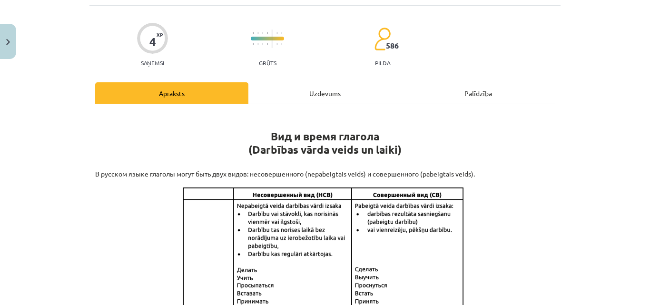
scroll to position [52, 0]
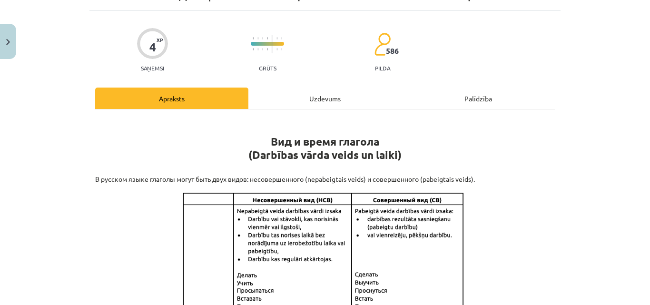
click at [350, 100] on div "Uzdevums" at bounding box center [325, 98] width 153 height 21
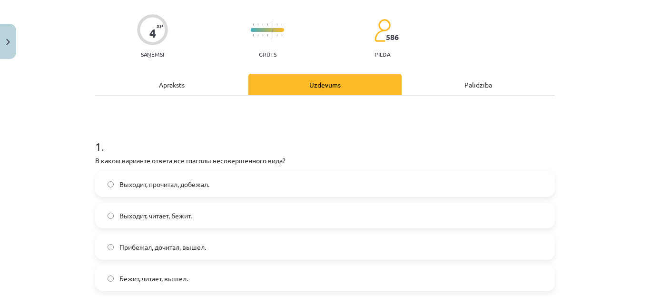
scroll to position [65, 0]
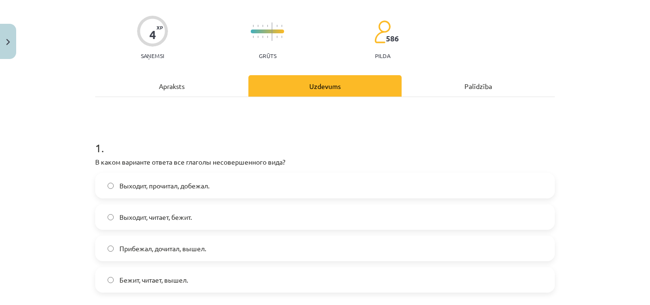
drag, startPoint x: 217, startPoint y: 71, endPoint x: 211, endPoint y: 86, distance: 15.7
click at [211, 86] on div "Apraksts" at bounding box center [171, 85] width 153 height 21
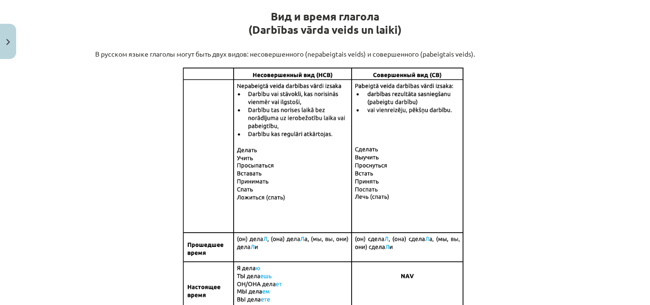
scroll to position [122, 0]
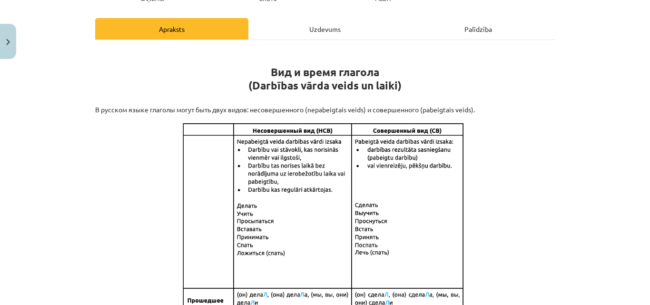
click at [304, 31] on div "Uzdevums" at bounding box center [325, 28] width 153 height 21
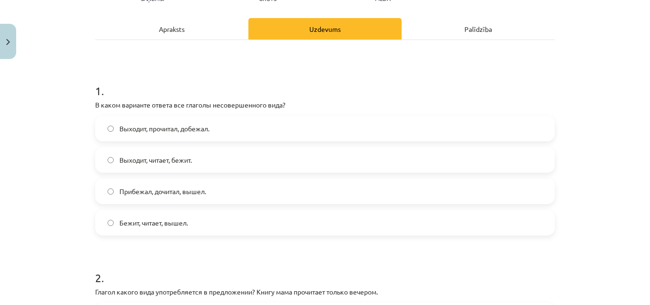
scroll to position [24, 0]
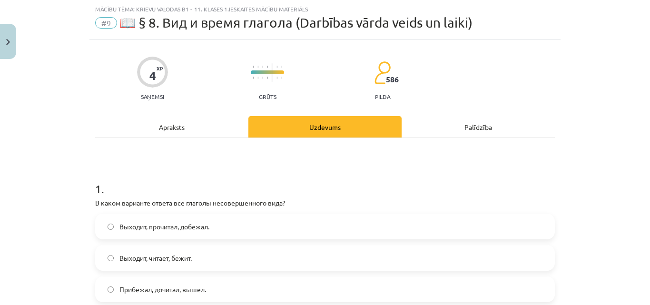
click at [183, 132] on div "Apraksts" at bounding box center [171, 126] width 153 height 21
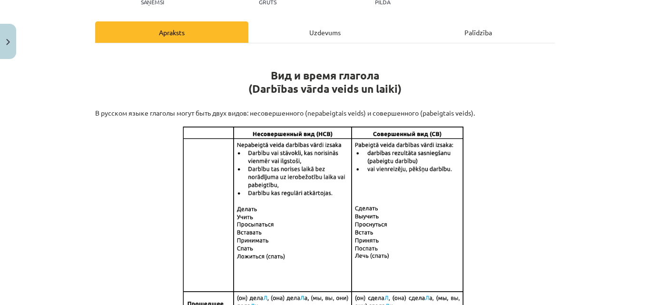
scroll to position [120, 0]
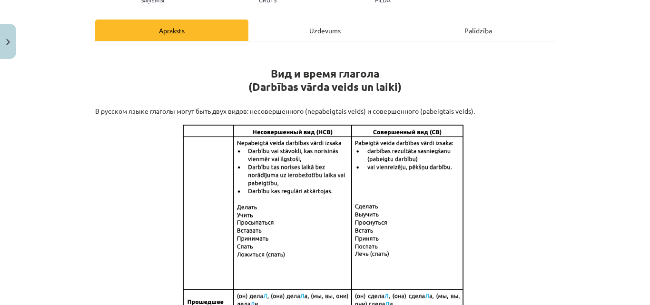
click at [306, 25] on div "Uzdevums" at bounding box center [325, 30] width 153 height 21
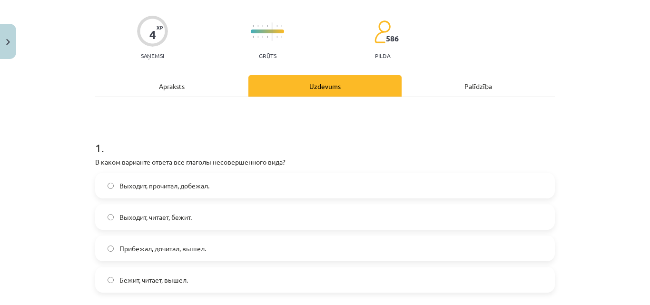
scroll to position [90, 0]
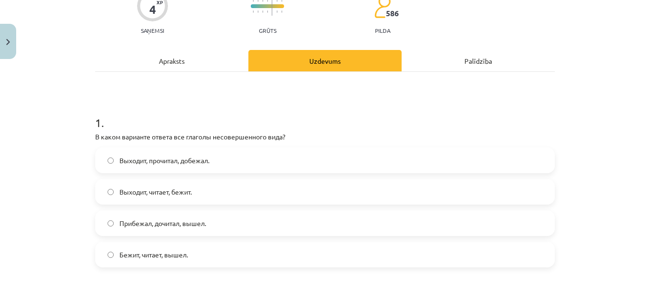
click at [214, 58] on div "Apraksts" at bounding box center [171, 60] width 153 height 21
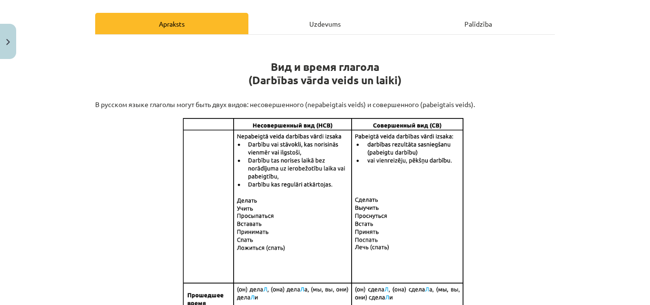
scroll to position [125, 0]
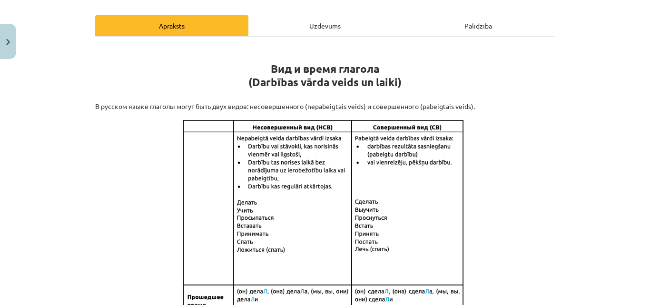
click at [314, 23] on div "Uzdevums" at bounding box center [325, 25] width 153 height 21
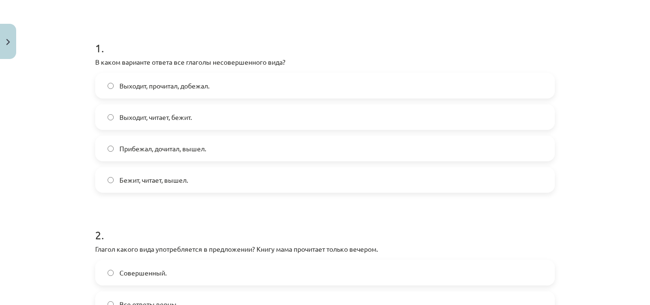
scroll to position [112, 0]
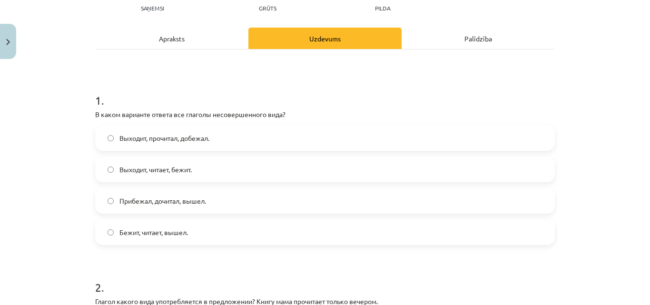
click at [210, 45] on div "Apraksts" at bounding box center [171, 38] width 153 height 21
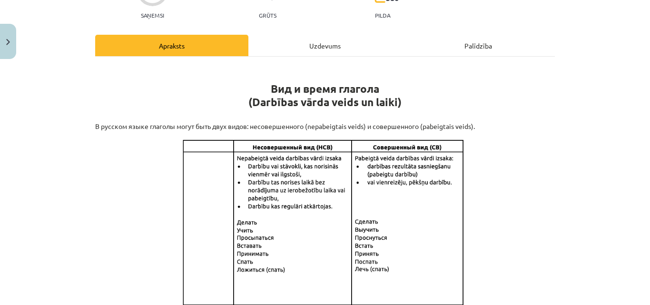
scroll to position [103, 0]
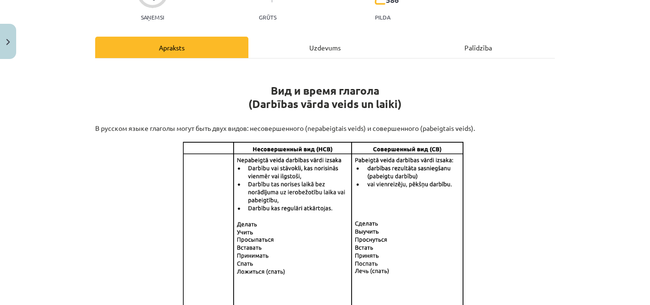
click at [334, 38] on div "Uzdevums" at bounding box center [325, 47] width 153 height 21
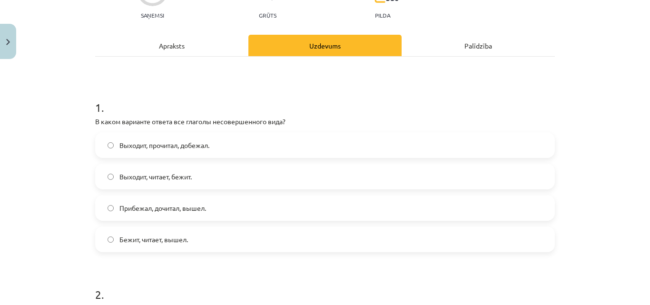
scroll to position [109, 0]
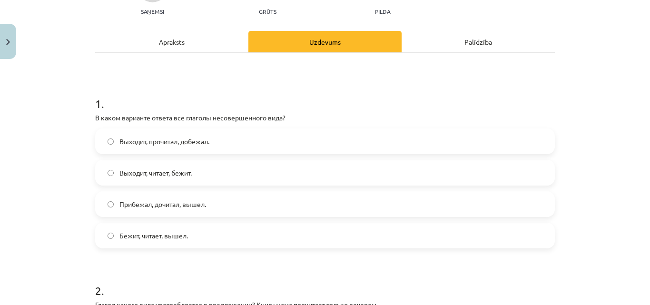
click at [188, 49] on div "Apraksts" at bounding box center [171, 41] width 153 height 21
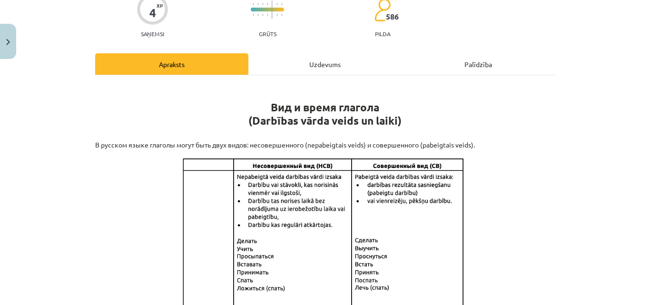
scroll to position [85, 0]
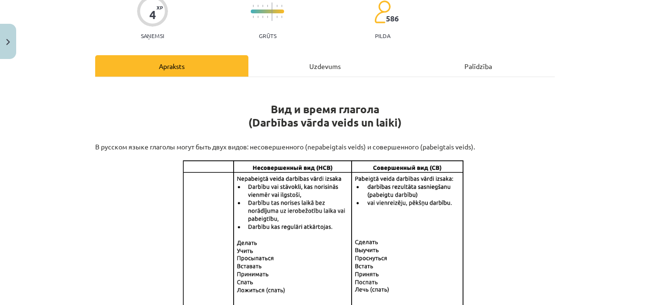
click at [319, 58] on div "Uzdevums" at bounding box center [325, 65] width 153 height 21
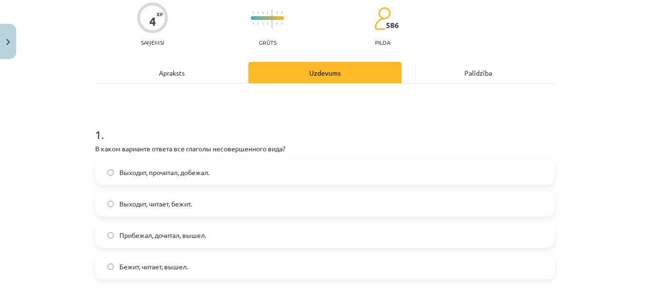
scroll to position [93, 0]
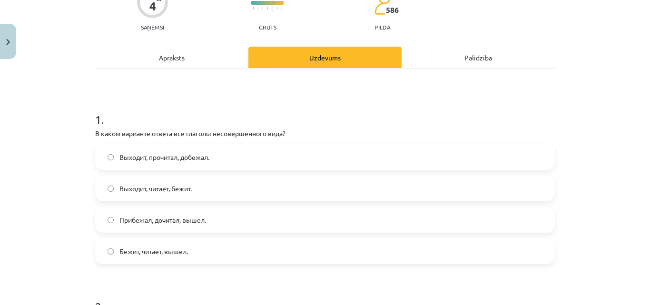
click at [183, 239] on label "Бежит, читает, вышел." at bounding box center [325, 251] width 458 height 24
click at [189, 48] on div "Apraksts" at bounding box center [171, 57] width 153 height 21
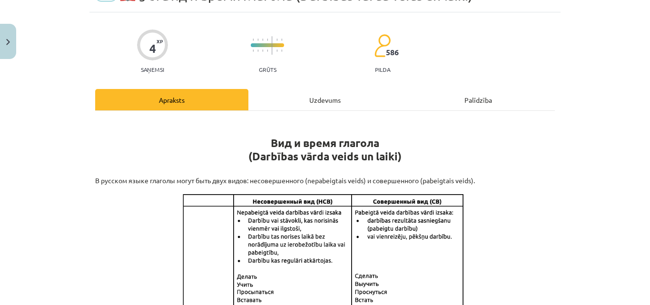
scroll to position [0, 0]
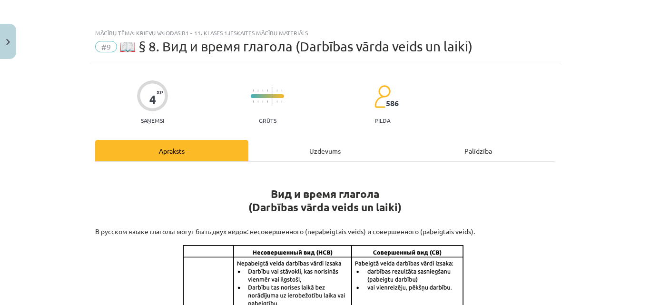
click at [363, 148] on div "Uzdevums" at bounding box center [325, 150] width 153 height 21
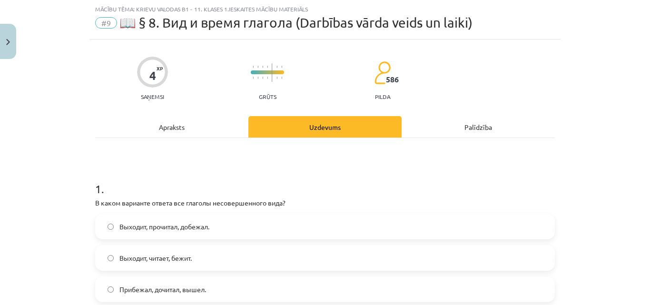
click at [192, 126] on div "Apraksts" at bounding box center [171, 126] width 153 height 21
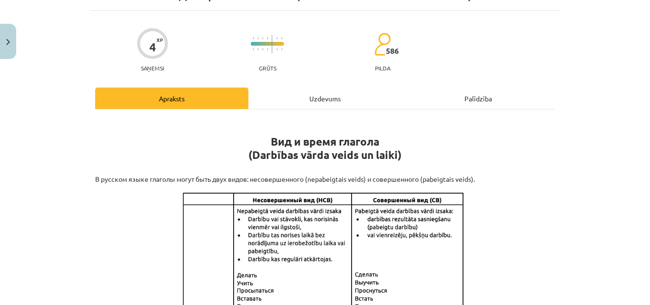
scroll to position [32, 0]
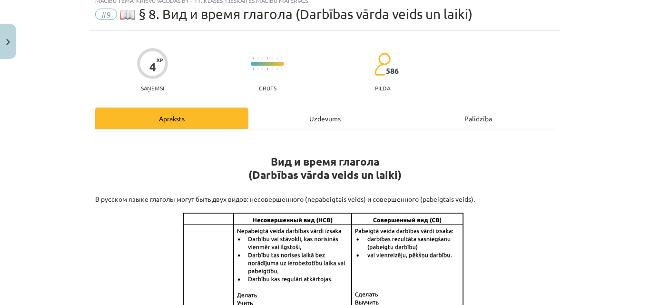
click at [349, 116] on div "Uzdevums" at bounding box center [325, 118] width 153 height 21
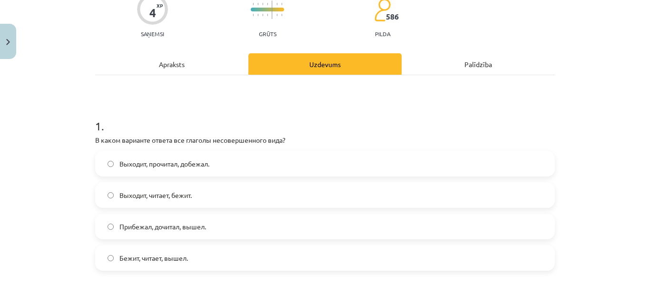
scroll to position [85, 0]
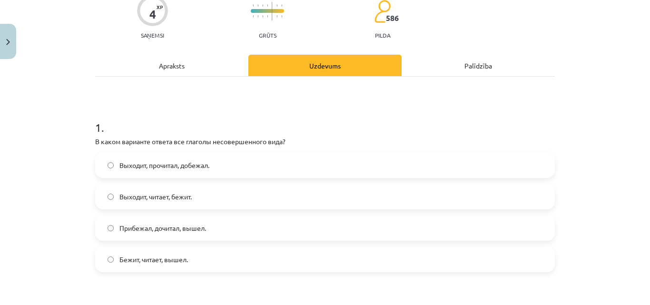
click at [206, 64] on div "Apraksts" at bounding box center [171, 65] width 153 height 21
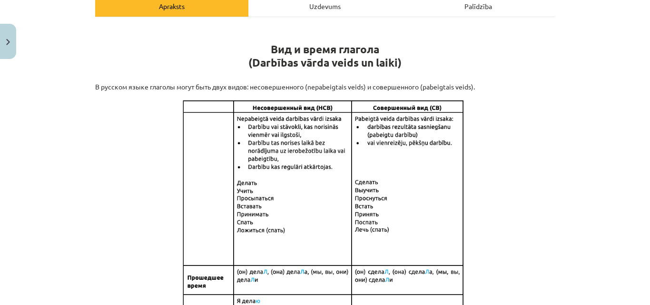
scroll to position [0, 0]
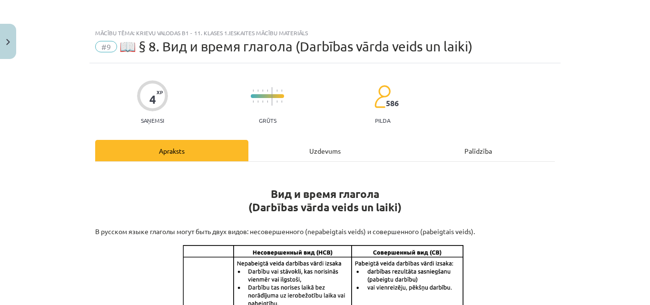
click at [325, 140] on div "Uzdevums" at bounding box center [325, 150] width 153 height 21
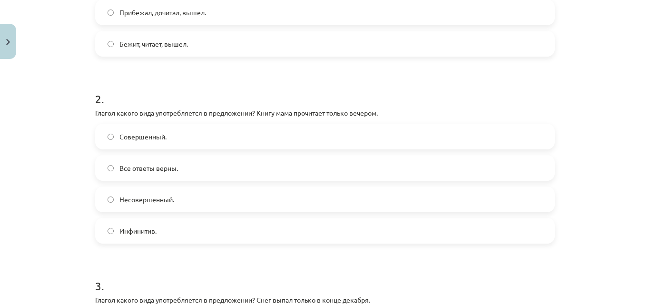
scroll to position [315, 0]
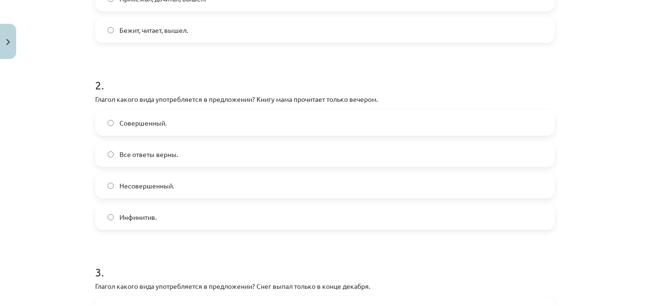
click at [426, 131] on label "Совершенный." at bounding box center [325, 123] width 458 height 24
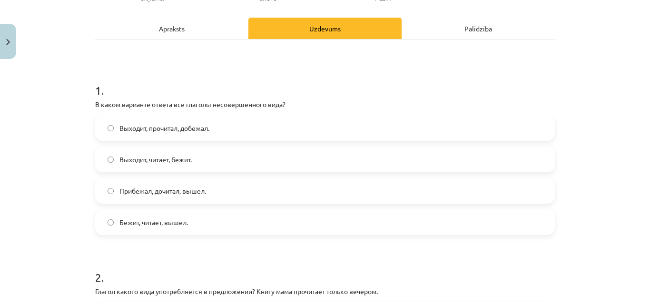
scroll to position [0, 0]
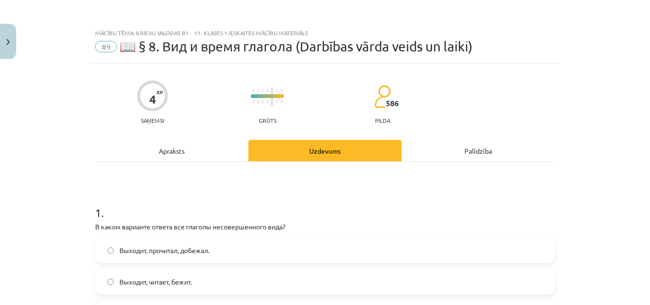
click at [190, 159] on div "Apraksts" at bounding box center [171, 150] width 153 height 21
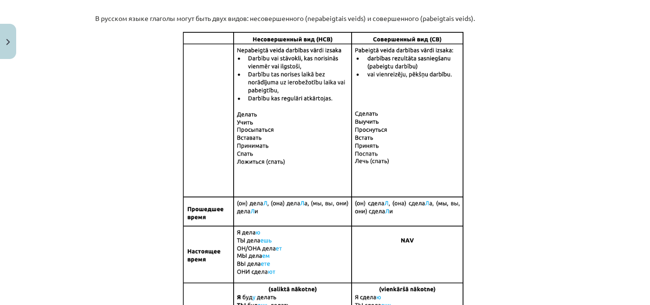
scroll to position [71, 0]
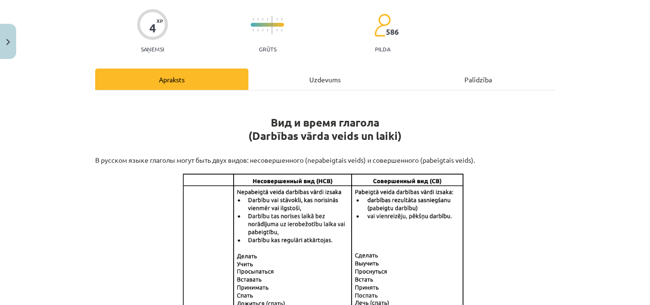
click at [360, 87] on div "Uzdevums" at bounding box center [325, 79] width 153 height 21
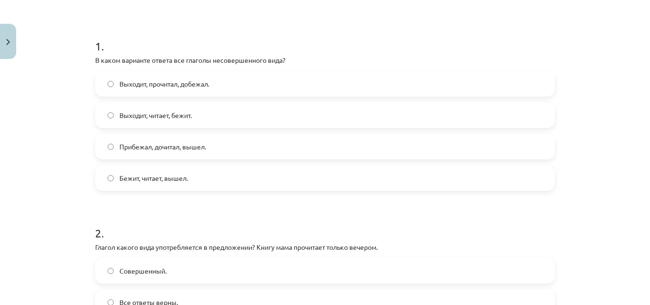
scroll to position [68, 0]
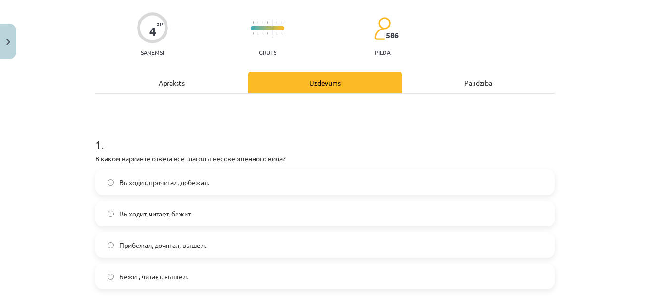
drag, startPoint x: 249, startPoint y: 80, endPoint x: 227, endPoint y: 80, distance: 22.4
click at [227, 80] on div "Apraksts Uzdevums Palīdzība" at bounding box center [325, 82] width 460 height 21
click at [227, 80] on div "Apraksts" at bounding box center [171, 82] width 153 height 21
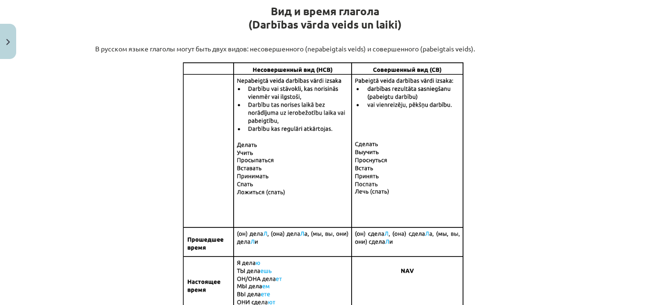
scroll to position [66, 0]
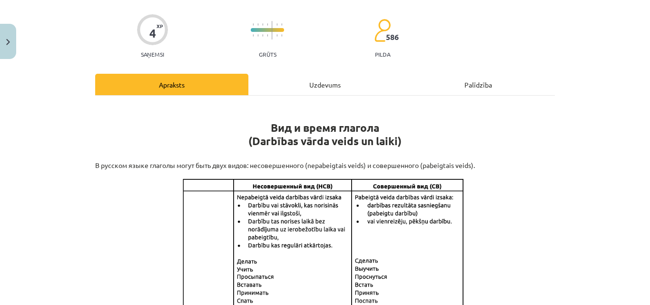
click at [358, 92] on div "Uzdevums" at bounding box center [325, 84] width 153 height 21
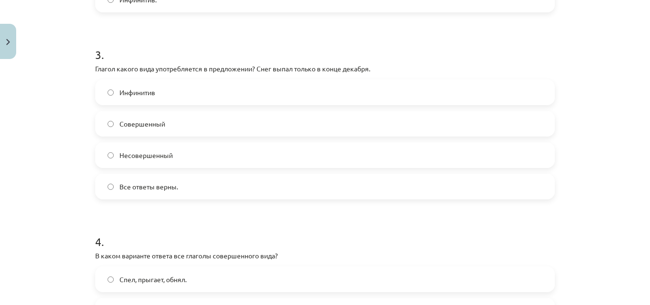
scroll to position [534, 0]
click at [274, 188] on label "Все ответы верны." at bounding box center [325, 185] width 458 height 24
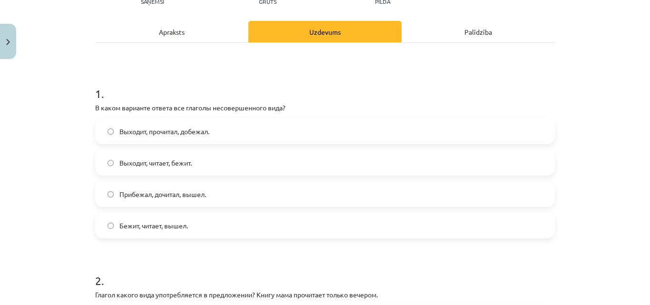
scroll to position [116, 0]
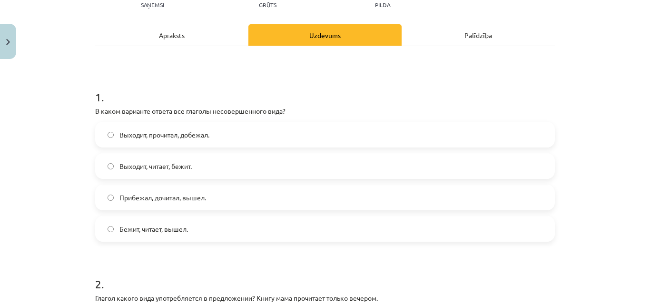
click at [182, 24] on div "Apraksts" at bounding box center [171, 34] width 153 height 21
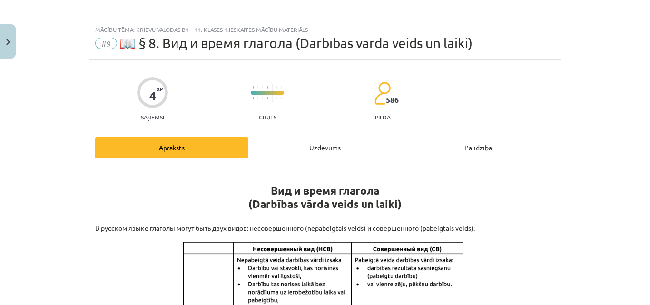
scroll to position [0, 0]
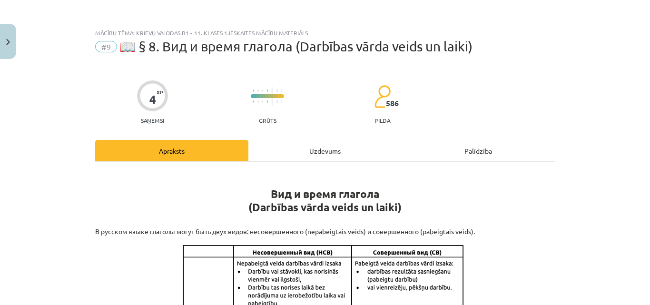
click at [346, 141] on div "Uzdevums" at bounding box center [325, 150] width 153 height 21
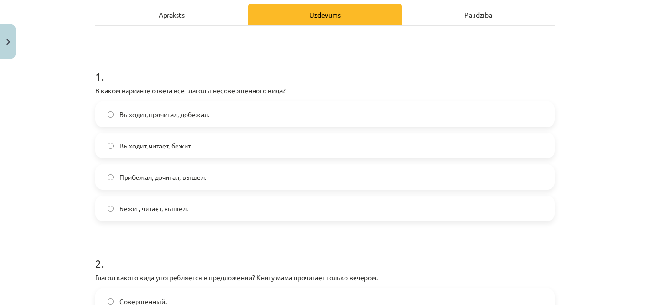
scroll to position [134, 0]
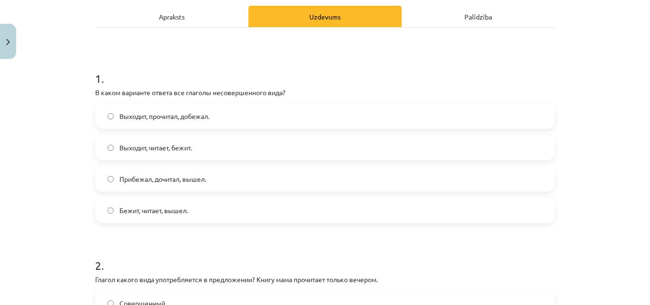
click at [138, 11] on div "Apraksts" at bounding box center [171, 16] width 153 height 21
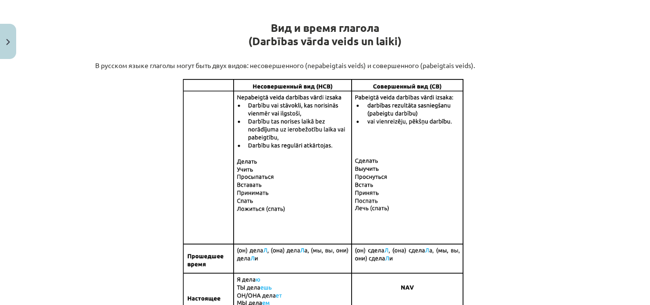
scroll to position [34, 0]
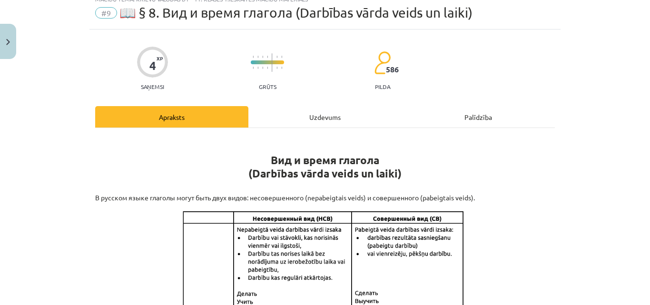
click at [369, 117] on div "Uzdevums" at bounding box center [325, 116] width 153 height 21
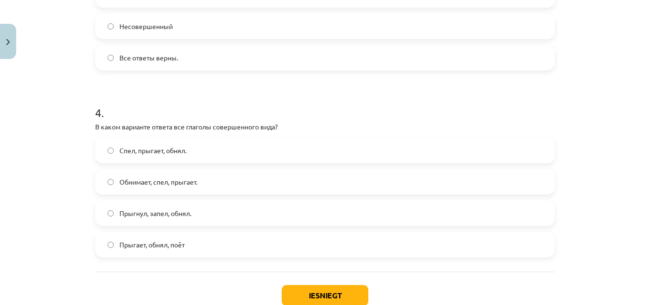
scroll to position [663, 0]
click at [318, 212] on label "Прыгнул, запел, обнял." at bounding box center [325, 212] width 458 height 24
click at [328, 290] on button "Iesniegt" at bounding box center [325, 294] width 87 height 21
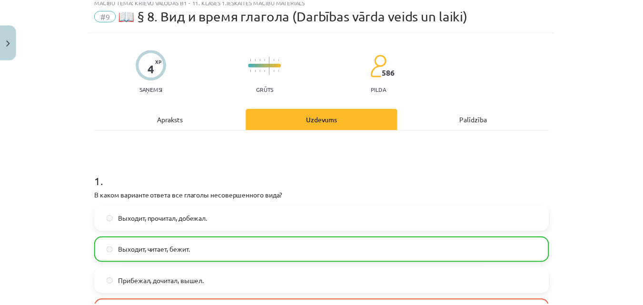
scroll to position [755, 0]
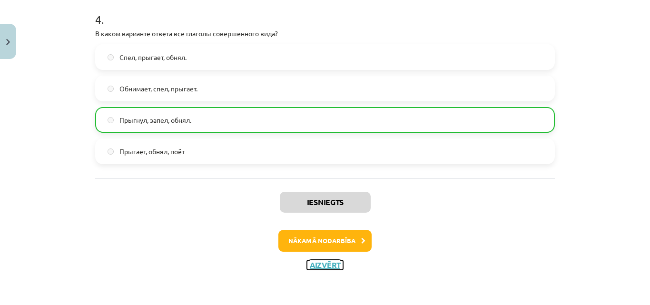
click at [319, 263] on button "Aizvērt" at bounding box center [325, 265] width 36 height 10
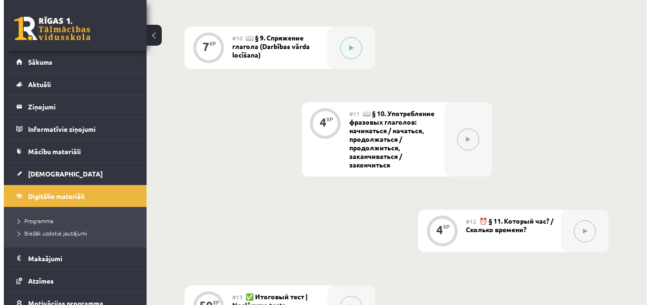
scroll to position [1024, 0]
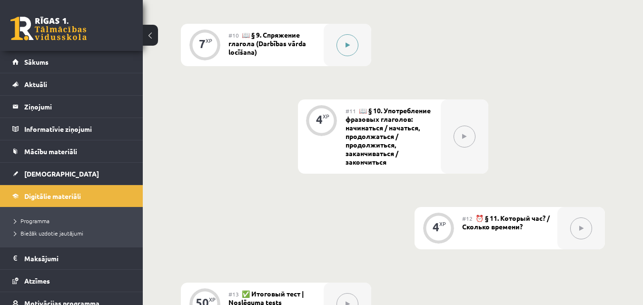
click at [348, 43] on icon at bounding box center [348, 45] width 4 height 6
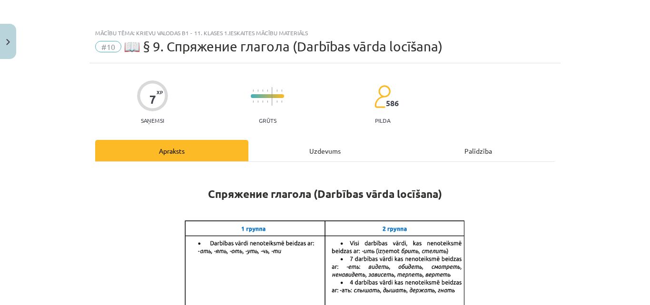
click at [315, 147] on div "Uzdevums" at bounding box center [325, 150] width 153 height 21
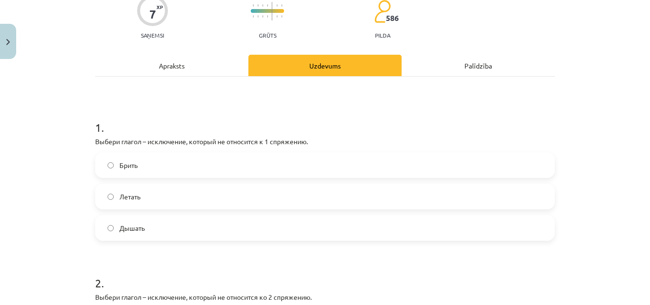
scroll to position [90, 0]
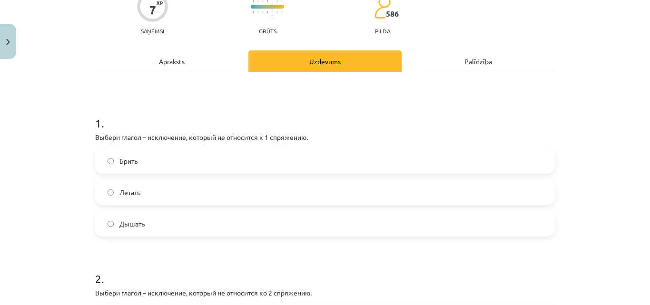
click at [204, 62] on div "Apraksts" at bounding box center [171, 60] width 153 height 21
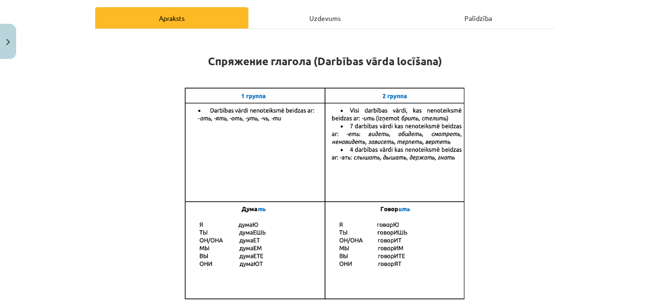
scroll to position [135, 0]
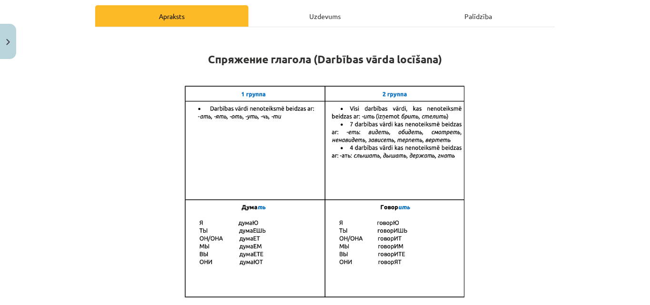
click at [318, 10] on div "Uzdevums" at bounding box center [325, 15] width 153 height 21
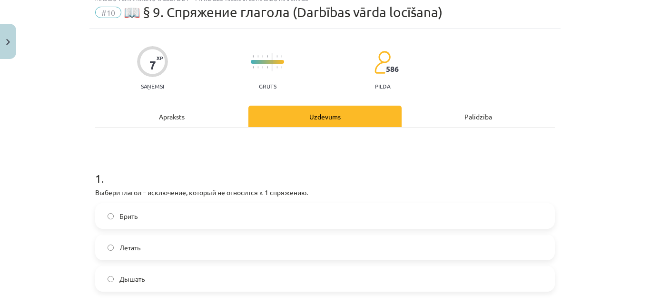
scroll to position [24, 0]
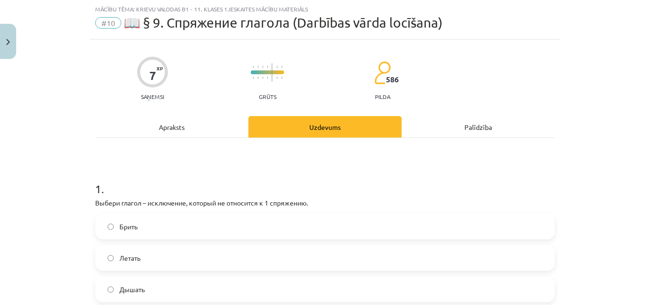
click at [160, 134] on div "Apraksts" at bounding box center [171, 126] width 153 height 21
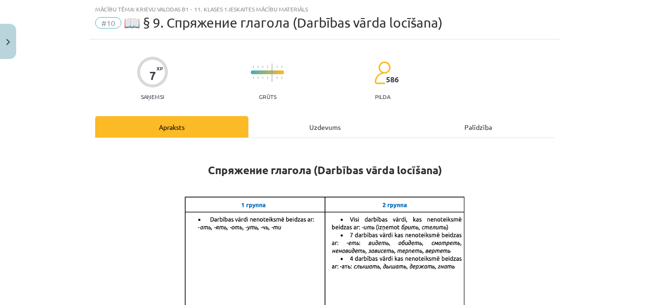
click at [279, 125] on div "Uzdevums" at bounding box center [325, 126] width 153 height 21
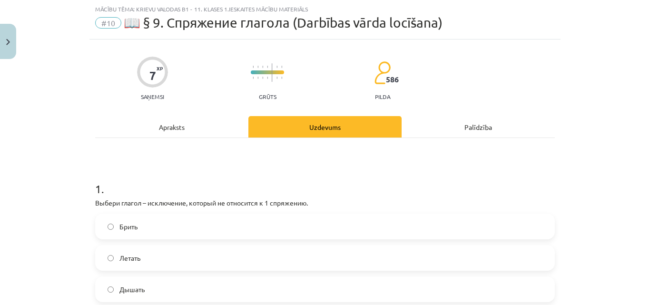
click at [184, 131] on div "Apraksts" at bounding box center [171, 126] width 153 height 21
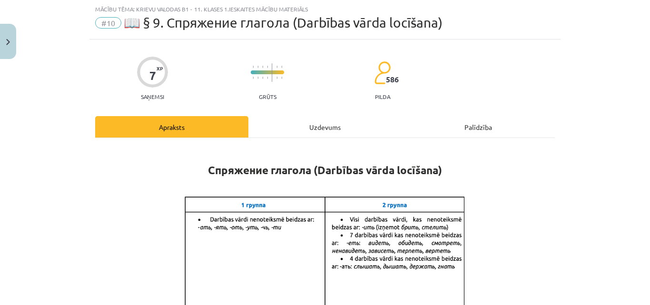
click at [288, 117] on div "Uzdevums" at bounding box center [325, 126] width 153 height 21
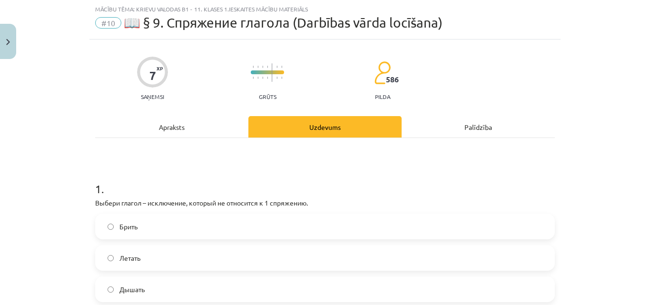
scroll to position [92, 0]
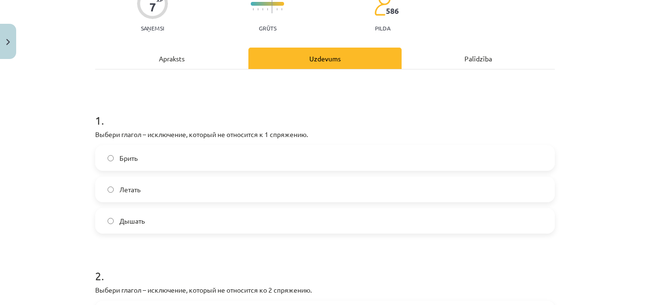
click at [173, 156] on label "Брить" at bounding box center [325, 158] width 458 height 24
click at [203, 56] on div "Apraksts" at bounding box center [171, 58] width 153 height 21
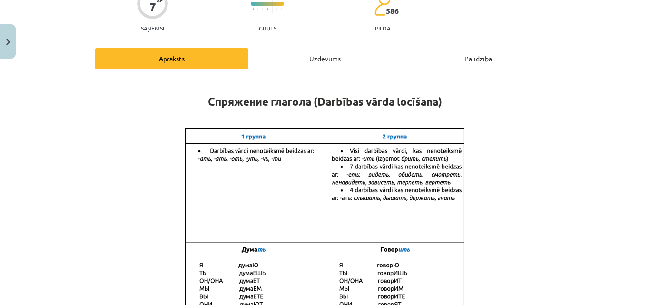
scroll to position [24, 0]
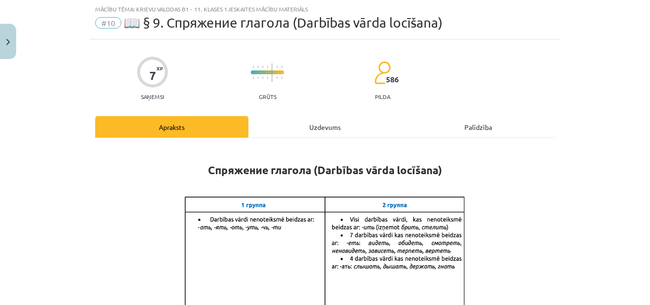
click at [303, 125] on div "Uzdevums" at bounding box center [325, 126] width 153 height 21
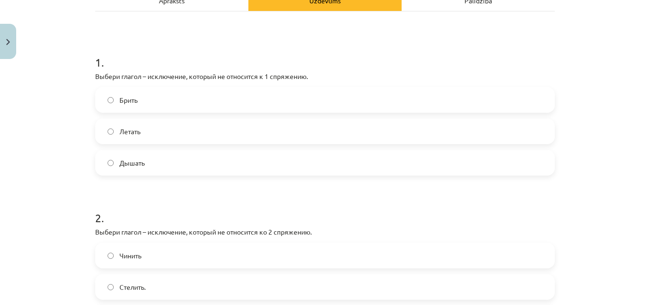
scroll to position [149, 0]
click at [221, 4] on div "Apraksts" at bounding box center [171, 1] width 153 height 21
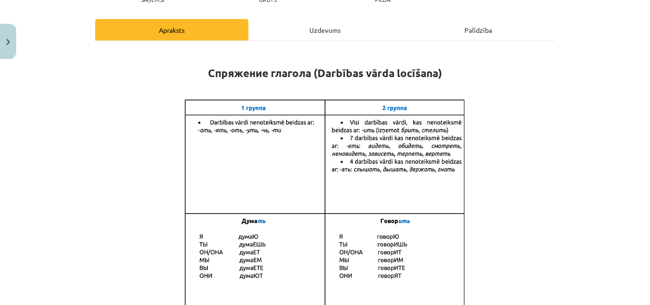
scroll to position [117, 0]
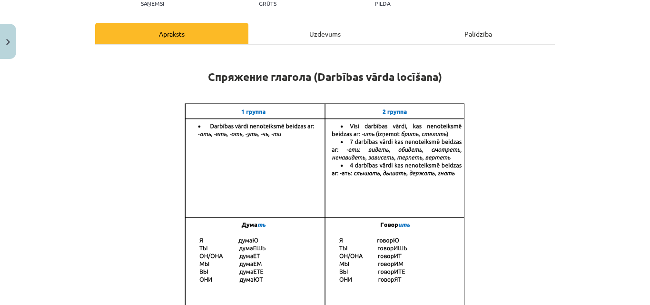
click at [312, 28] on div "Uzdevums" at bounding box center [325, 33] width 153 height 21
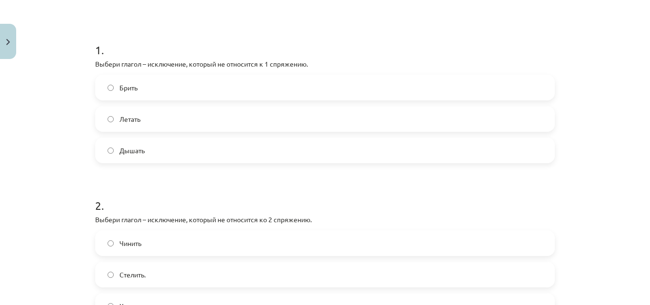
scroll to position [157, 0]
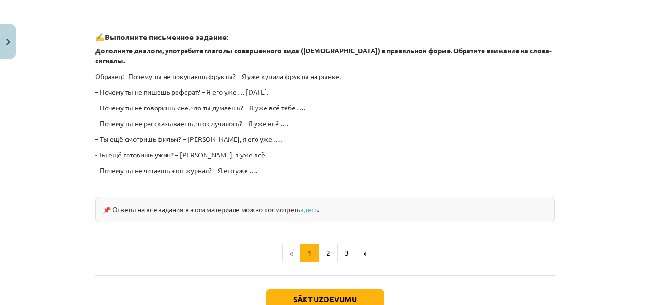
scroll to position [837, 0]
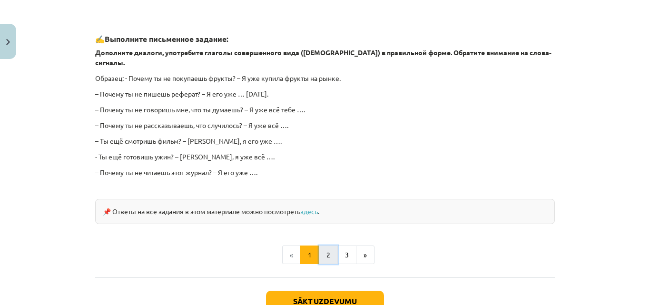
click at [322, 246] on button "2" at bounding box center [328, 255] width 19 height 19
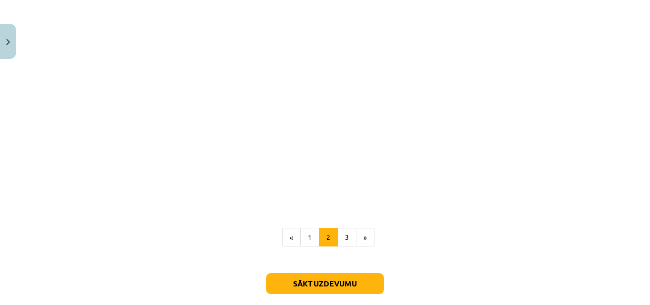
scroll to position [443, 0]
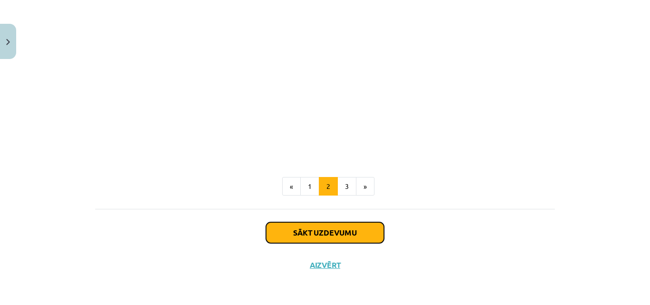
click at [334, 237] on button "Sākt uzdevumu" at bounding box center [325, 232] width 118 height 21
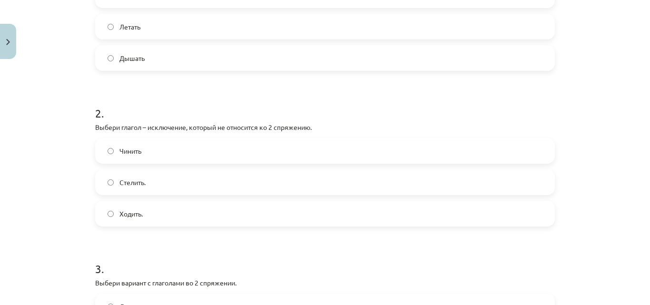
scroll to position [257, 0]
click at [318, 141] on label "Чинить" at bounding box center [325, 150] width 458 height 24
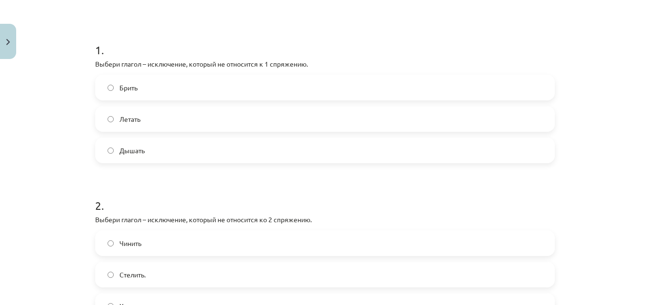
scroll to position [9, 0]
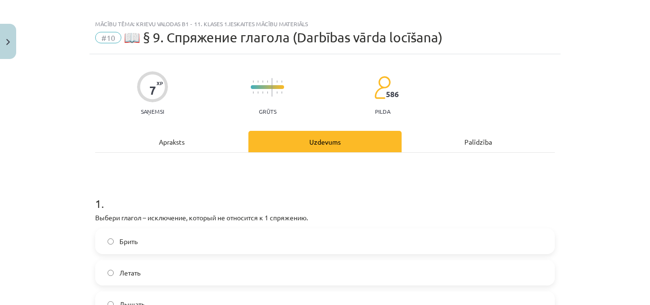
click at [230, 142] on div "Apraksts" at bounding box center [171, 141] width 153 height 21
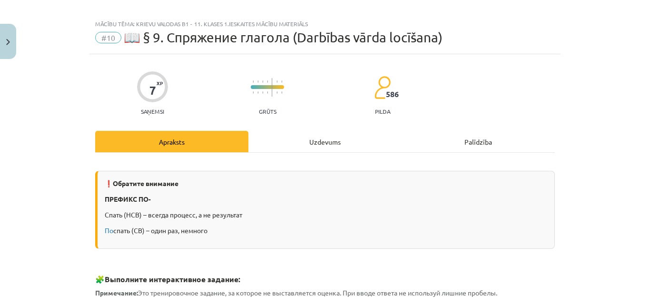
scroll to position [24, 0]
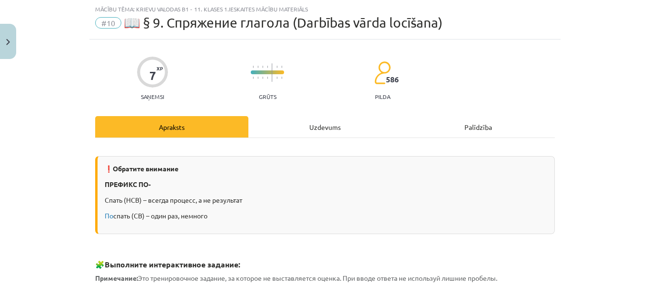
drag, startPoint x: 230, startPoint y: 142, endPoint x: 475, endPoint y: 202, distance: 251.9
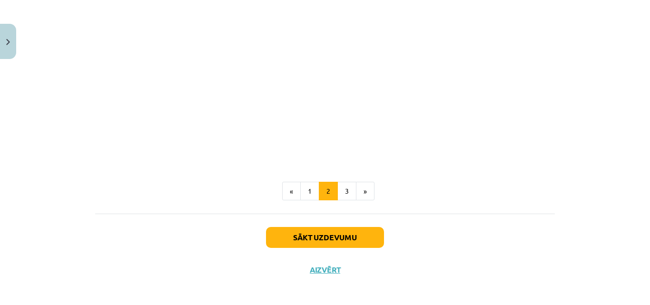
scroll to position [439, 0]
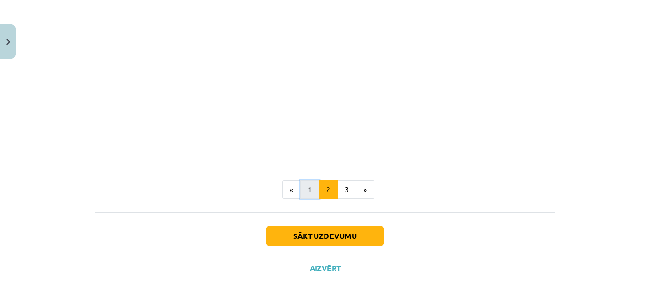
click at [303, 195] on button "1" at bounding box center [309, 189] width 19 height 19
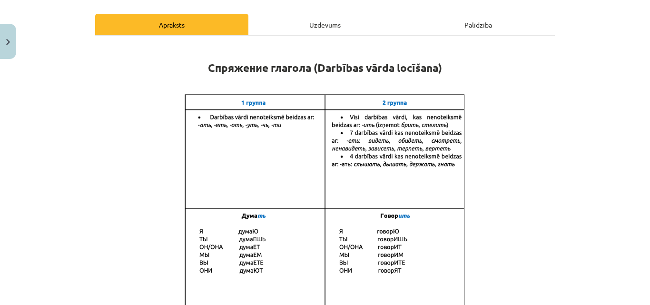
scroll to position [122, 0]
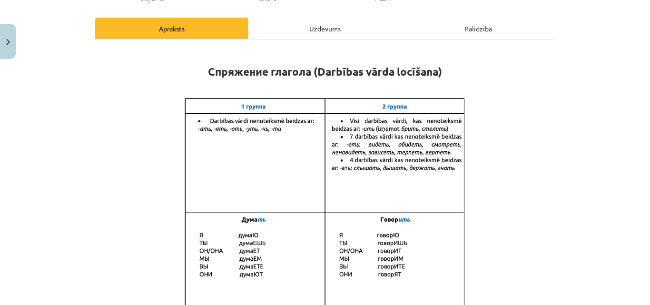
click at [352, 31] on div "Uzdevums" at bounding box center [325, 28] width 153 height 21
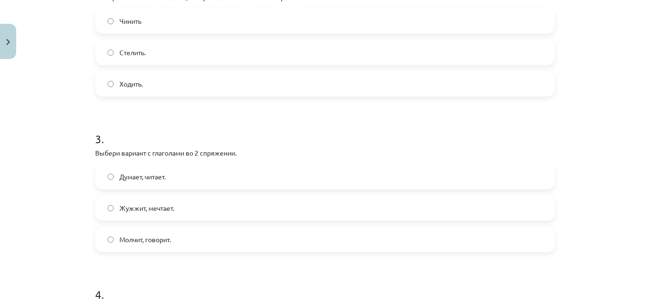
scroll to position [383, 0]
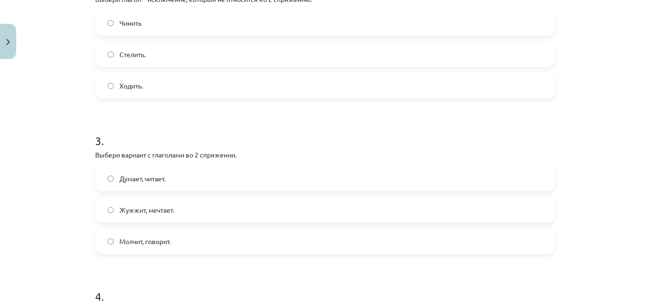
click at [482, 241] on label "Молчит, говорит." at bounding box center [325, 241] width 458 height 24
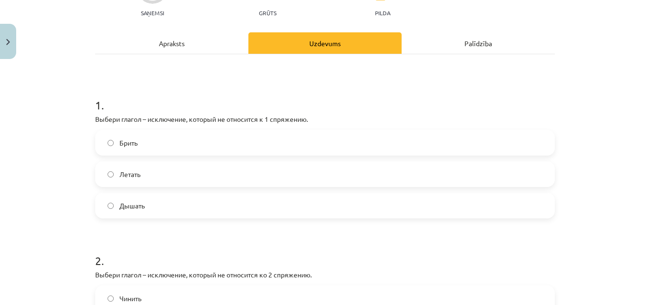
scroll to position [106, 0]
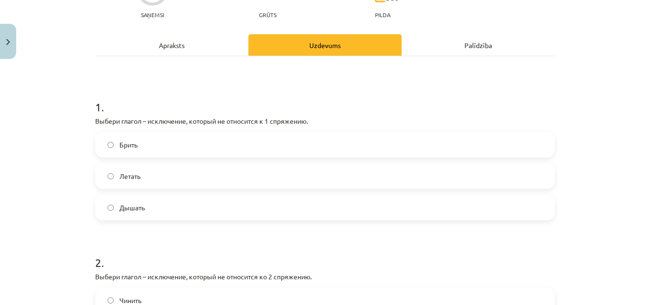
click at [220, 45] on div "Apraksts" at bounding box center [171, 44] width 153 height 21
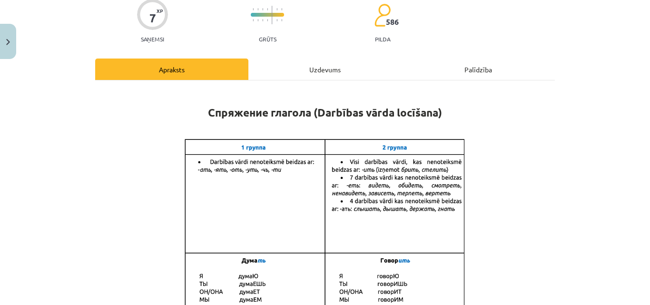
scroll to position [73, 0]
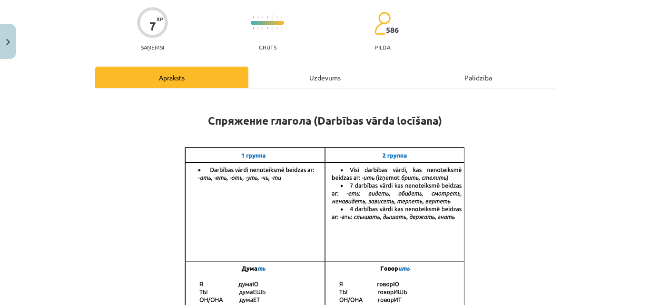
click at [323, 84] on div "Uzdevums" at bounding box center [325, 77] width 153 height 21
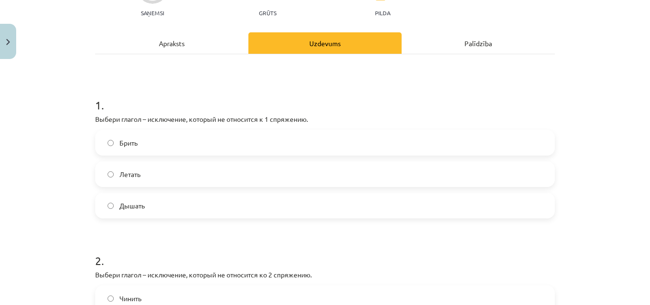
scroll to position [0, 0]
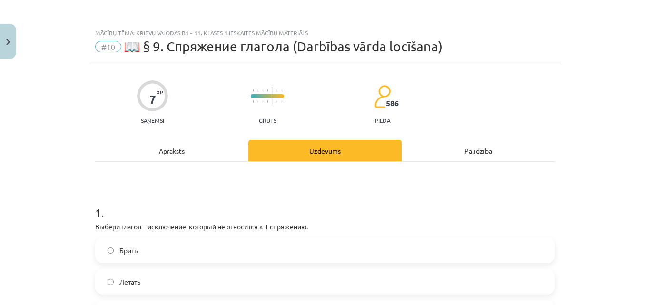
click at [206, 151] on div "Apraksts" at bounding box center [171, 150] width 153 height 21
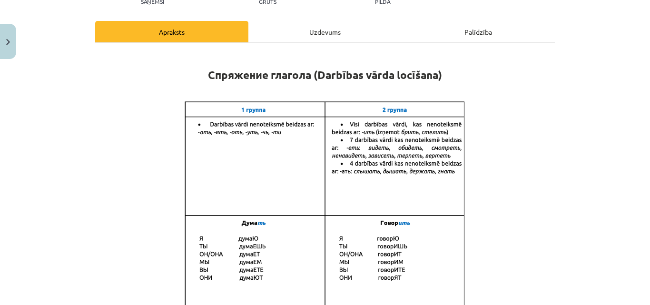
scroll to position [121, 0]
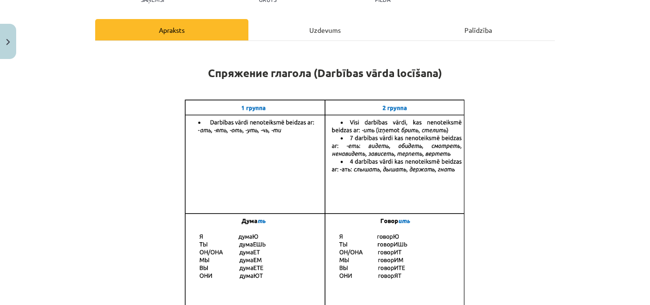
click at [301, 24] on div "Uzdevums" at bounding box center [325, 29] width 153 height 21
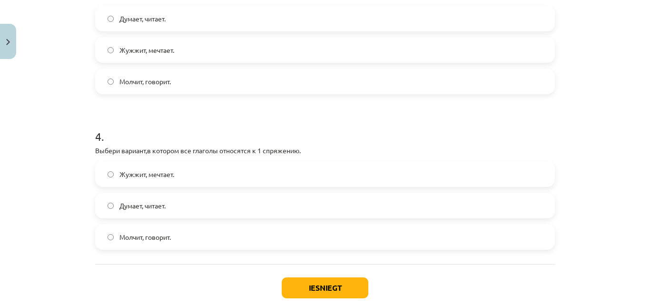
scroll to position [542, 0]
click at [274, 208] on label "Думает, читает." at bounding box center [325, 207] width 458 height 24
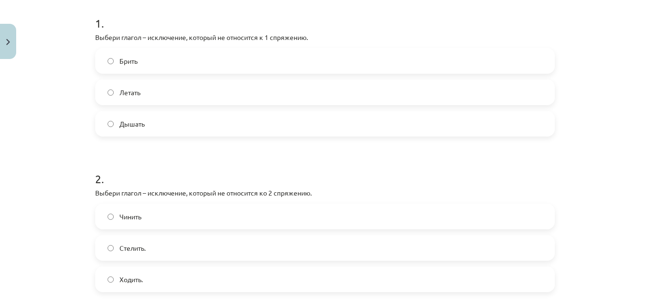
scroll to position [28, 0]
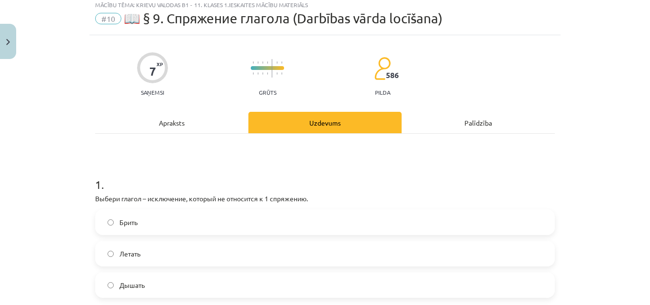
click at [201, 119] on div "Apraksts" at bounding box center [171, 122] width 153 height 21
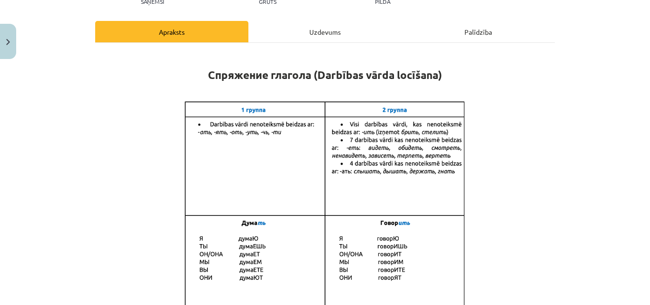
scroll to position [113, 0]
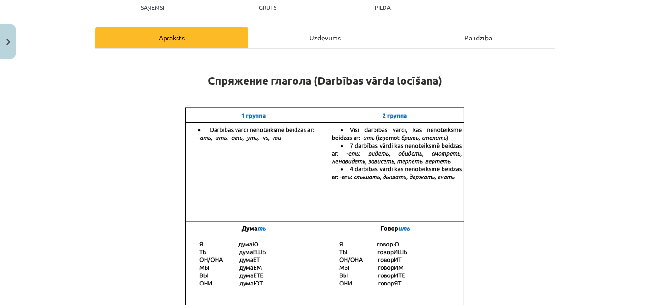
click at [338, 31] on div "Uzdevums" at bounding box center [325, 37] width 153 height 21
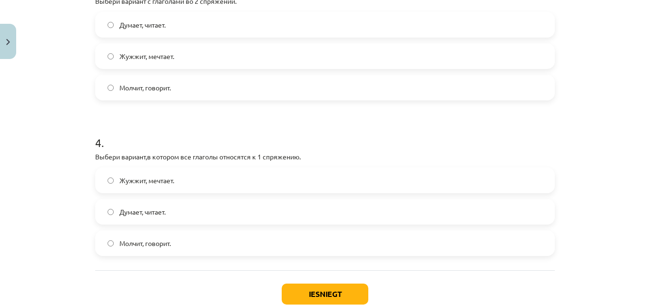
scroll to position [546, 0]
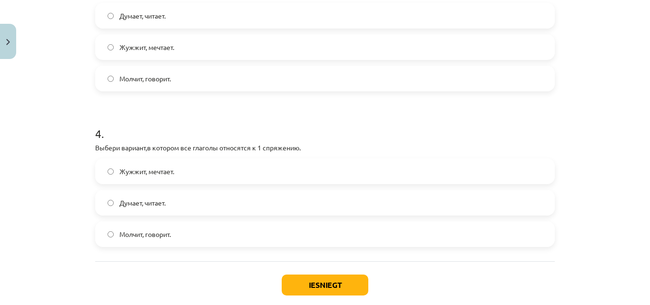
click at [327, 274] on div "Iesniegt Aizvērt" at bounding box center [325, 294] width 460 height 67
click at [326, 280] on button "Iesniegt" at bounding box center [325, 285] width 87 height 21
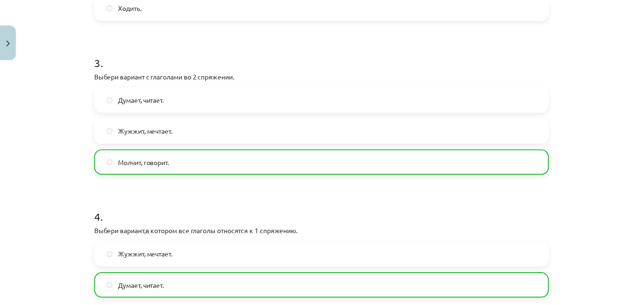
scroll to position [629, 0]
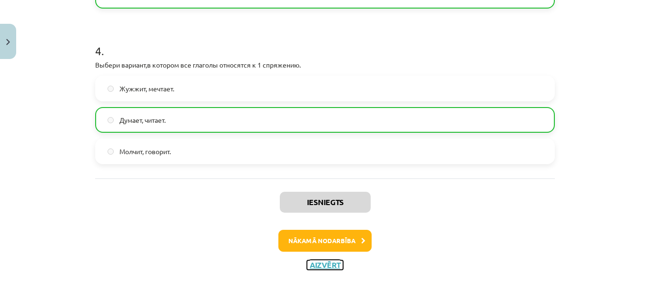
click at [319, 263] on button "Aizvērt" at bounding box center [325, 265] width 36 height 10
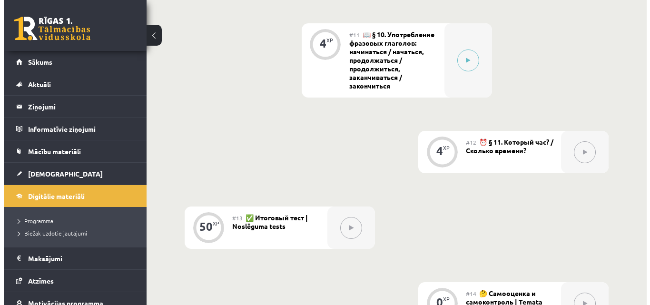
scroll to position [1103, 0]
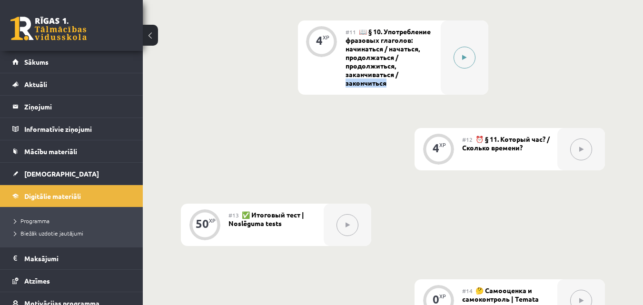
drag, startPoint x: 496, startPoint y: 74, endPoint x: 465, endPoint y: 72, distance: 31.0
click at [465, 72] on div at bounding box center [465, 57] width 48 height 74
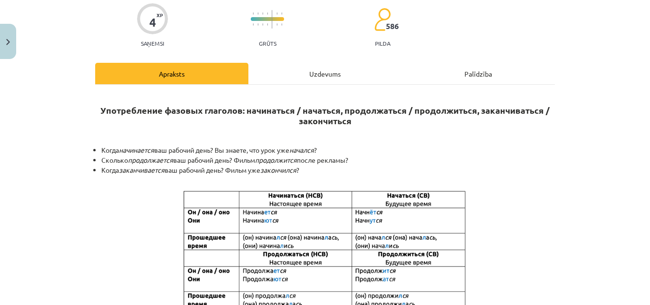
scroll to position [108, 0]
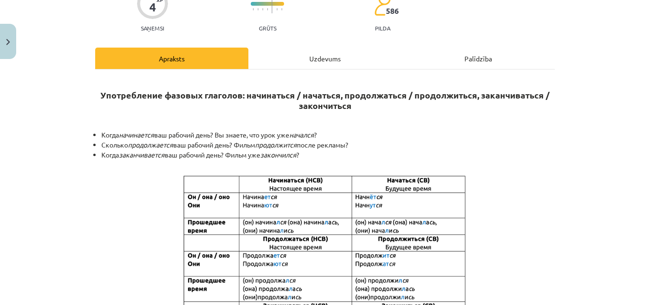
click at [334, 63] on div "Uzdevums" at bounding box center [325, 58] width 153 height 21
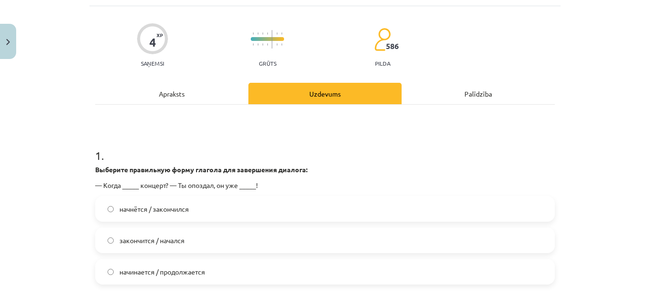
scroll to position [24, 0]
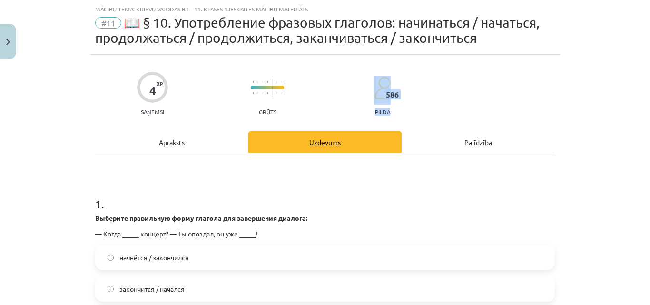
drag, startPoint x: 641, startPoint y: 97, endPoint x: 640, endPoint y: 114, distance: 17.7
click at [640, 114] on div "Mācību tēma: Krievu valodas b1 - 11. klases 1.ieskaites mācību materiāls #11 📖 …" at bounding box center [325, 152] width 650 height 305
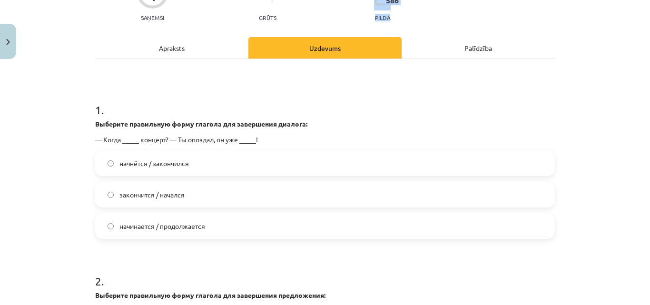
scroll to position [120, 0]
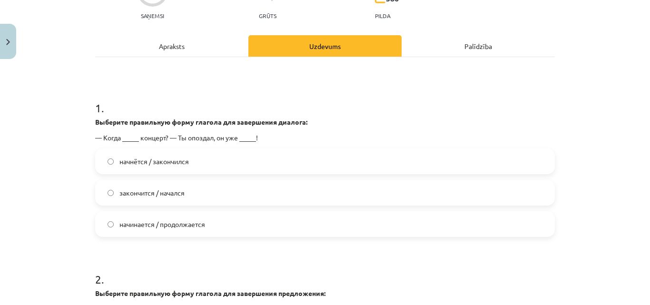
click at [348, 189] on label "закончится / начался" at bounding box center [325, 193] width 458 height 24
click at [96, 120] on strong "Выберите правильную форму глагола для завершения диалога:" at bounding box center [201, 122] width 212 height 9
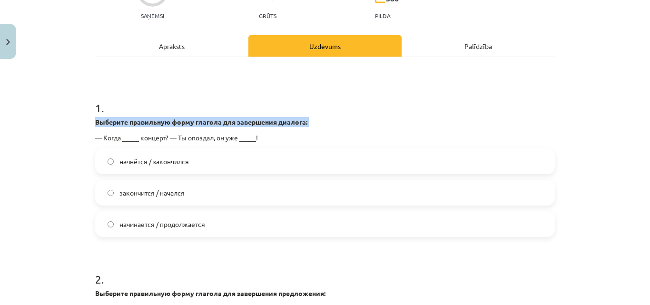
click at [96, 120] on strong "Выберите правильную форму глагола для завершения диалога:" at bounding box center [201, 122] width 212 height 9
click at [77, 132] on div "Mācību tēma: Krievu valodas b1 - 11. klases 1.ieskaites mācību materiāls #11 📖 …" at bounding box center [325, 152] width 650 height 305
click at [146, 157] on span "начнётся / закончился" at bounding box center [155, 162] width 70 height 10
click at [311, 229] on label "начинается / продолжается" at bounding box center [325, 224] width 458 height 24
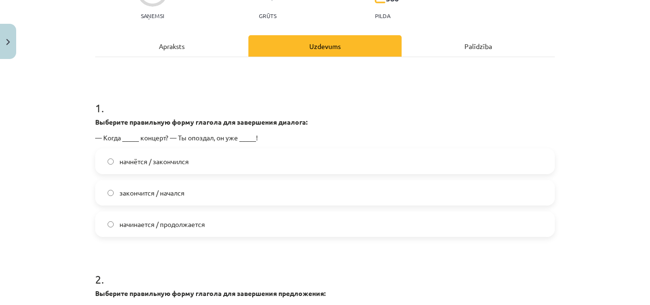
click at [293, 154] on label "начнётся / закончился" at bounding box center [325, 162] width 458 height 24
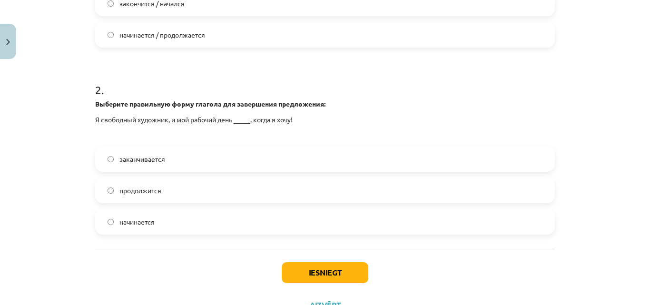
scroll to position [309, 0]
click at [299, 160] on label "заканчивается" at bounding box center [325, 160] width 458 height 24
click at [278, 229] on label "начинается" at bounding box center [325, 223] width 458 height 24
click at [279, 168] on label "заканчивается" at bounding box center [325, 160] width 458 height 24
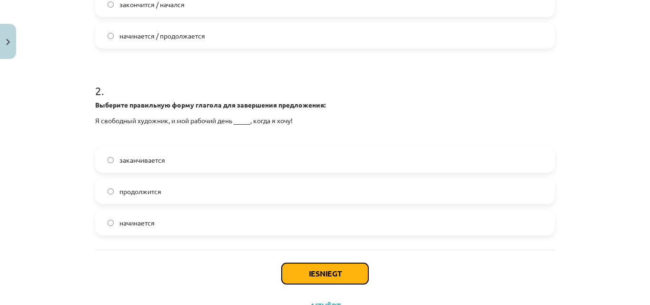
click at [334, 269] on button "Iesniegt" at bounding box center [325, 273] width 87 height 21
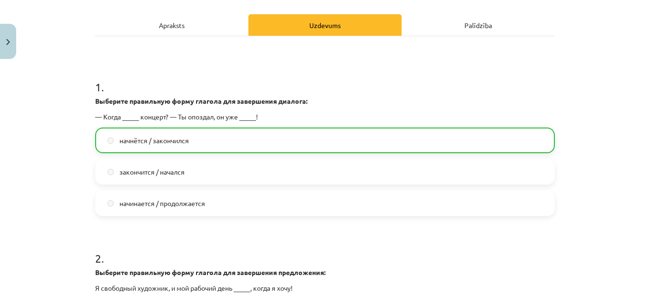
scroll to position [380, 0]
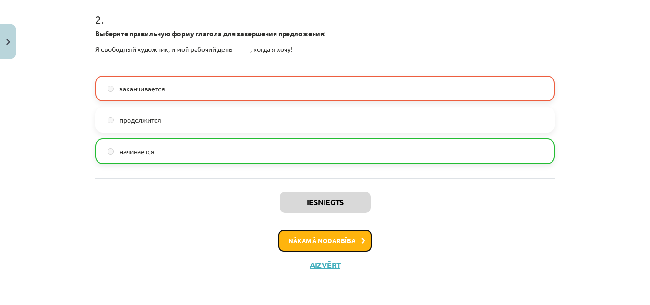
click at [332, 234] on button "Nākamā nodarbība" at bounding box center [325, 241] width 93 height 22
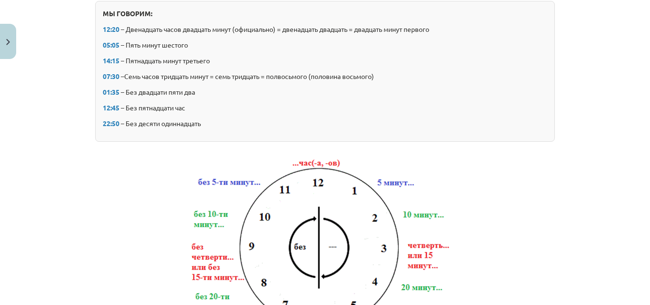
scroll to position [24, 0]
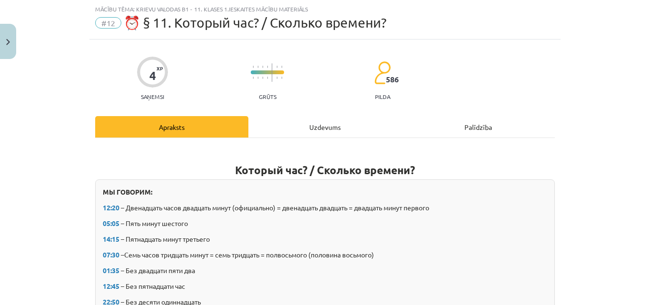
click at [349, 120] on div "Uzdevums" at bounding box center [325, 126] width 153 height 21
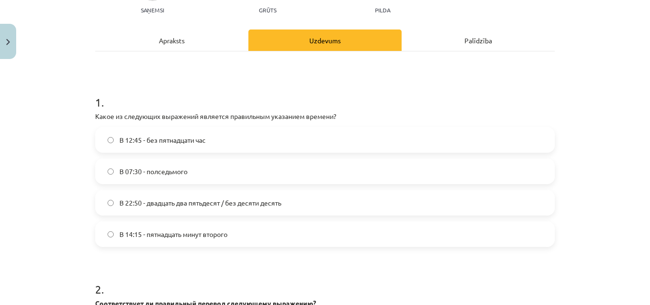
scroll to position [113, 0]
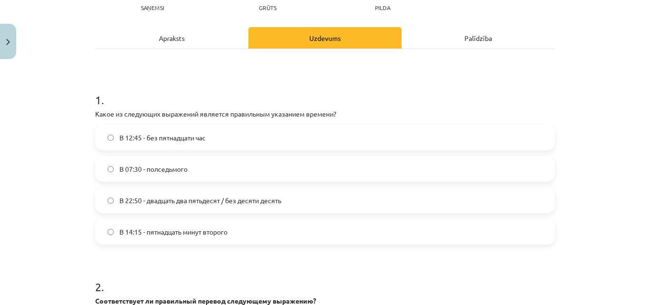
click at [193, 38] on div "Apraksts" at bounding box center [171, 37] width 153 height 21
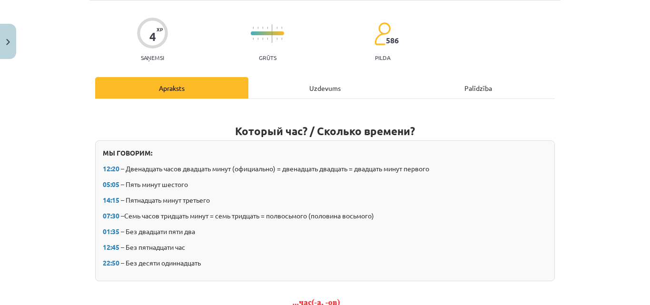
scroll to position [72, 0]
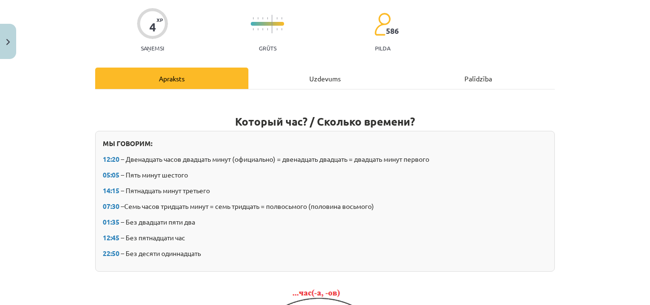
click at [290, 75] on div "Uzdevums" at bounding box center [325, 78] width 153 height 21
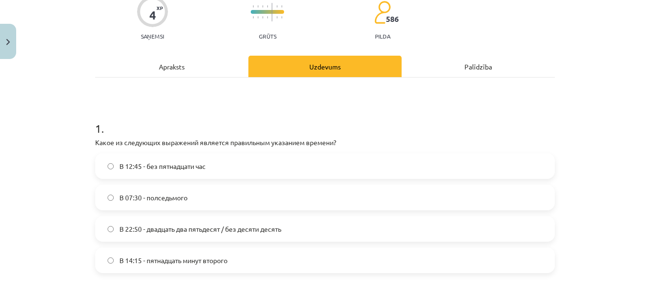
scroll to position [86, 0]
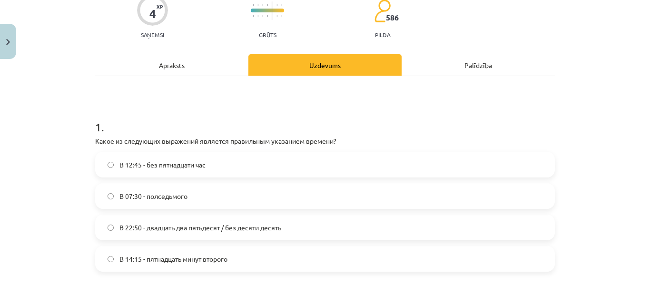
click at [384, 170] on label "В 12:45 - без пятнадцати час" at bounding box center [325, 165] width 458 height 24
click at [176, 63] on div "Apraksts" at bounding box center [171, 64] width 153 height 21
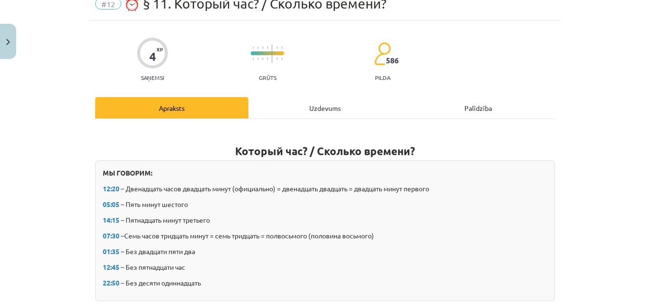
scroll to position [24, 0]
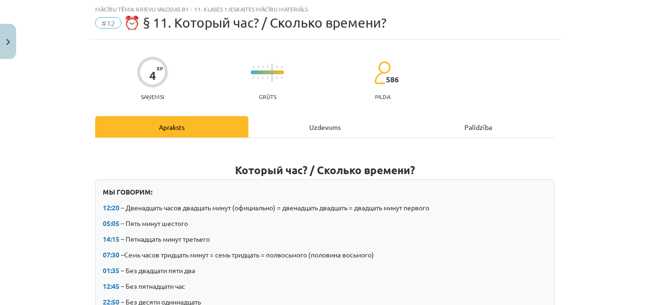
click at [328, 121] on div "Uzdevums" at bounding box center [325, 126] width 153 height 21
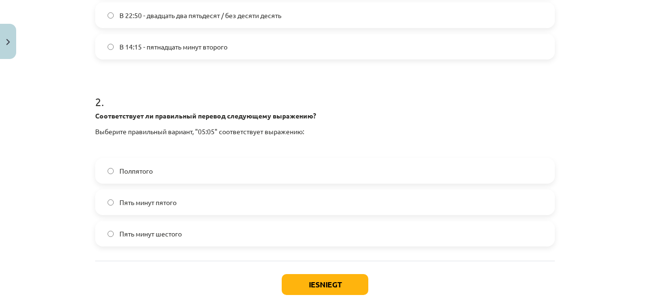
scroll to position [296, 0]
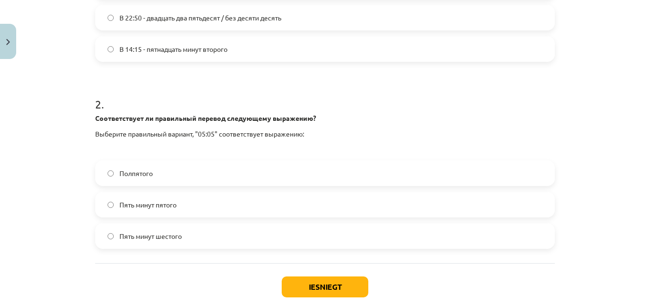
click at [304, 204] on label "Пять минут пятого" at bounding box center [325, 205] width 458 height 24
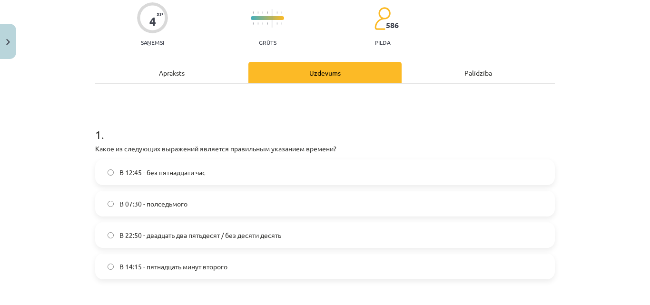
scroll to position [70, 0]
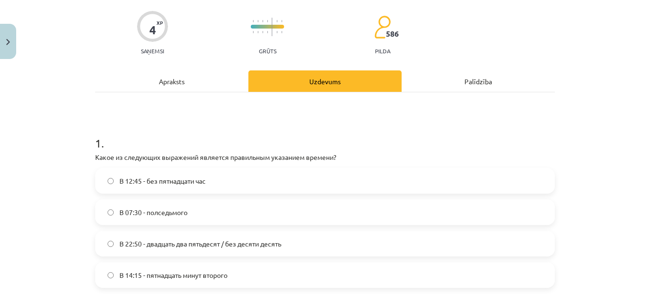
click at [198, 77] on div "Apraksts" at bounding box center [171, 80] width 153 height 21
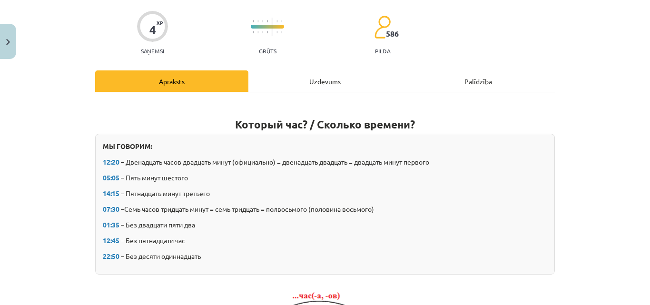
scroll to position [24, 0]
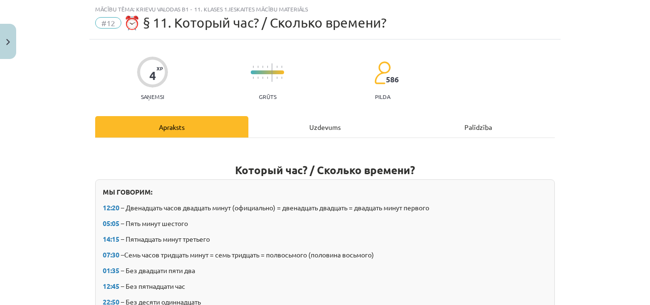
click at [266, 121] on div "Uzdevums" at bounding box center [325, 126] width 153 height 21
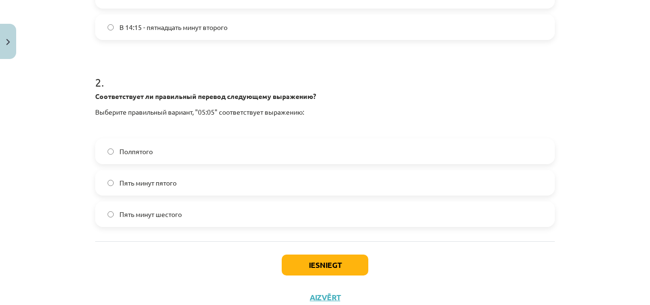
scroll to position [333, 0]
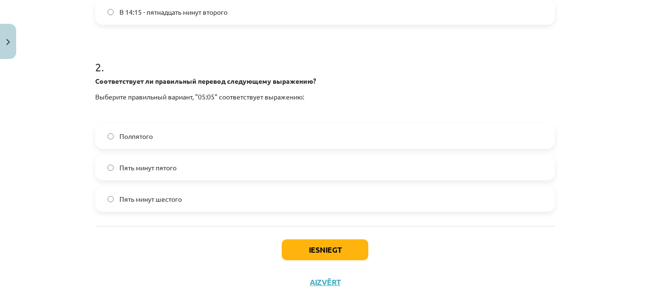
click at [354, 193] on label "Пять минут шестого" at bounding box center [325, 199] width 458 height 24
drag, startPoint x: 322, startPoint y: 237, endPoint x: 321, endPoint y: 248, distance: 11.5
click at [321, 248] on div "Iesniegt Aizvērt" at bounding box center [325, 259] width 460 height 67
click at [321, 248] on button "Iesniegt" at bounding box center [325, 249] width 87 height 21
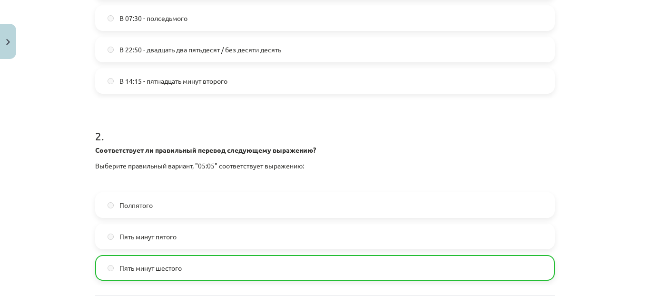
scroll to position [380, 0]
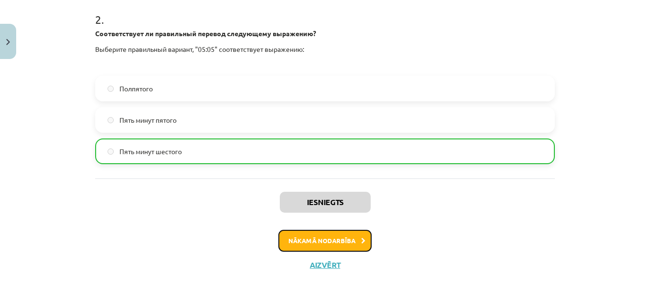
click at [326, 245] on button "Nākamā nodarbība" at bounding box center [325, 241] width 93 height 22
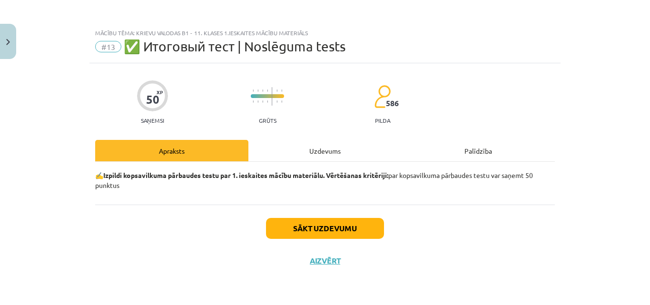
click at [346, 140] on div "50 XP Saņemsi Grūts 586 pilda Apraksts Uzdevums Palīdzība ✍️ Izpildi kopsavilku…" at bounding box center [325, 172] width 471 height 218
click at [340, 150] on div "Uzdevums" at bounding box center [325, 150] width 153 height 21
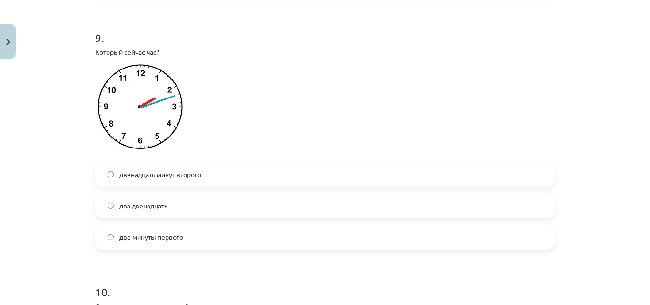
scroll to position [1600, 0]
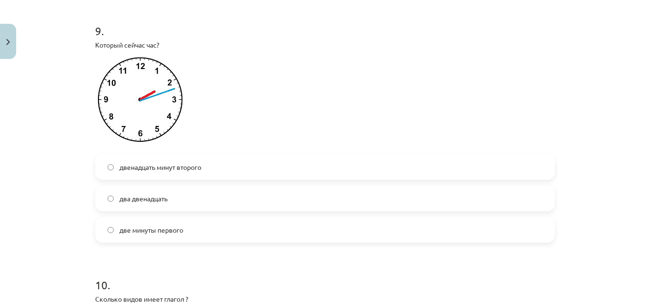
drag, startPoint x: 450, startPoint y: 194, endPoint x: 443, endPoint y: 209, distance: 16.6
click at [443, 209] on div "двенадцать минут второго два двенадцать две минуты первого" at bounding box center [325, 198] width 460 height 89
click at [443, 209] on label "два двенадцать" at bounding box center [325, 199] width 458 height 24
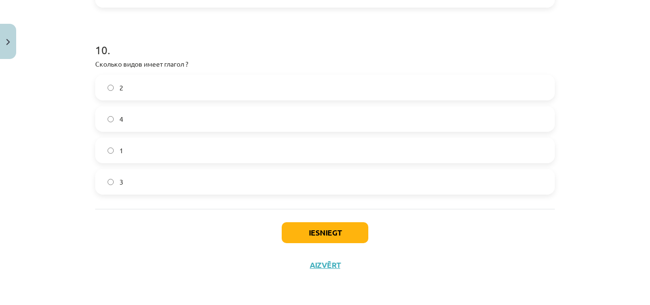
scroll to position [1845, 0]
click at [318, 263] on button "Aizvērt" at bounding box center [325, 265] width 36 height 10
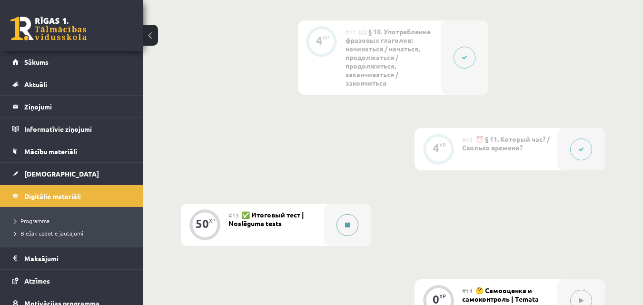
click at [341, 218] on button at bounding box center [348, 225] width 22 height 22
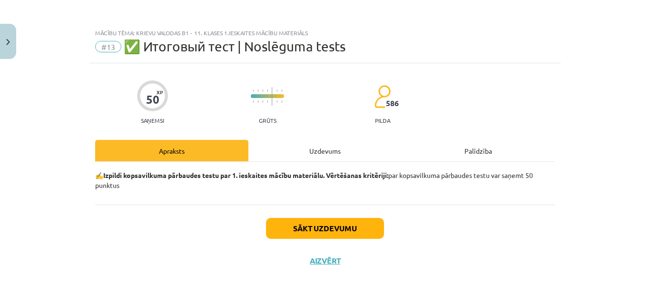
click at [334, 159] on div "Uzdevums" at bounding box center [325, 150] width 153 height 21
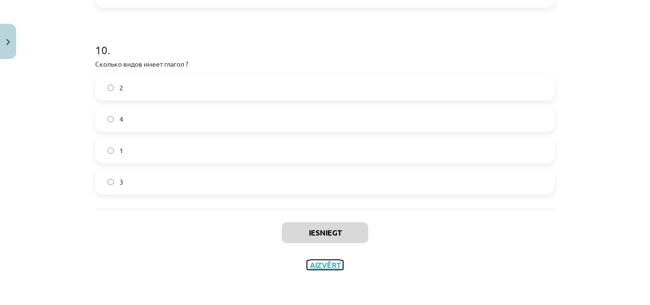
click at [315, 269] on button "Aizvērt" at bounding box center [325, 265] width 36 height 10
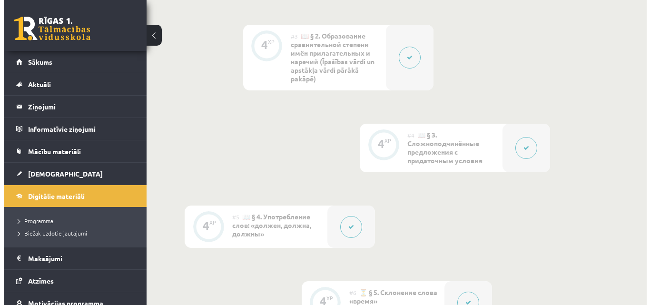
scroll to position [479, 0]
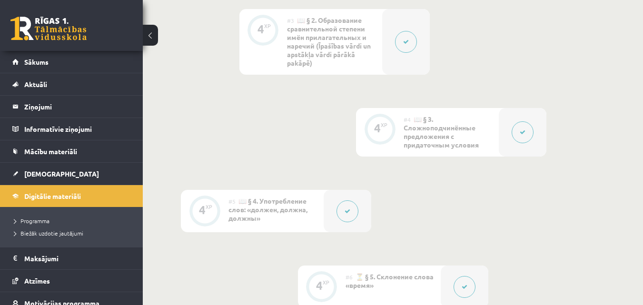
click at [538, 126] on div at bounding box center [523, 132] width 48 height 49
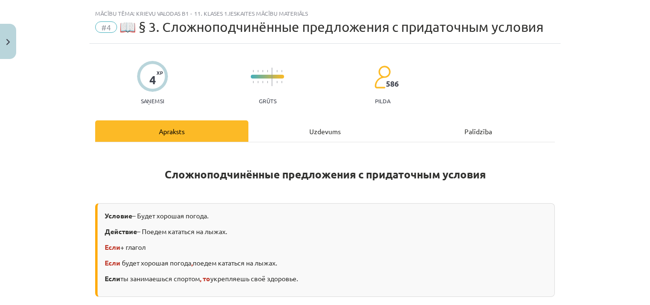
scroll to position [0, 0]
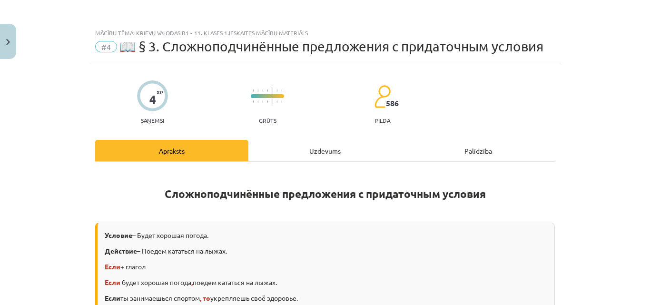
click at [339, 149] on div "Uzdevums" at bounding box center [325, 150] width 153 height 21
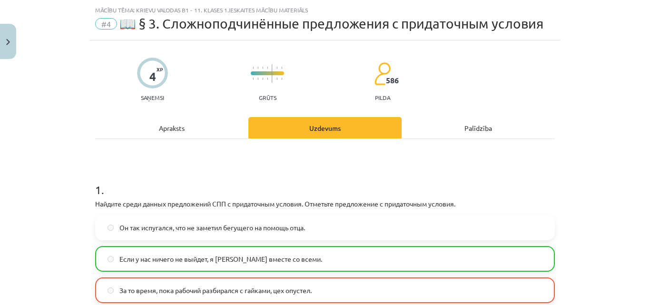
scroll to position [24, 0]
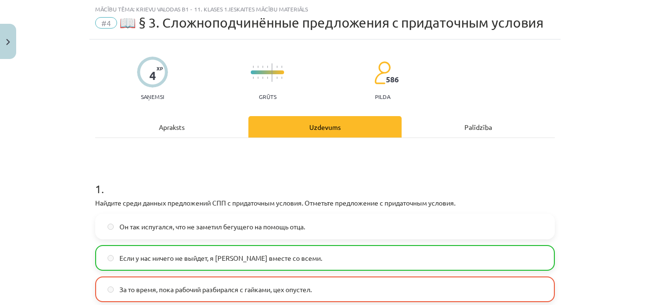
click at [197, 129] on div "Apraksts" at bounding box center [171, 126] width 153 height 21
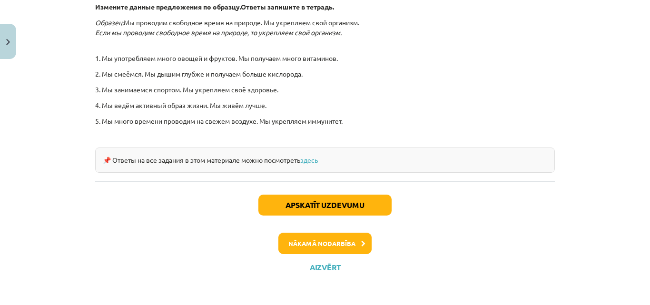
scroll to position [356, 0]
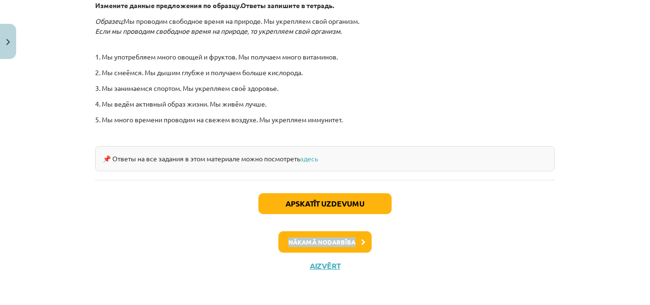
drag, startPoint x: 361, startPoint y: 224, endPoint x: 359, endPoint y: 232, distance: 8.2
click at [359, 232] on div "Apskatīt uzdevumu Nākamā nodarbība Aizvērt" at bounding box center [325, 228] width 460 height 97
click at [359, 232] on button "Nākamā nodarbība" at bounding box center [325, 242] width 93 height 22
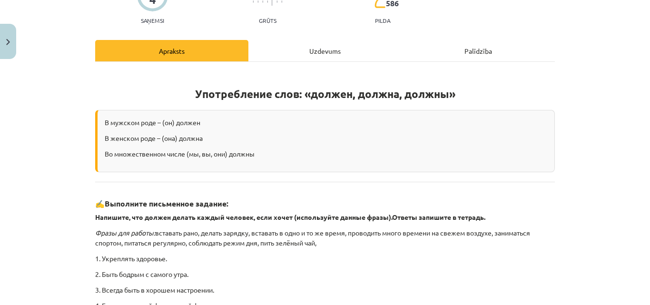
scroll to position [93, 0]
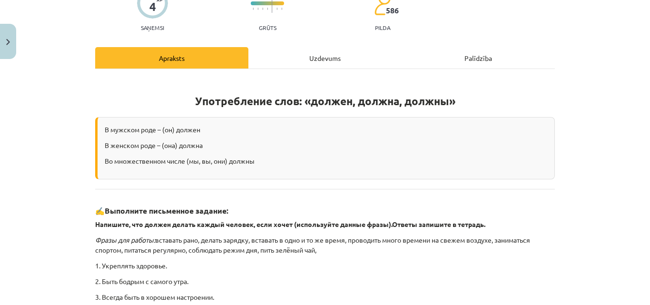
click at [349, 53] on div "Uzdevums" at bounding box center [325, 57] width 153 height 21
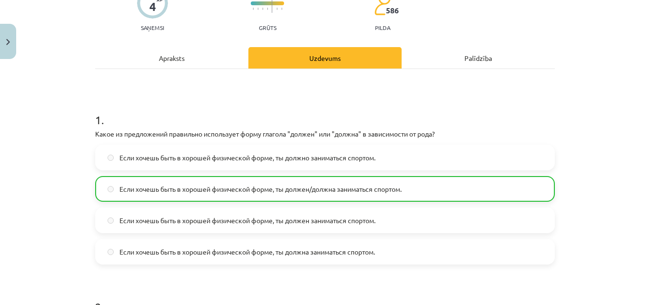
scroll to position [24, 0]
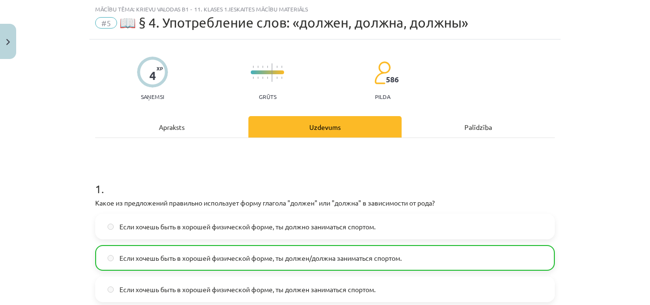
click at [181, 136] on div "Apraksts" at bounding box center [171, 126] width 153 height 21
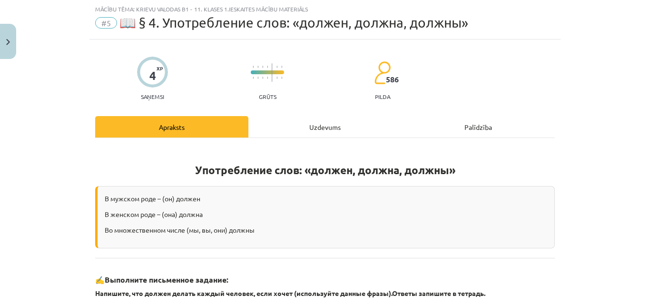
scroll to position [318, 0]
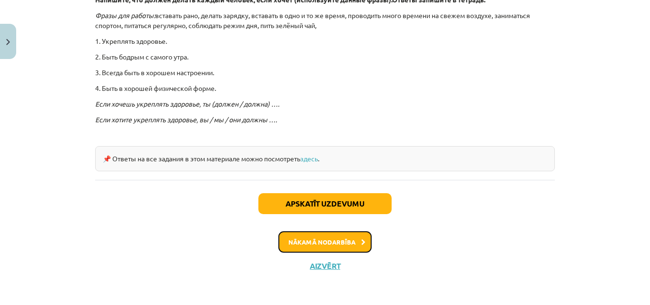
click at [340, 247] on button "Nākamā nodarbība" at bounding box center [325, 242] width 93 height 22
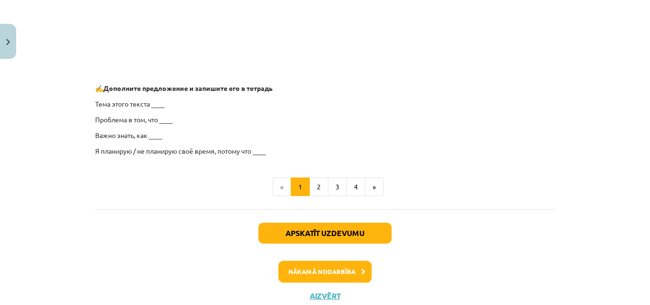
scroll to position [822, 0]
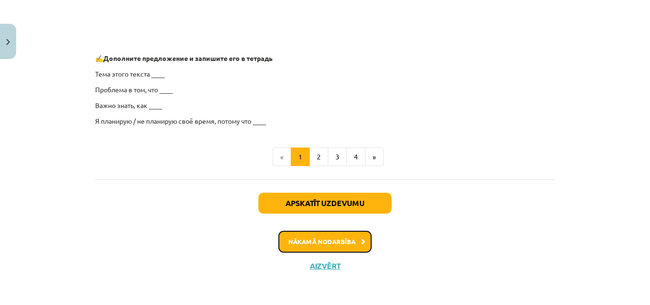
click at [321, 240] on button "Nākamā nodarbība" at bounding box center [325, 242] width 93 height 22
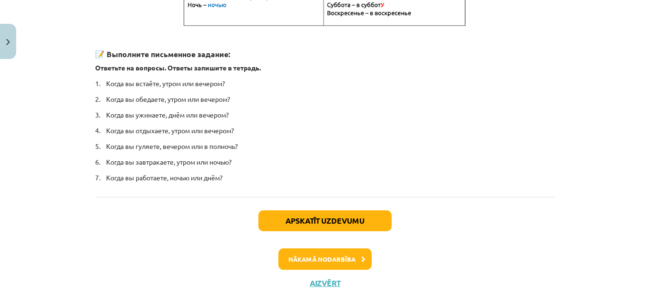
scroll to position [282, 0]
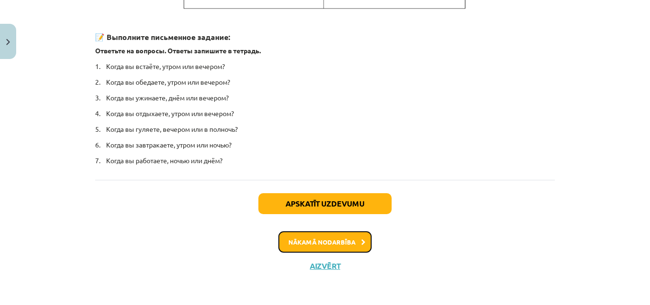
click at [343, 236] on button "Nākamā nodarbība" at bounding box center [325, 242] width 93 height 22
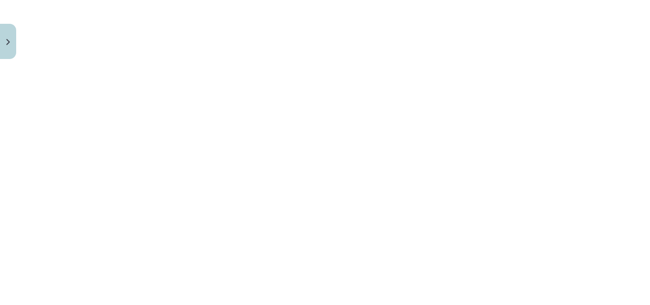
scroll to position [0, 0]
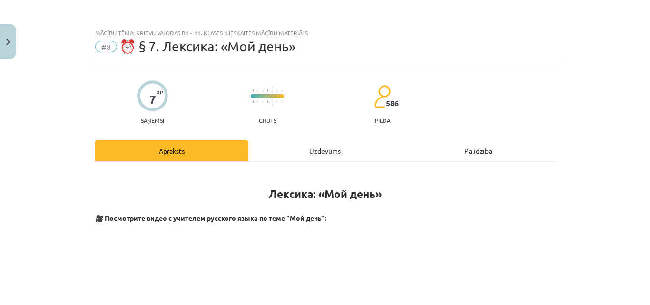
click at [349, 142] on div "Uzdevums" at bounding box center [325, 150] width 153 height 21
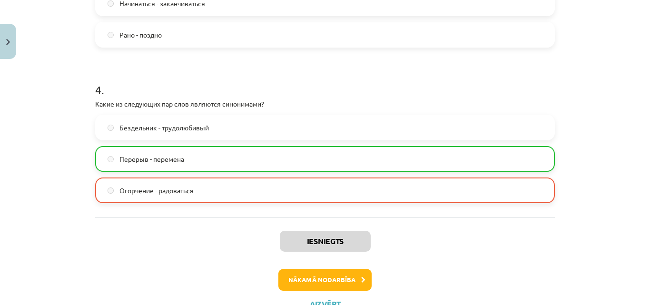
scroll to position [723, 0]
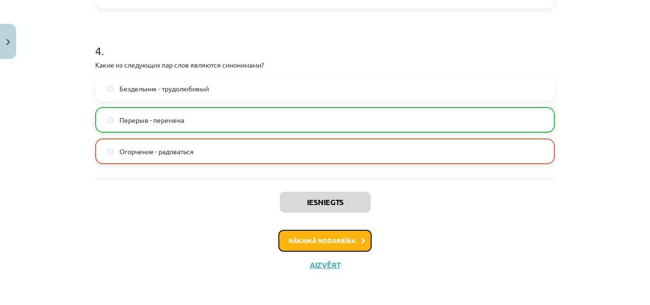
click at [356, 238] on button "Nākamā nodarbība" at bounding box center [325, 241] width 93 height 22
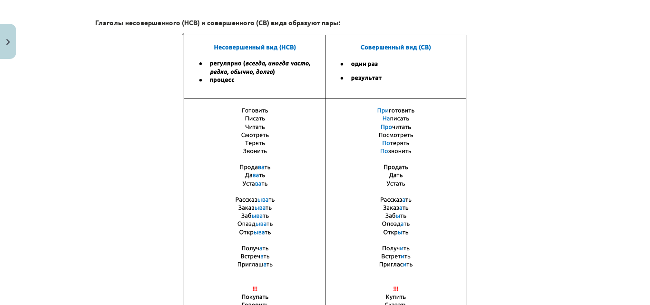
scroll to position [748, 0]
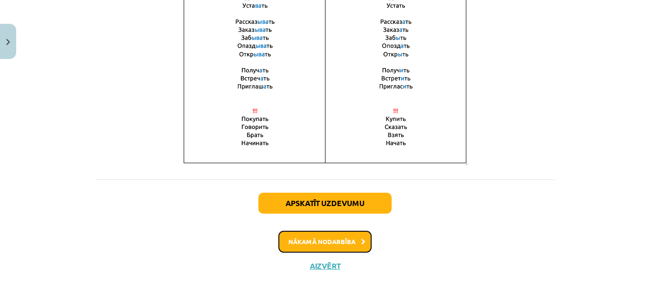
click at [349, 242] on button "Nākamā nodarbība" at bounding box center [325, 242] width 93 height 22
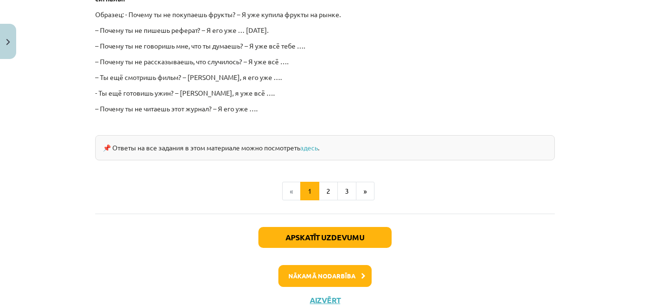
scroll to position [926, 0]
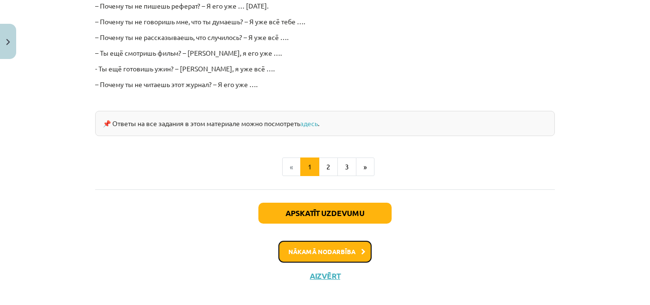
click at [310, 247] on button "Nākamā nodarbība" at bounding box center [325, 252] width 93 height 22
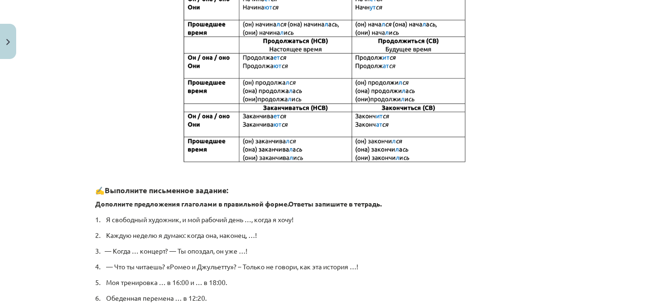
scroll to position [571, 0]
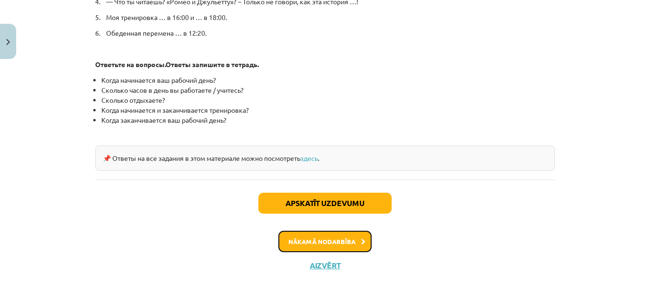
click at [361, 244] on button "Nākamā nodarbība" at bounding box center [325, 242] width 93 height 22
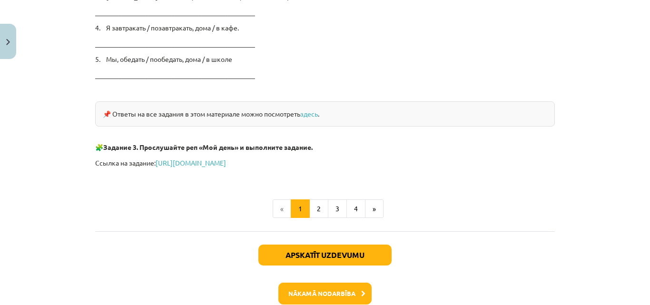
scroll to position [1689, 0]
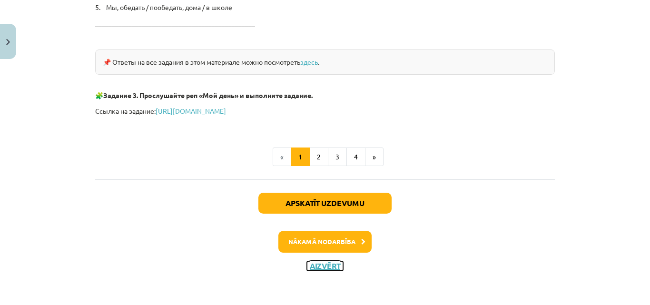
click at [311, 263] on button "Aizvērt" at bounding box center [325, 266] width 36 height 10
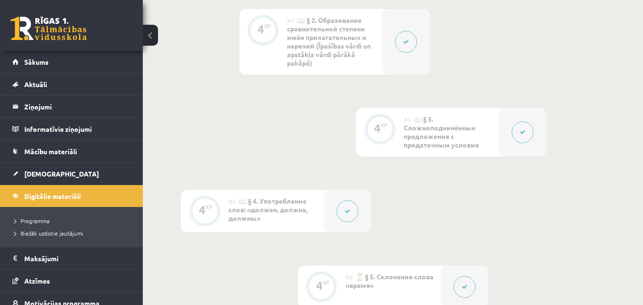
click at [339, 220] on div at bounding box center [348, 211] width 48 height 42
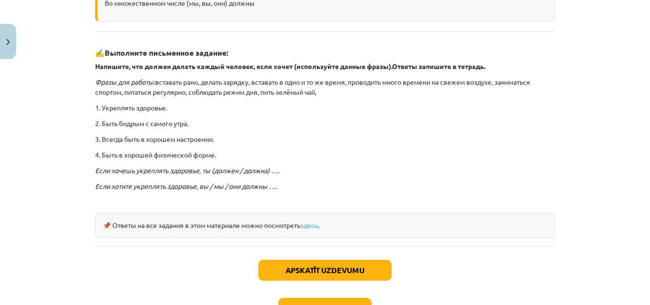
scroll to position [318, 0]
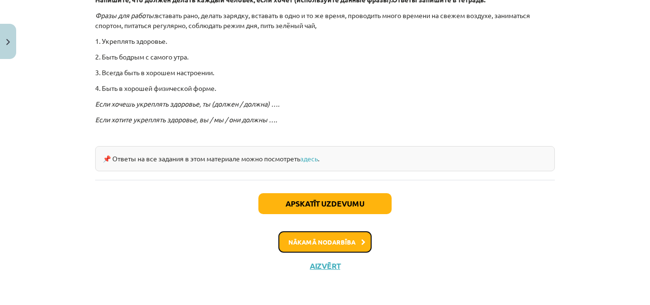
click at [347, 240] on button "Nākamā nodarbība" at bounding box center [325, 242] width 93 height 22
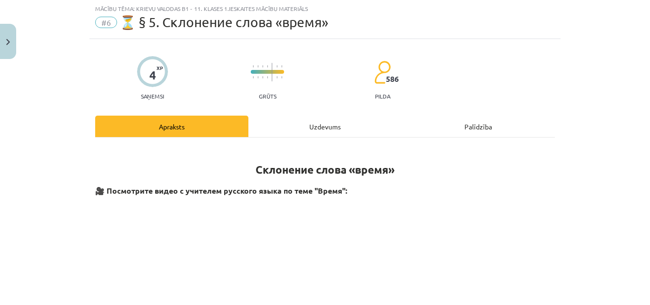
scroll to position [24, 0]
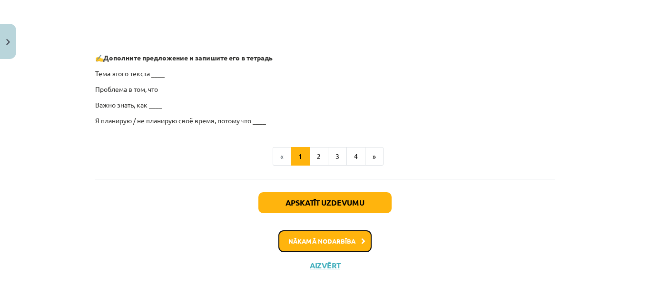
click at [347, 240] on button "Nākamā nodarbība" at bounding box center [325, 241] width 93 height 22
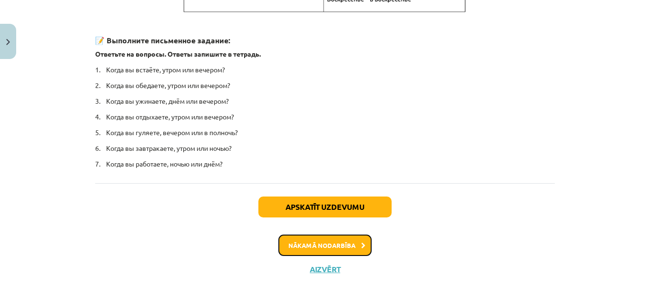
scroll to position [282, 0]
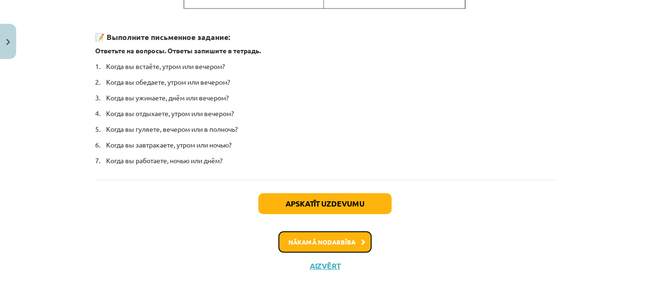
click at [347, 240] on button "Nākamā nodarbība" at bounding box center [325, 242] width 93 height 22
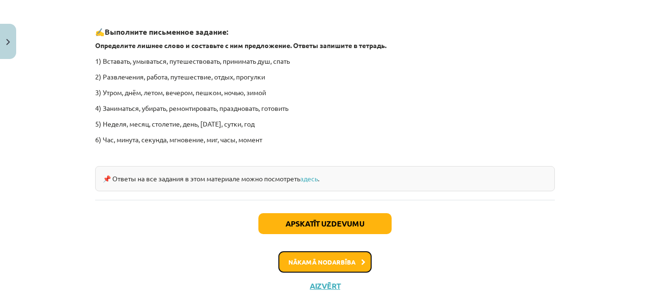
scroll to position [1503, 0]
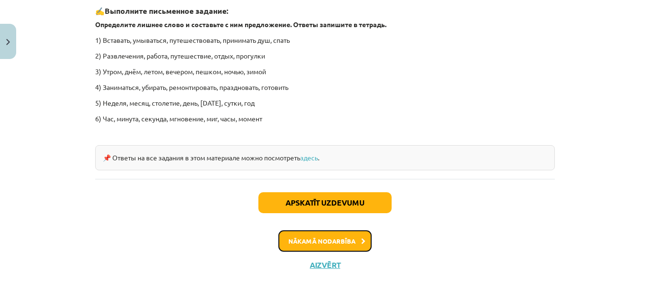
click at [334, 240] on button "Nākamā nodarbība" at bounding box center [325, 241] width 93 height 22
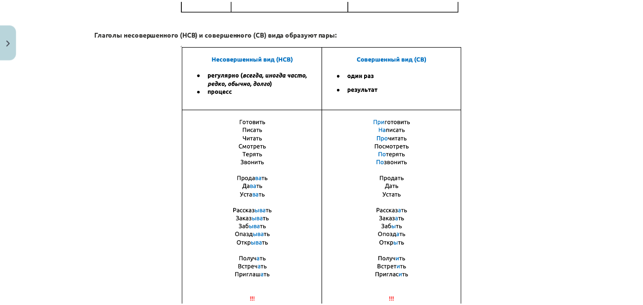
scroll to position [748, 0]
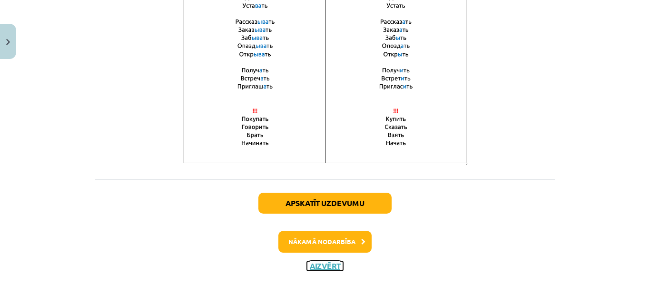
click at [307, 269] on button "Aizvērt" at bounding box center [325, 266] width 36 height 10
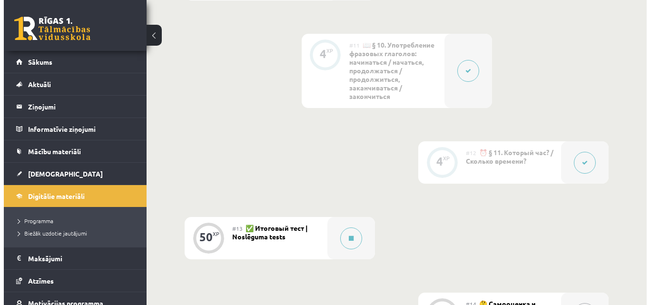
scroll to position [1103, 0]
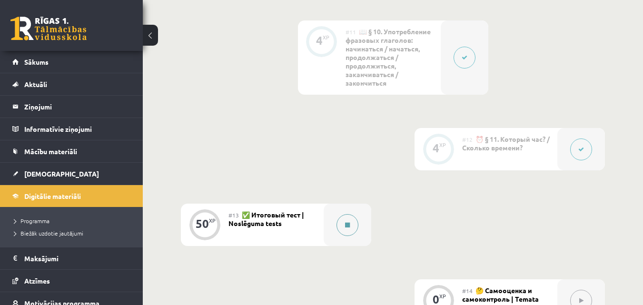
click at [353, 238] on div at bounding box center [348, 225] width 48 height 42
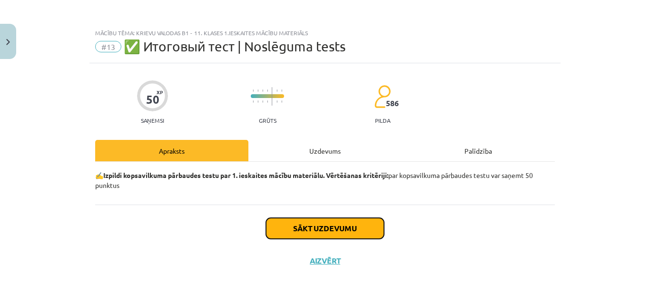
click at [361, 228] on button "Sākt uzdevumu" at bounding box center [325, 228] width 118 height 21
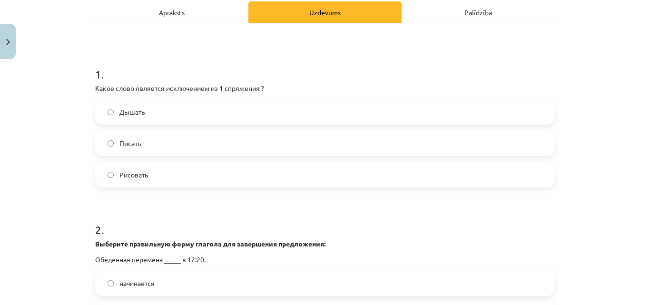
scroll to position [181, 0]
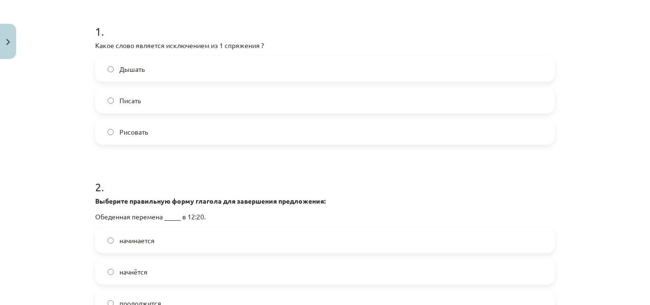
click at [430, 61] on label "Дышать" at bounding box center [325, 69] width 458 height 24
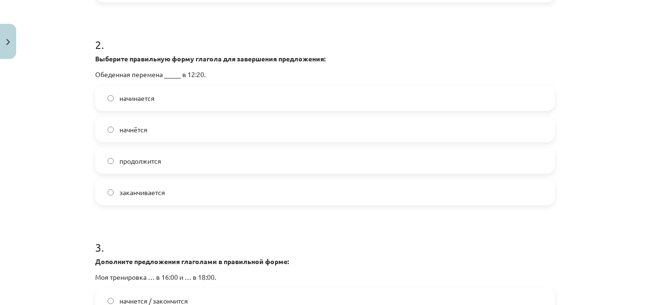
scroll to position [334, 0]
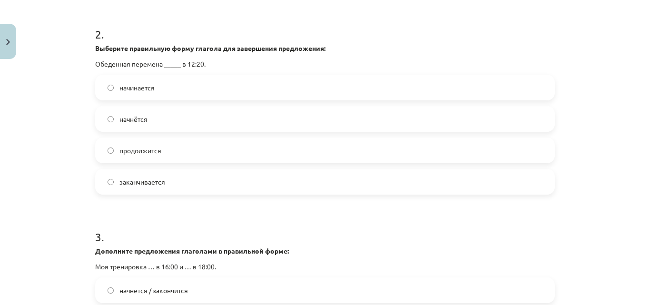
click at [280, 86] on label "начинается" at bounding box center [325, 88] width 458 height 24
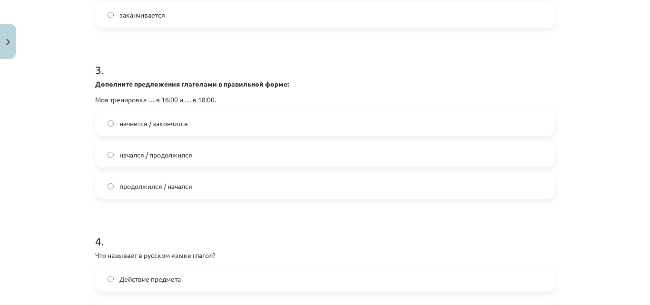
scroll to position [516, 0]
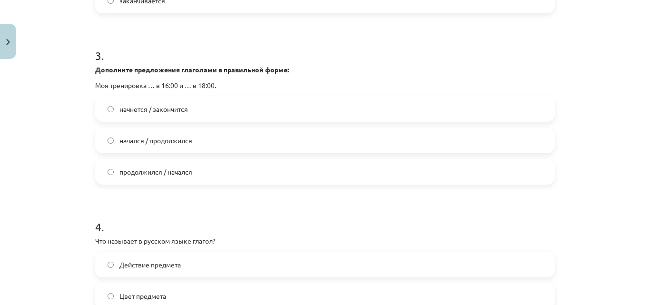
click at [441, 105] on label "начнется / закончится" at bounding box center [325, 109] width 458 height 24
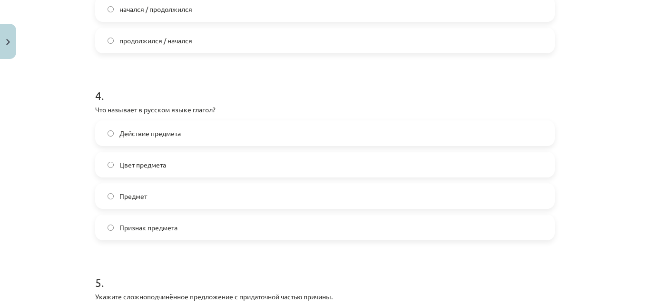
scroll to position [651, 0]
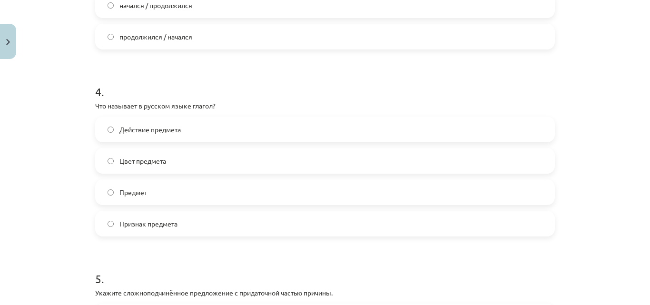
click at [488, 135] on label "Действие предмета" at bounding box center [325, 130] width 458 height 24
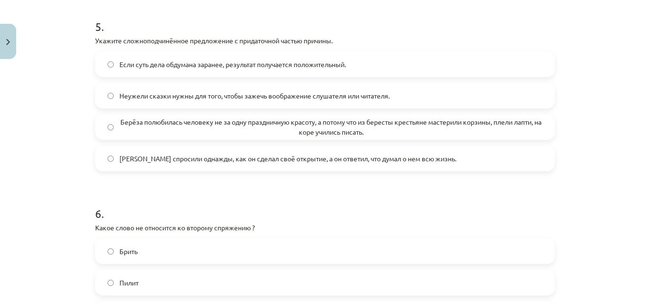
scroll to position [907, 0]
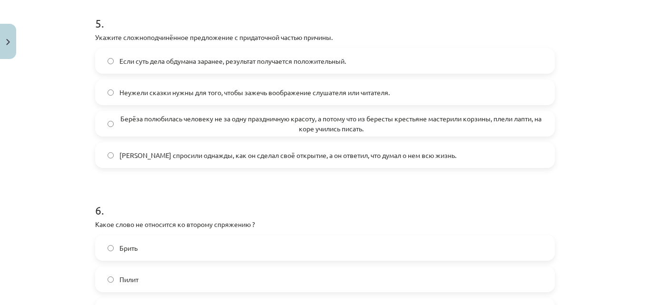
click at [250, 51] on label "Если суть дела обдумана заранее, результат получается положительный." at bounding box center [325, 61] width 458 height 24
click at [339, 164] on label "[PERSON_NAME] спросили однажды, как он сделал своё открытие, а он ответил, что …" at bounding box center [325, 155] width 458 height 24
click at [438, 136] on div "Берёза полюбилась человеку не за одну праздничную красоту, а потому что из бере…" at bounding box center [325, 124] width 460 height 26
click at [268, 133] on span "Берёза полюбилась человеку не за одну праздничную красоту, а потому что из бере…" at bounding box center [331, 124] width 423 height 20
click at [268, 131] on span "Берёза полюбилась человеку не за одну праздничную красоту, а потому что из бере…" at bounding box center [331, 124] width 423 height 20
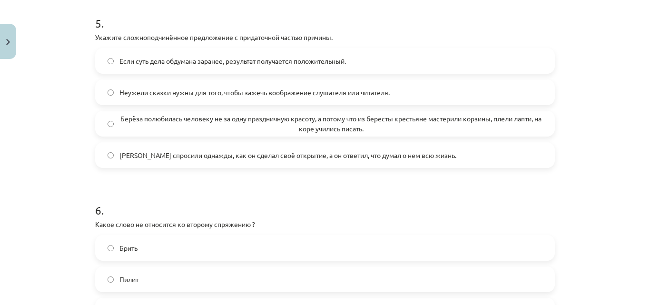
click at [268, 131] on span "Берёза полюбилась человеку не за одну праздничную красоту, а потому что из бере…" at bounding box center [331, 124] width 423 height 20
click at [320, 202] on h1 "6 ." at bounding box center [325, 202] width 460 height 30
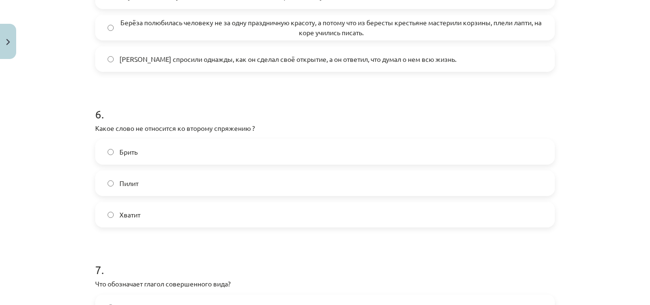
scroll to position [1007, 0]
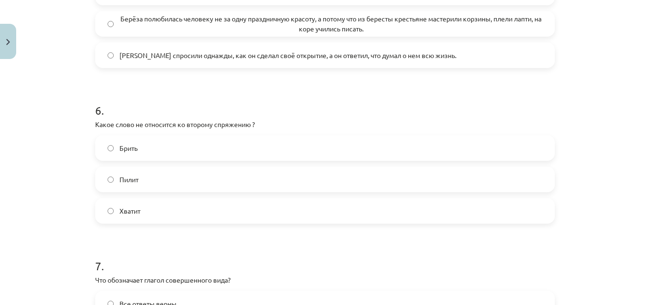
click at [425, 143] on label "Брить" at bounding box center [325, 148] width 458 height 24
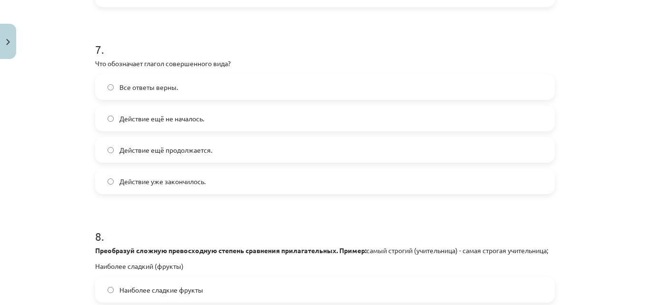
scroll to position [1227, 0]
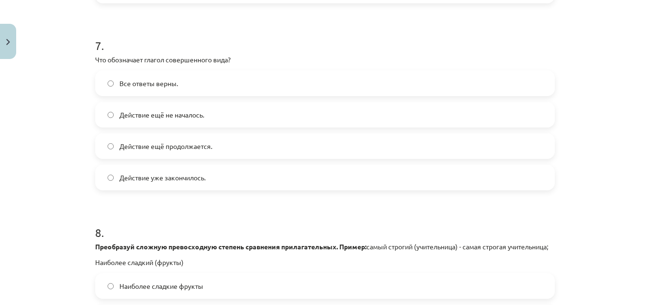
click at [531, 80] on label "Все ответы верны." at bounding box center [325, 83] width 458 height 24
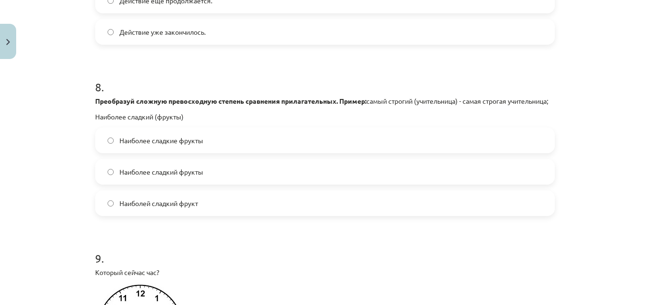
scroll to position [1376, 0]
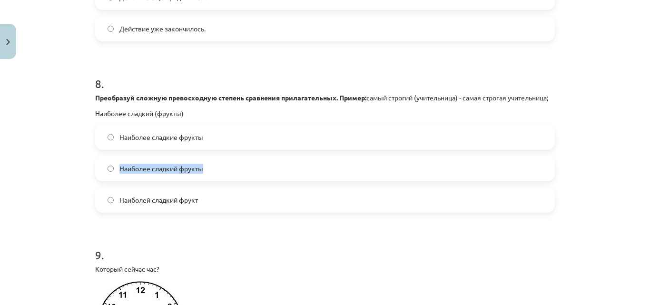
drag, startPoint x: 363, startPoint y: 170, endPoint x: 296, endPoint y: 152, distance: 70.1
click at [296, 152] on div "Наиболее сладкие фрукты Наиболее сладкий фрукты Наиболей сладкий фрукт" at bounding box center [325, 168] width 460 height 89
click at [296, 149] on label "Наиболее сладкие фрукты" at bounding box center [325, 137] width 458 height 24
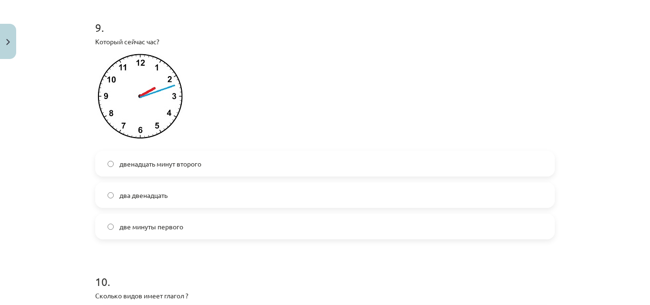
scroll to position [1600, 0]
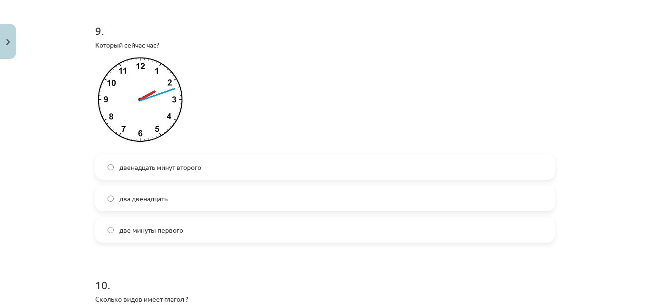
click at [211, 179] on label "двенадцать минут второго" at bounding box center [325, 167] width 458 height 24
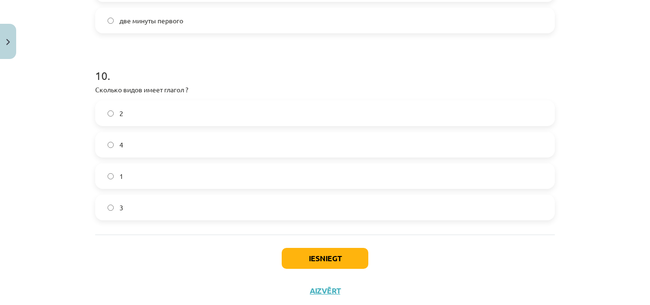
scroll to position [1814, 0]
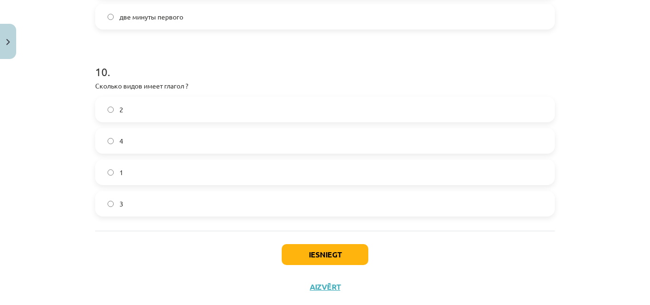
click at [507, 122] on div "2" at bounding box center [325, 110] width 460 height 26
click at [474, 140] on label "4" at bounding box center [325, 141] width 458 height 24
click at [337, 259] on button "Iesniegt" at bounding box center [325, 254] width 87 height 21
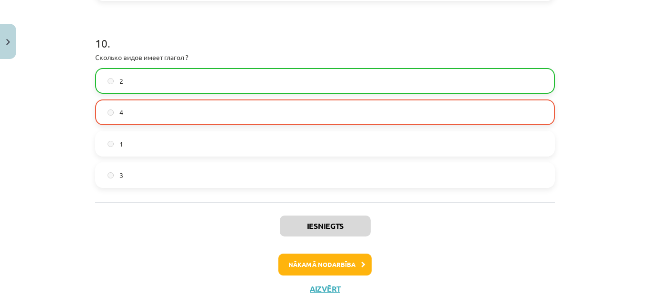
scroll to position [1876, 0]
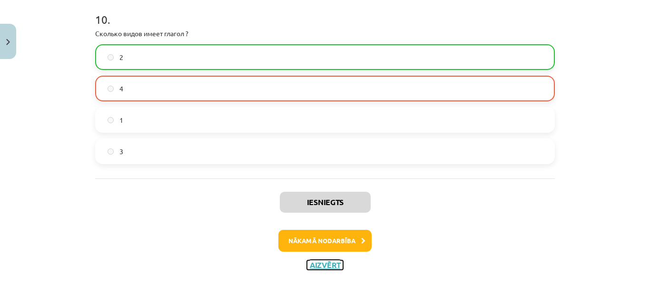
click at [327, 260] on button "Aizvērt" at bounding box center [325, 265] width 36 height 10
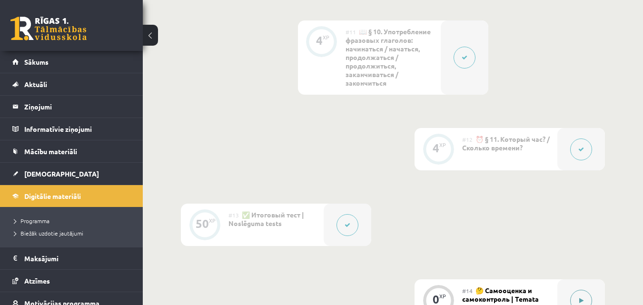
click at [575, 299] on button at bounding box center [581, 301] width 22 height 22
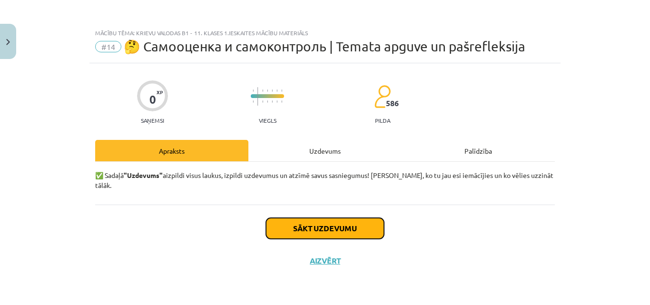
click at [363, 226] on button "Sākt uzdevumu" at bounding box center [325, 228] width 118 height 21
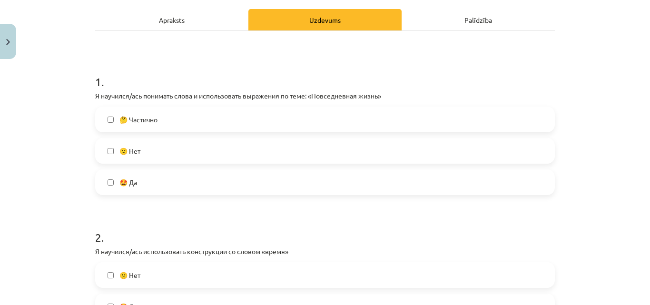
scroll to position [134, 0]
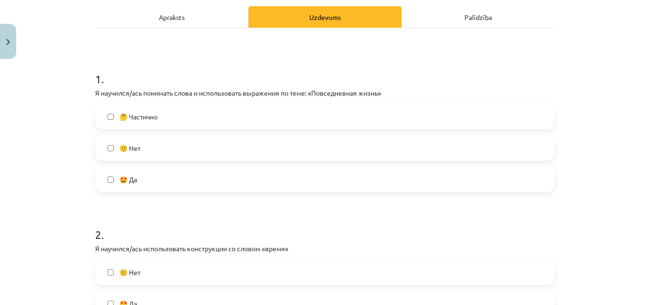
click at [289, 118] on label "🤔 Частично" at bounding box center [325, 117] width 458 height 24
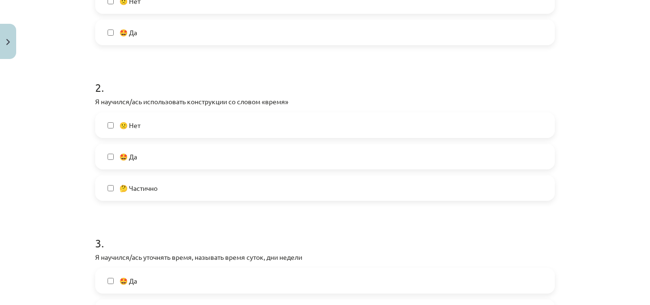
scroll to position [284, 0]
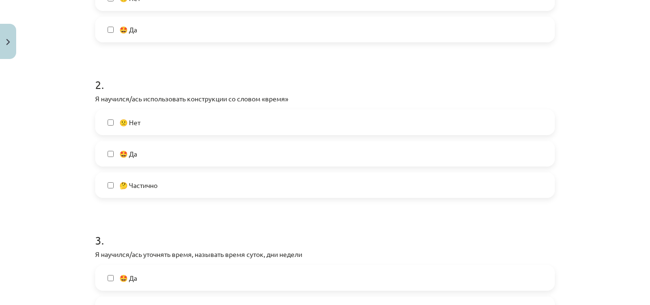
click at [394, 184] on label "🤔 Частично" at bounding box center [325, 185] width 458 height 24
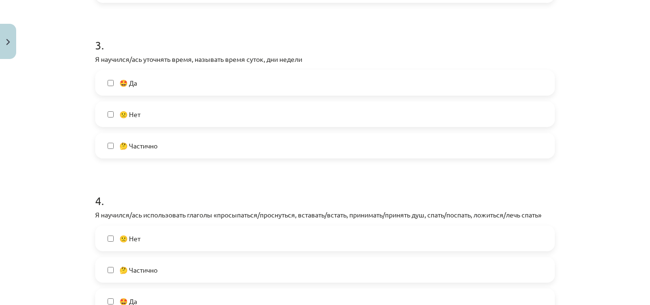
scroll to position [481, 0]
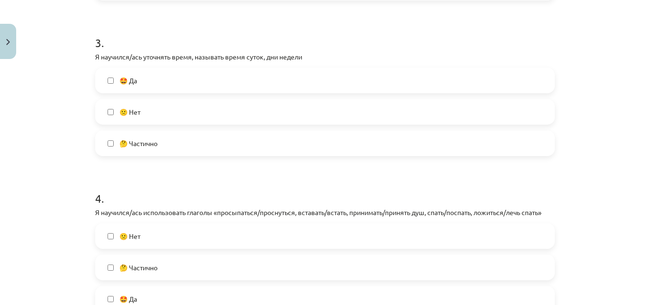
click at [389, 89] on label "🤩 Да" at bounding box center [325, 81] width 458 height 24
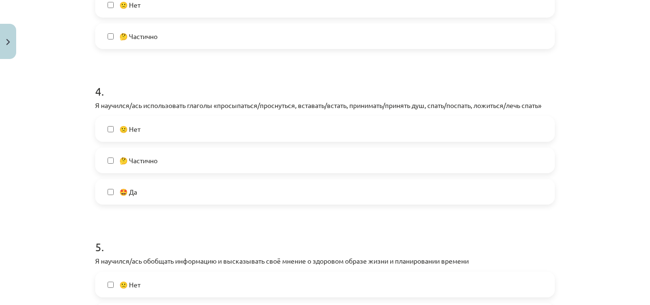
scroll to position [591, 0]
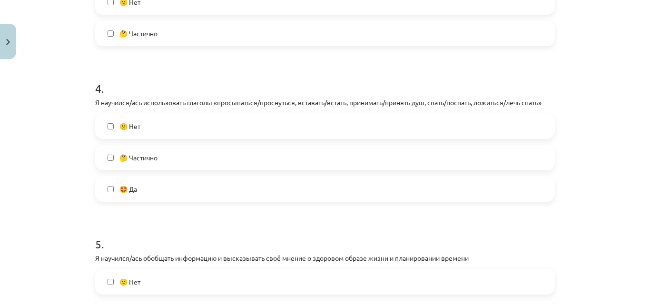
click at [373, 206] on form "1 . Я научился/ась понимать слова и использовать выражения по теме: «Повседневн…" at bounding box center [325, 260] width 460 height 1325
click at [384, 196] on label "🤩 Да" at bounding box center [325, 189] width 458 height 24
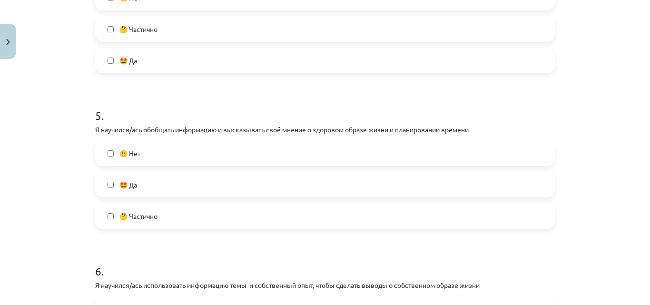
scroll to position [730, 0]
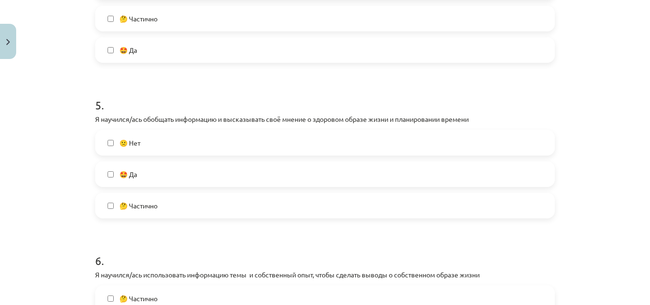
click at [445, 172] on label "🤩 Да" at bounding box center [325, 174] width 458 height 24
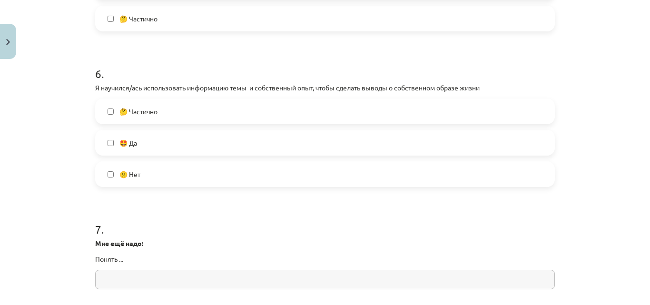
scroll to position [926, 0]
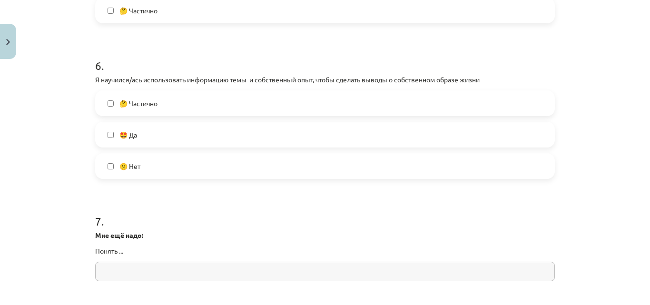
click at [472, 130] on label "🤩 Да" at bounding box center [325, 135] width 458 height 24
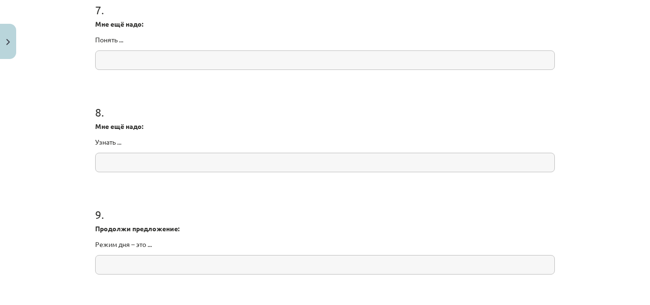
scroll to position [1314, 0]
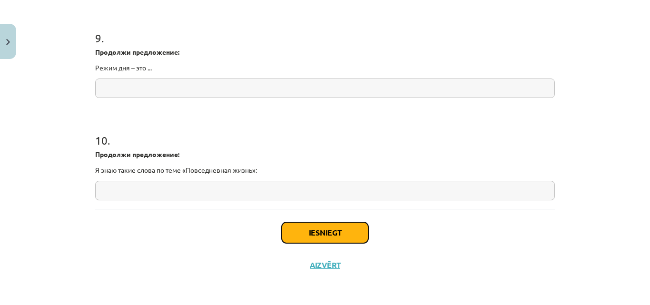
click at [339, 238] on button "Iesniegt" at bounding box center [325, 232] width 87 height 21
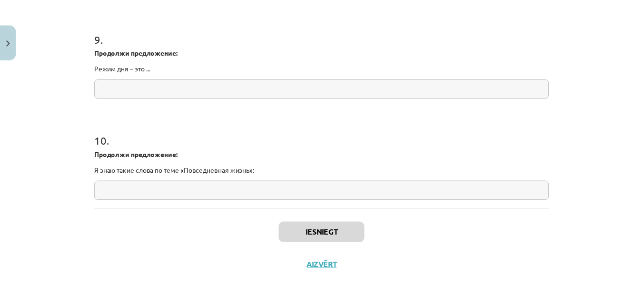
scroll to position [1102, 0]
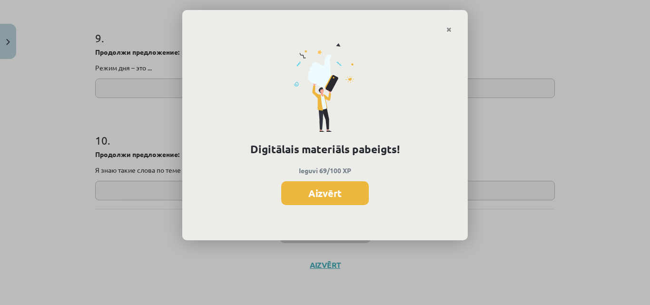
click at [343, 206] on div "Digitālais materiāls pabeigts! Ieguvi 69/100 XP Aizvērt" at bounding box center [325, 137] width 286 height 208
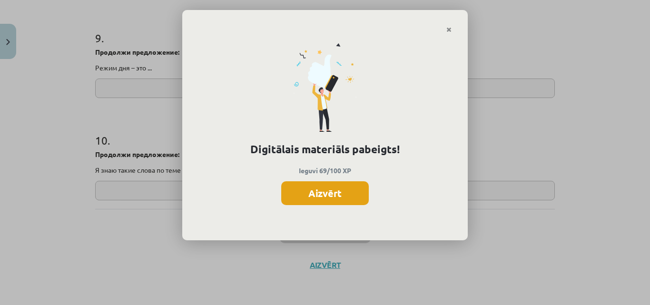
click at [346, 198] on button "Aizvērt" at bounding box center [325, 193] width 88 height 24
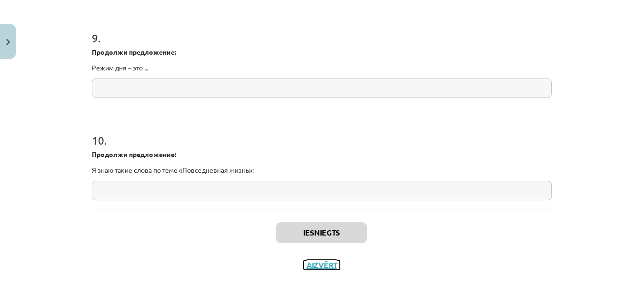
click at [314, 265] on button "Aizvērt" at bounding box center [322, 265] width 36 height 10
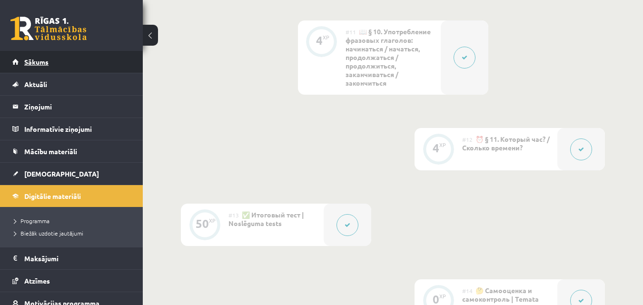
click at [90, 66] on link "Sākums" at bounding box center [71, 62] width 119 height 22
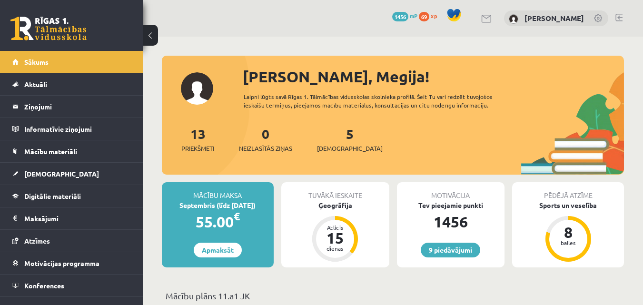
click at [315, 147] on div "13 Priekšmeti 0 Neizlasītās ziņas 5 Ieskaites" at bounding box center [393, 149] width 462 height 51
click at [342, 146] on span "[DEMOGRAPHIC_DATA]" at bounding box center [350, 149] width 66 height 10
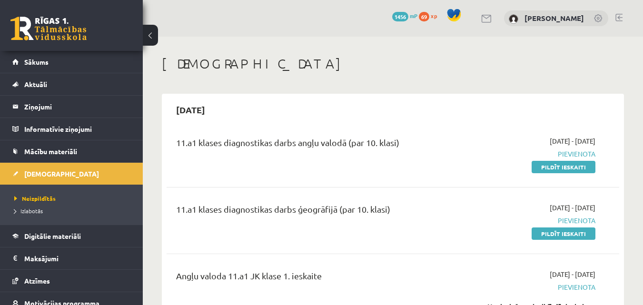
click at [622, 14] on link at bounding box center [619, 18] width 7 height 8
